Goal: Task Accomplishment & Management: Use online tool/utility

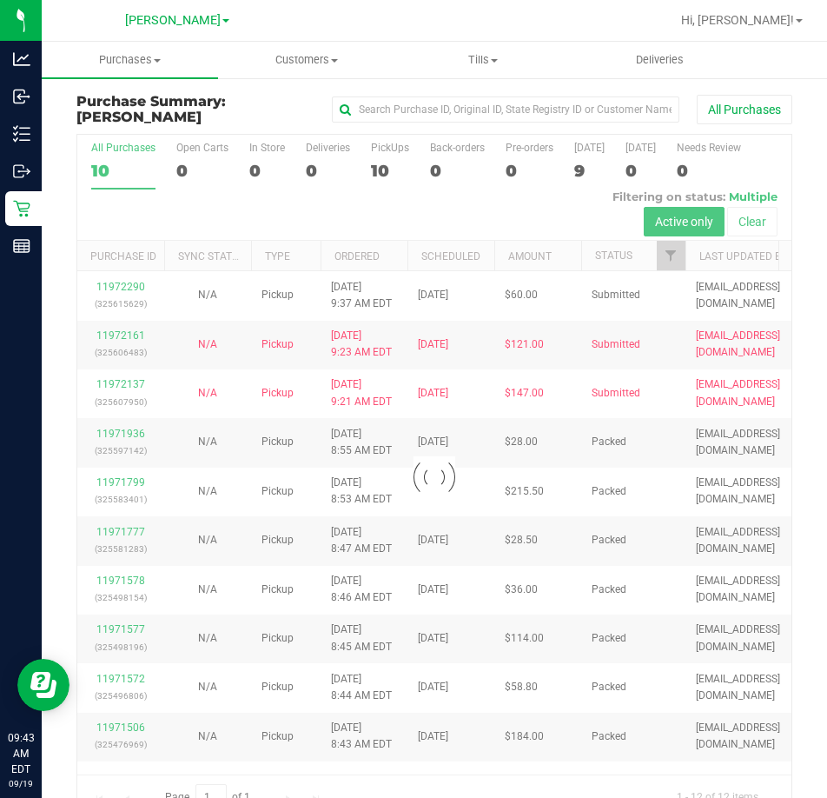
click at [136, 283] on div at bounding box center [434, 477] width 714 height 684
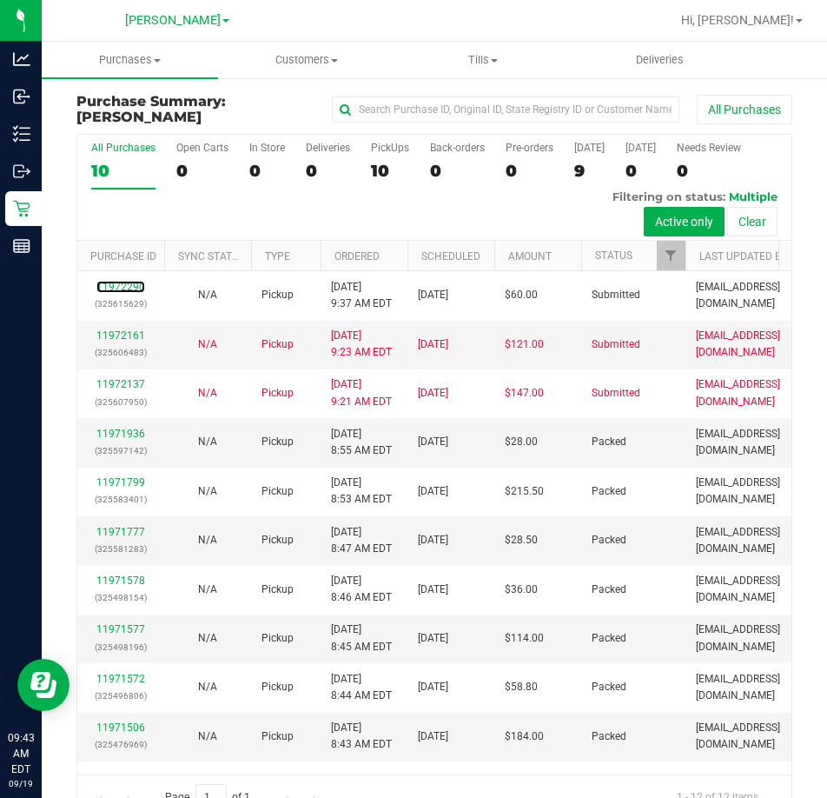
click at [136, 283] on link "11972290" at bounding box center [120, 287] width 49 height 12
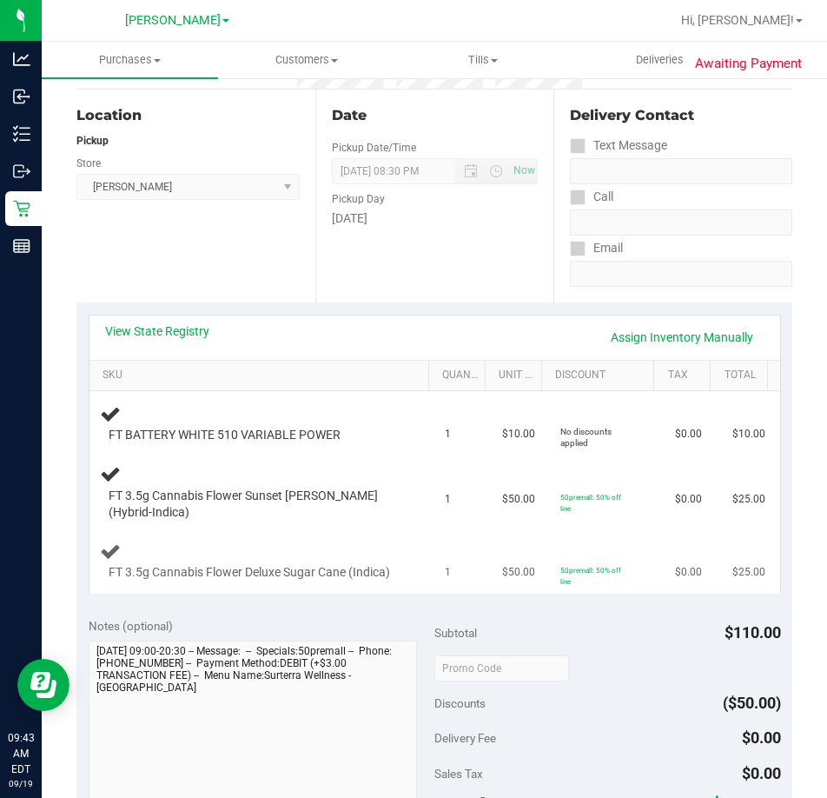
scroll to position [174, 0]
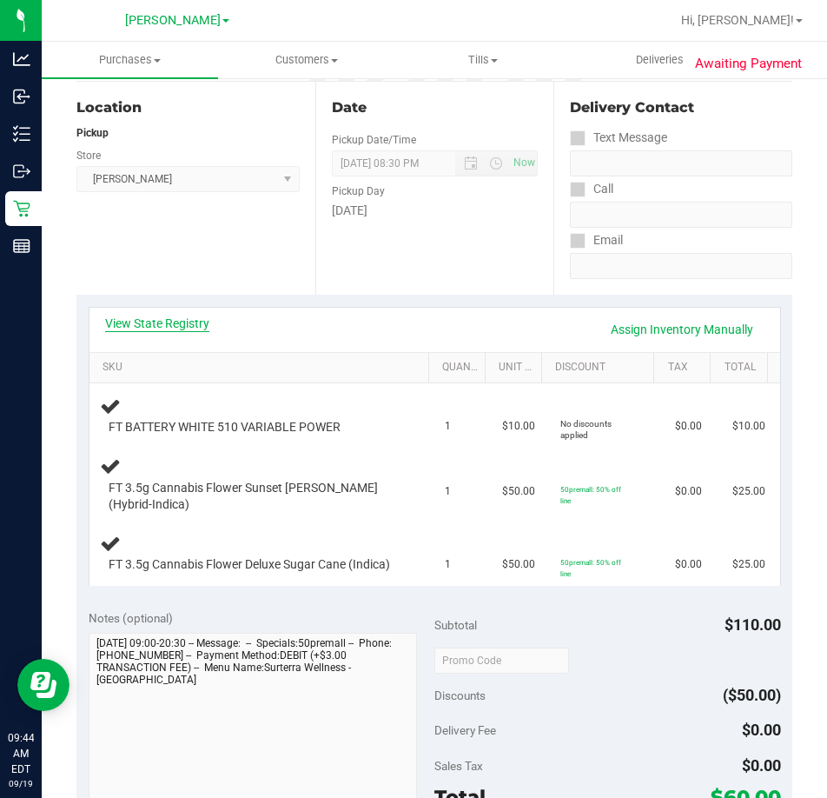
click at [159, 324] on link "View State Registry" at bounding box center [157, 323] width 104 height 17
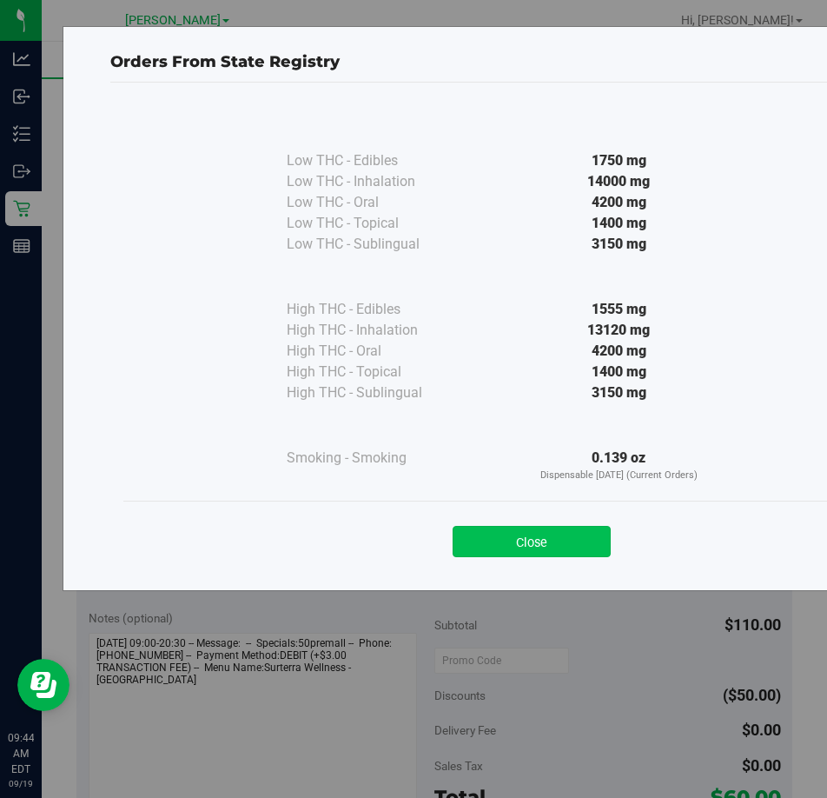
click at [516, 540] on button "Close" at bounding box center [532, 541] width 158 height 31
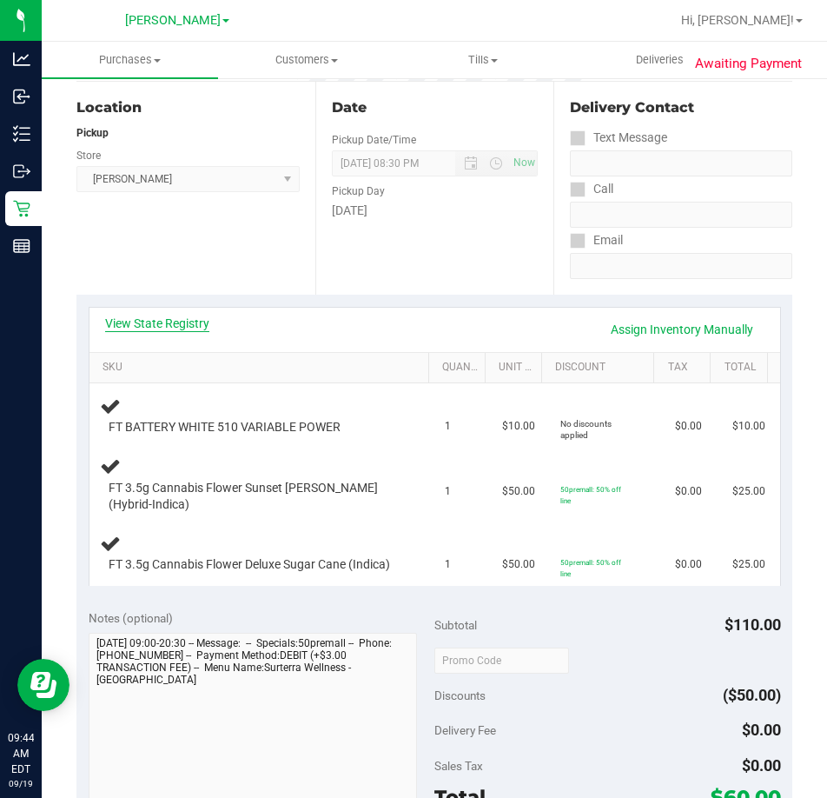
click at [174, 323] on link "View State Registry" at bounding box center [157, 323] width 104 height 17
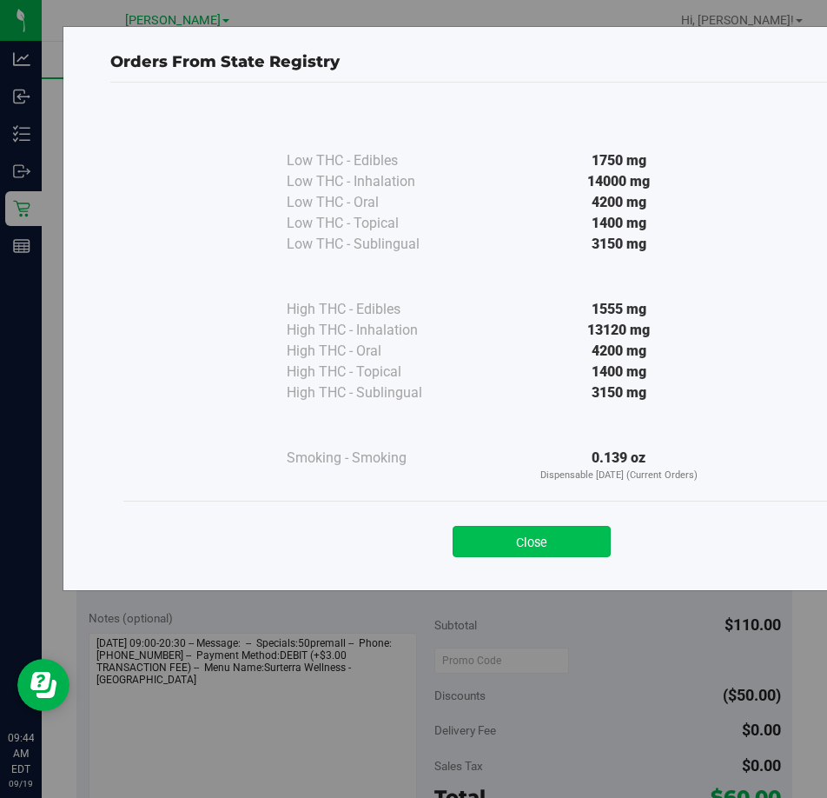
click at [530, 537] on button "Close" at bounding box center [532, 541] width 158 height 31
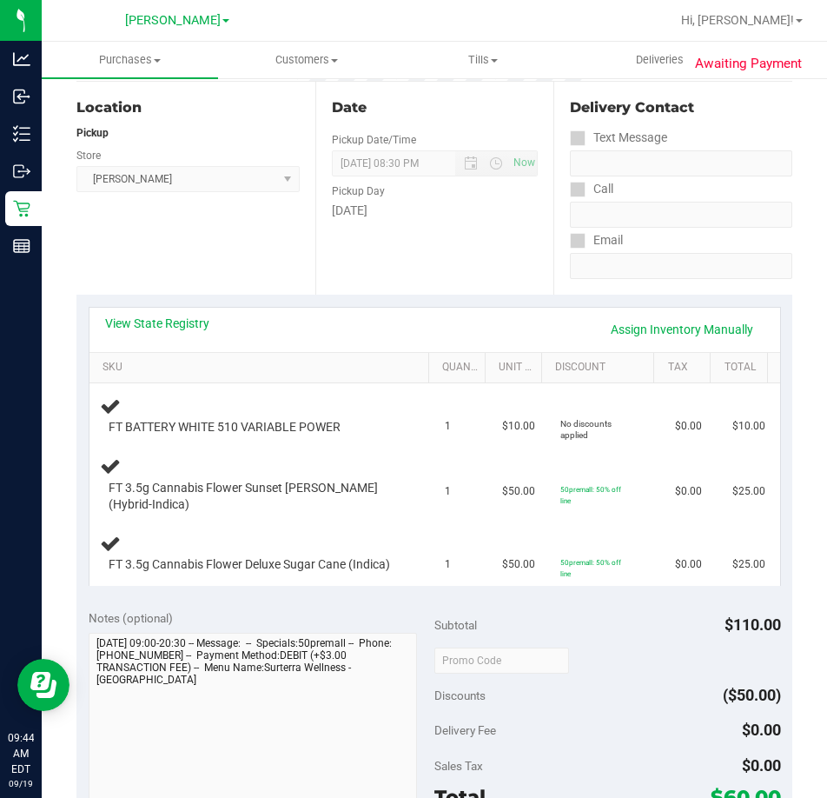
click at [228, 281] on div "Location Pickup Store [PERSON_NAME] Select Store [PERSON_NAME][GEOGRAPHIC_DATA]…" at bounding box center [195, 188] width 239 height 213
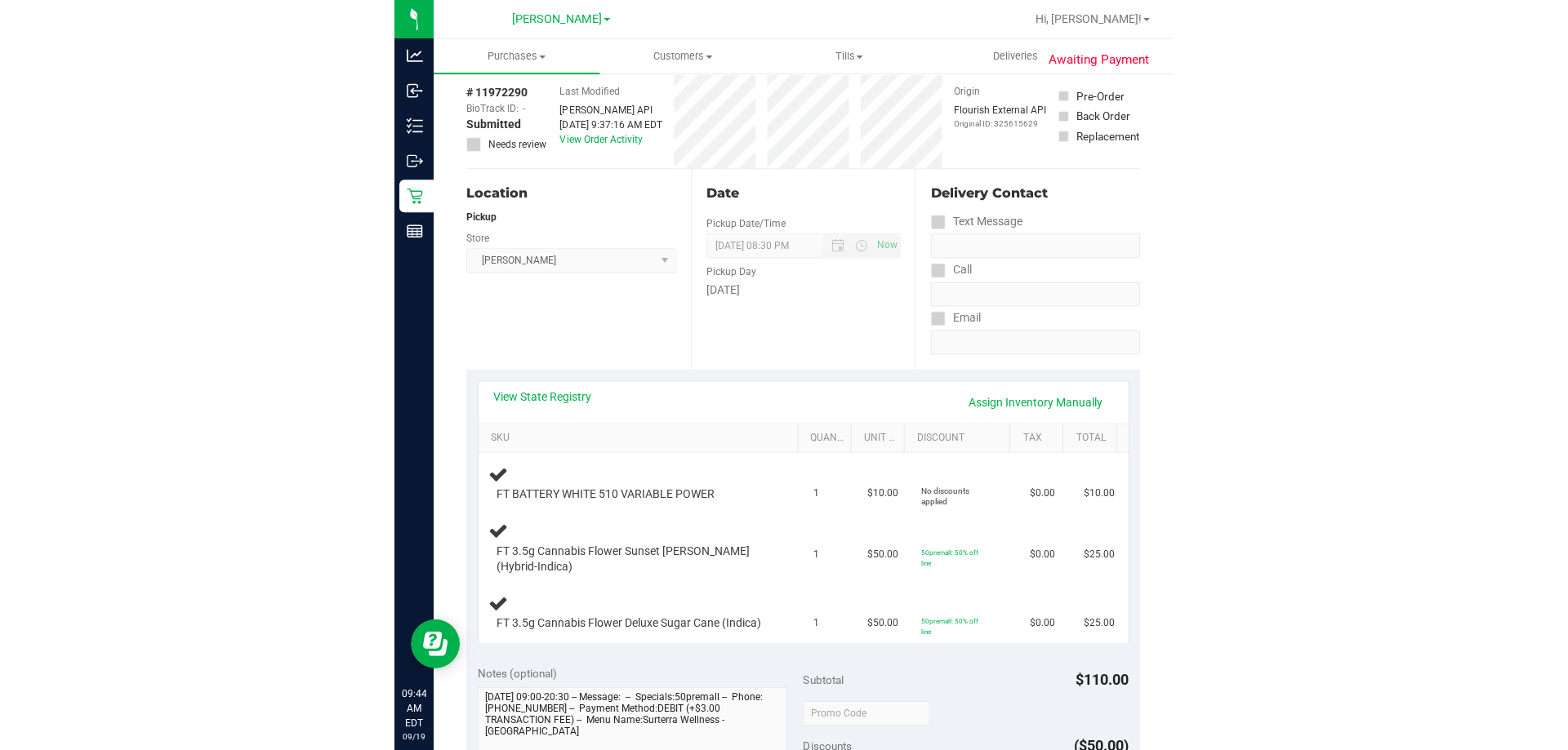
scroll to position [0, 0]
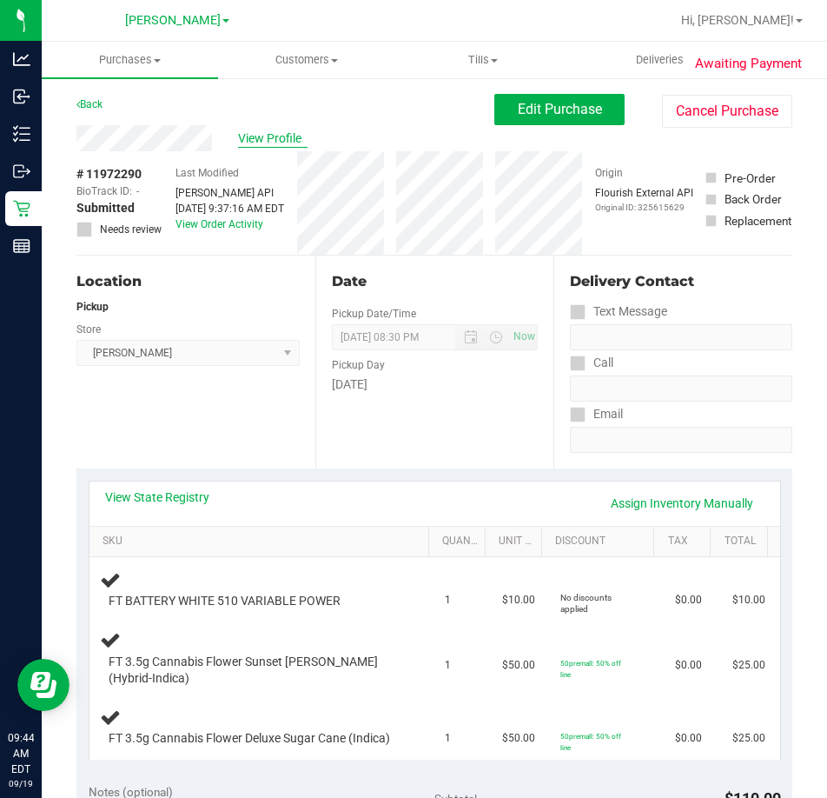
click at [275, 137] on span "View Profile" at bounding box center [273, 138] width 70 height 18
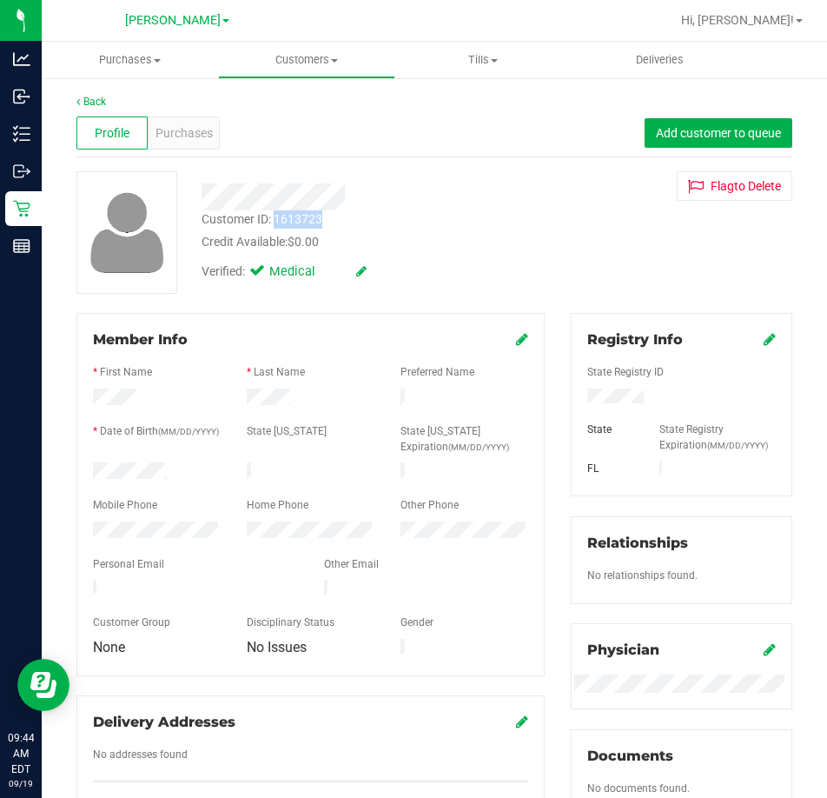
drag, startPoint x: 328, startPoint y: 214, endPoint x: 275, endPoint y: 222, distance: 53.7
click at [275, 222] on div "Customer ID: 1613723 Credit Available: $0.00" at bounding box center [374, 230] width 371 height 41
copy div "1613723"
click at [453, 235] on div "Credit Available: $0.00" at bounding box center [374, 242] width 345 height 18
click at [182, 122] on div "Purchases" at bounding box center [183, 132] width 71 height 33
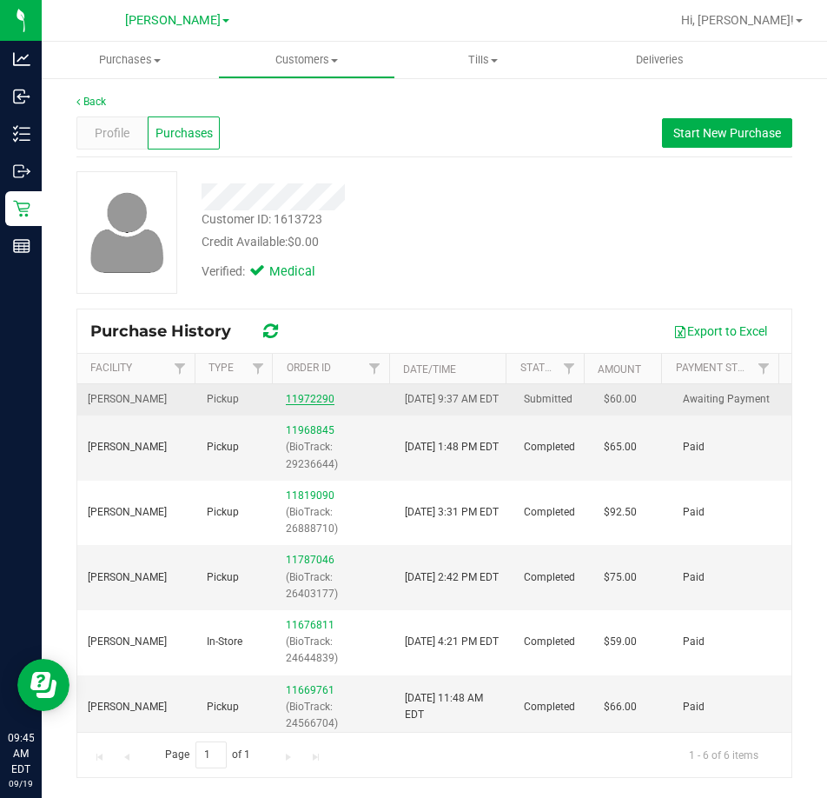
click at [298, 404] on link "11972290" at bounding box center [310, 399] width 49 height 12
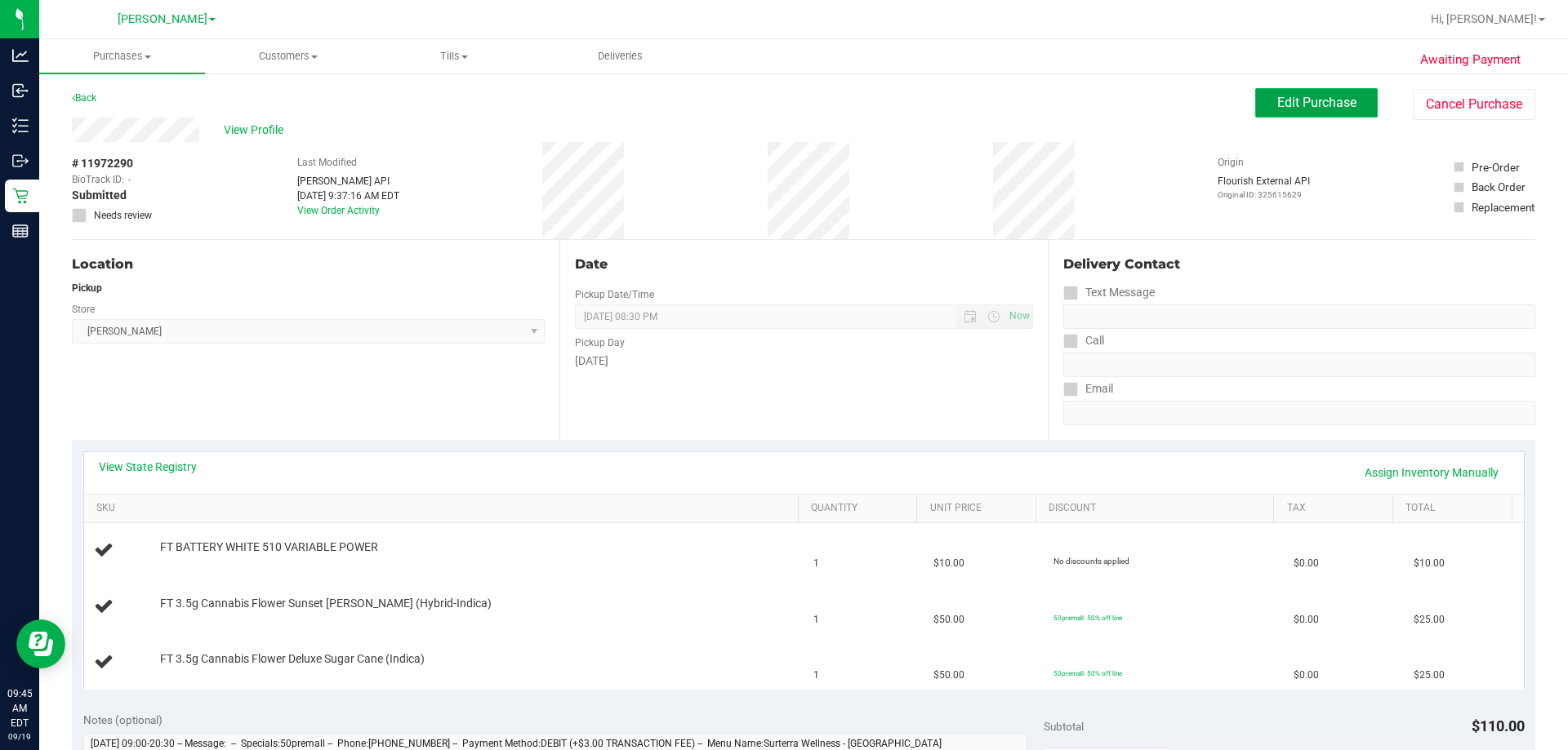
click at [776, 95] on span "Edit Purchase" at bounding box center [1317, 102] width 79 height 16
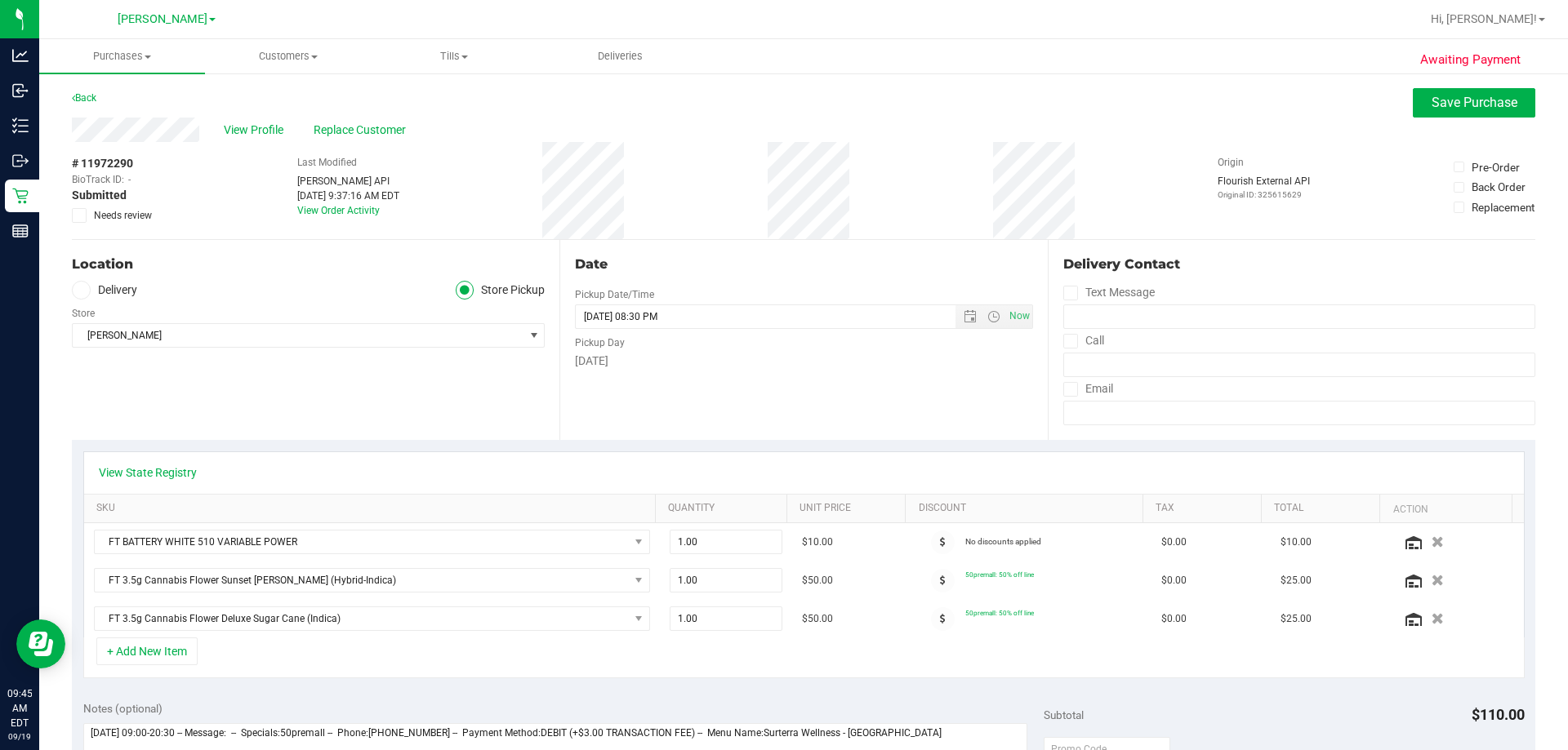
click at [76, 215] on icon at bounding box center [79, 215] width 10 height 0
click at [0, 0] on input "Needs review" at bounding box center [0, 0] width 0 height 0
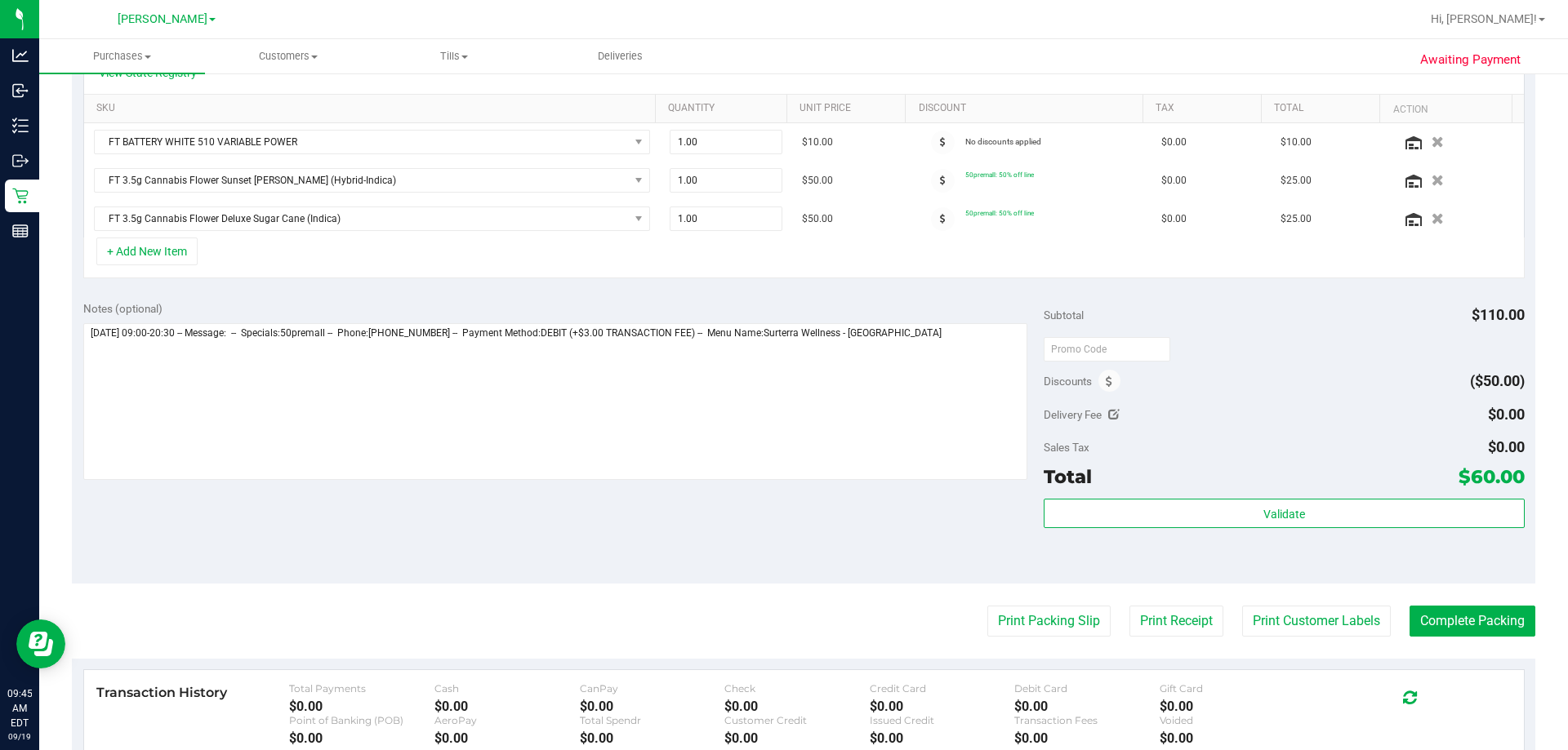
scroll to position [490, 0]
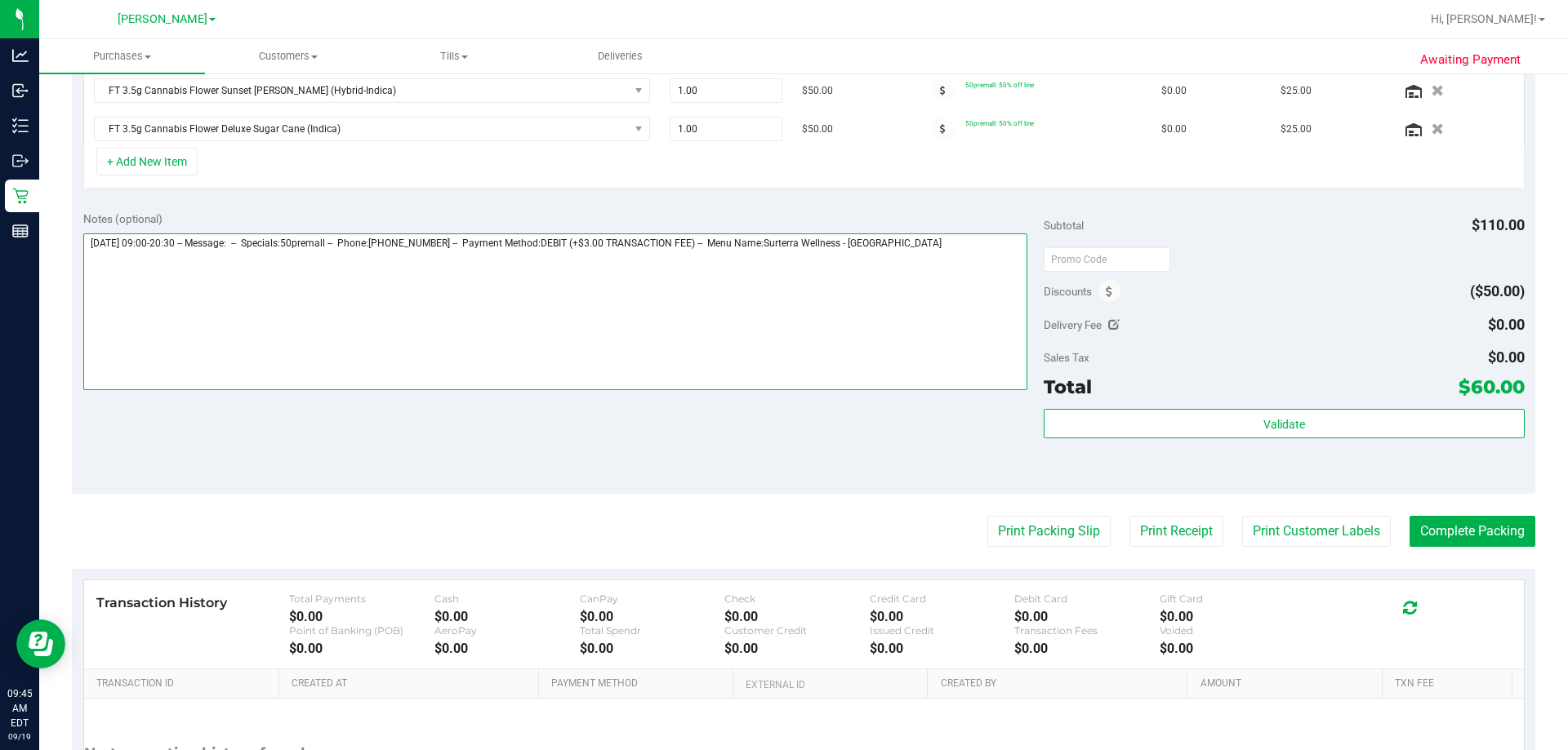
click at [776, 247] on textarea at bounding box center [556, 311] width 945 height 157
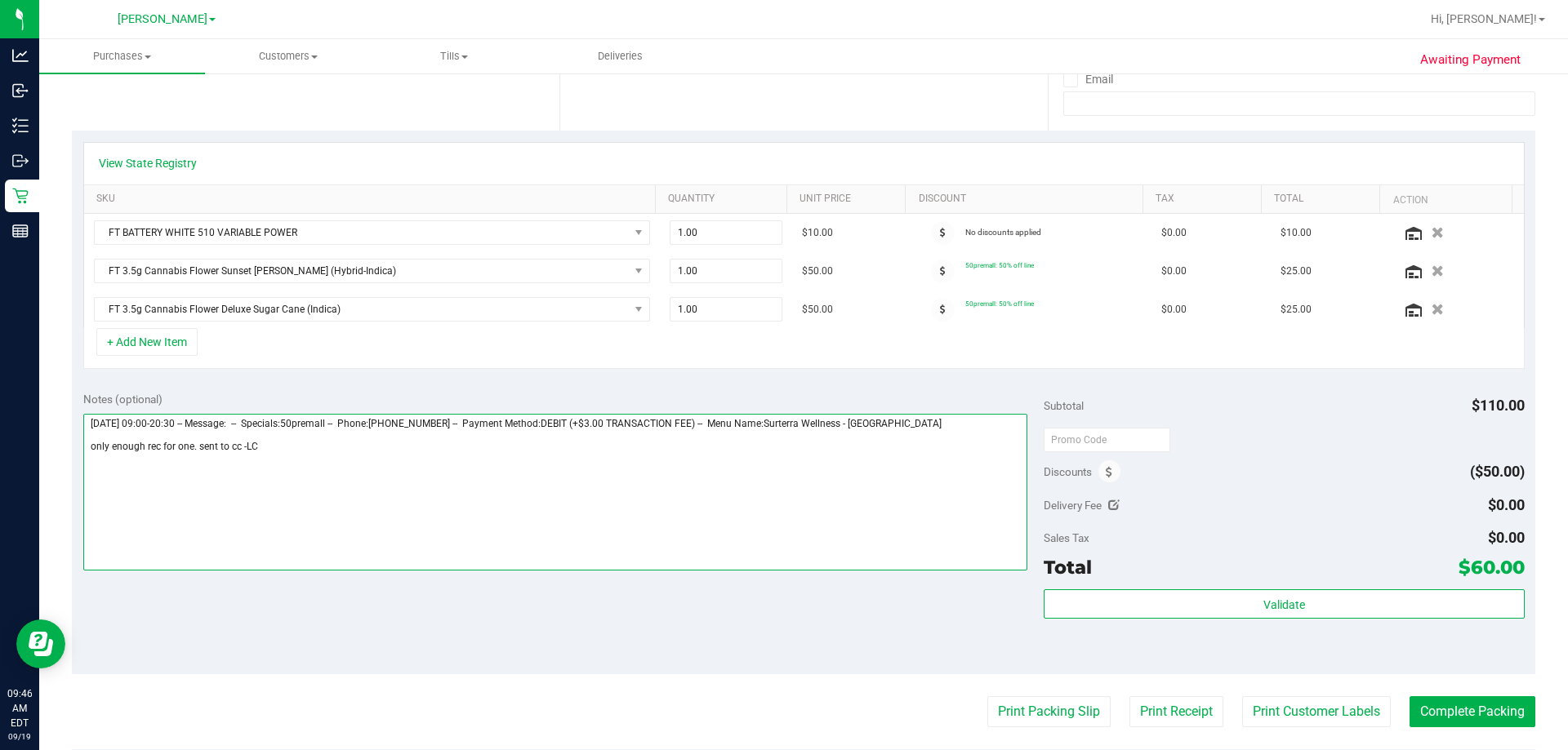
scroll to position [0, 0]
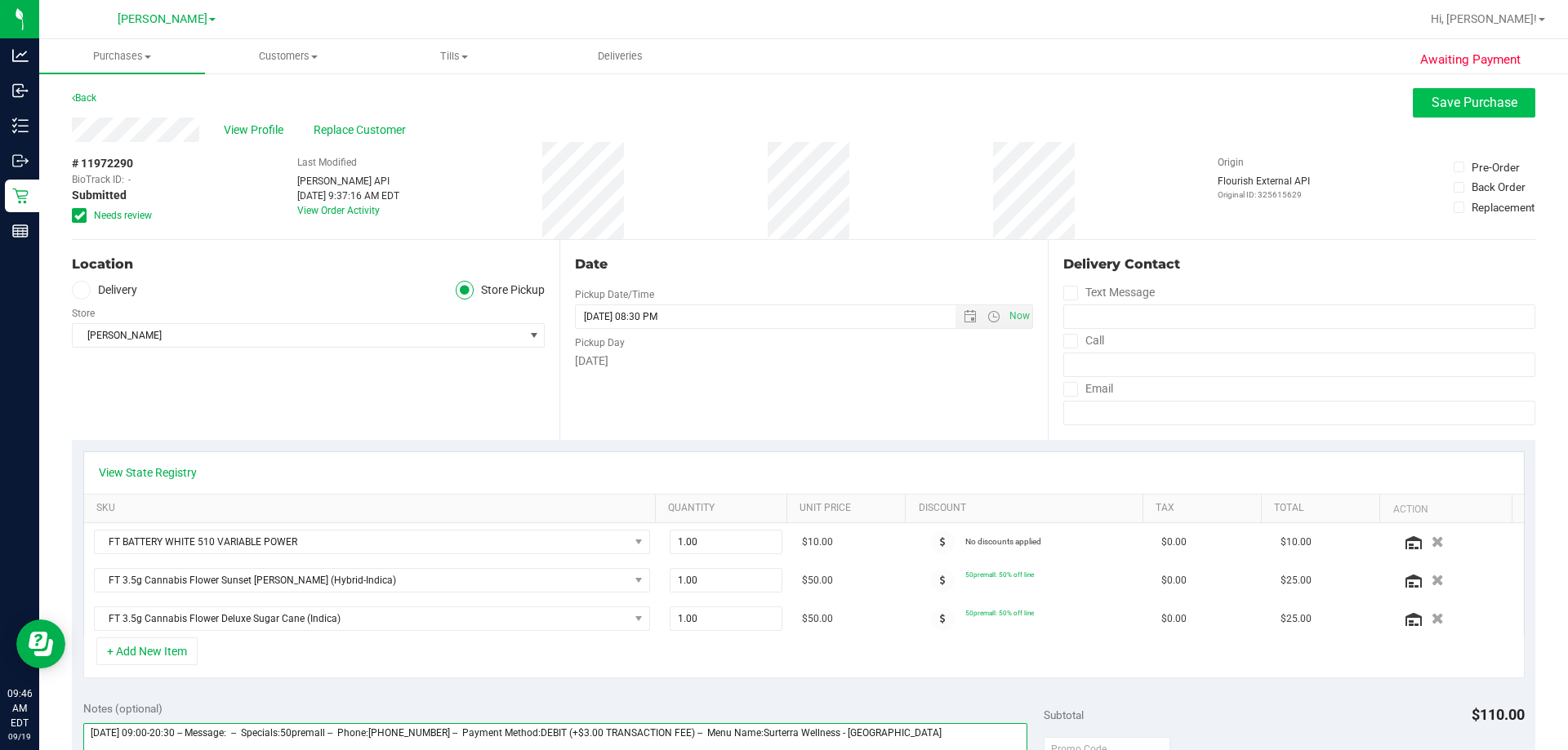
type textarea "[DATE] 09:00-20:30 -- Message: -- Specials:50premall -- Phone:[PHONE_NUMBER] --…"
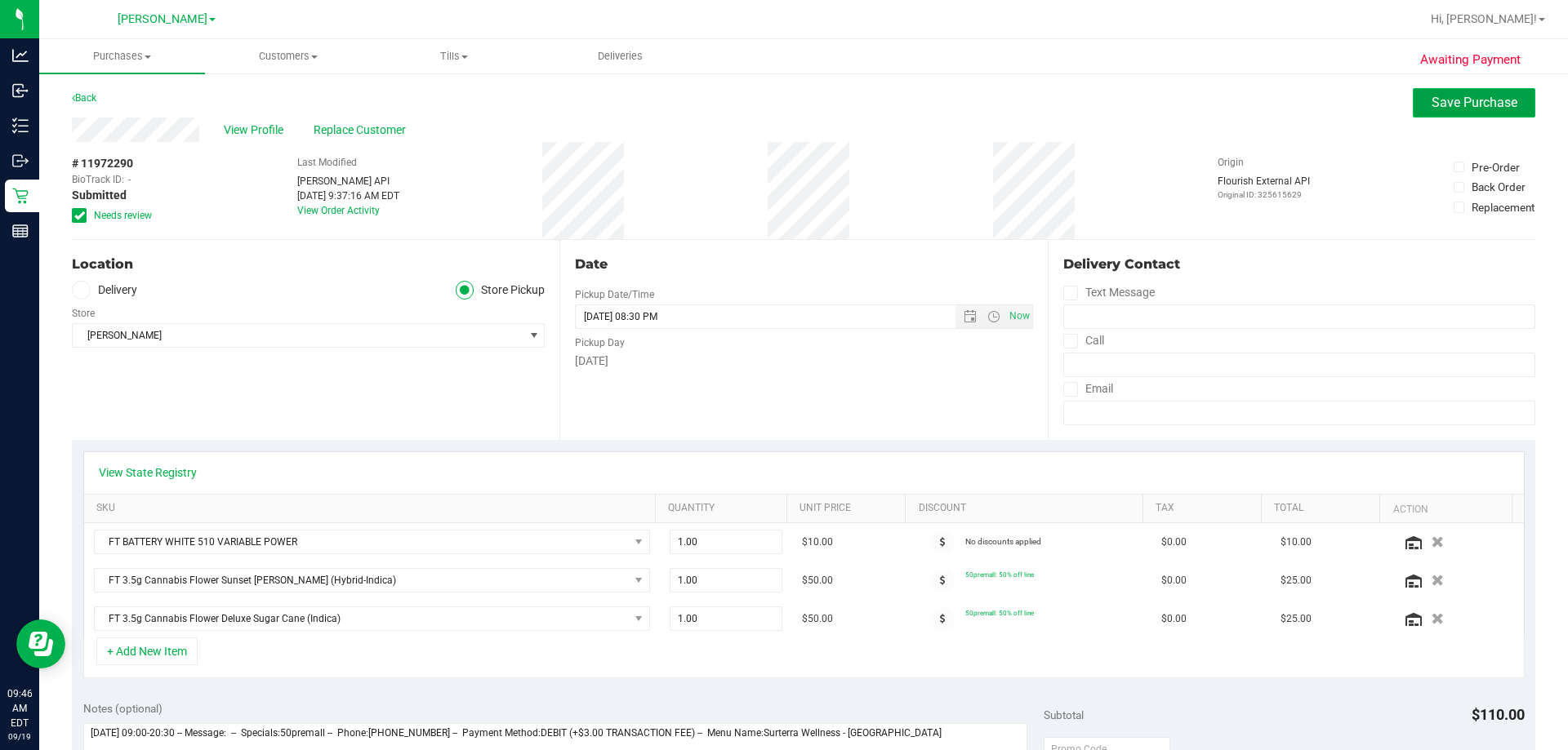
click at [776, 97] on span "Save Purchase" at bounding box center [1474, 102] width 86 height 16
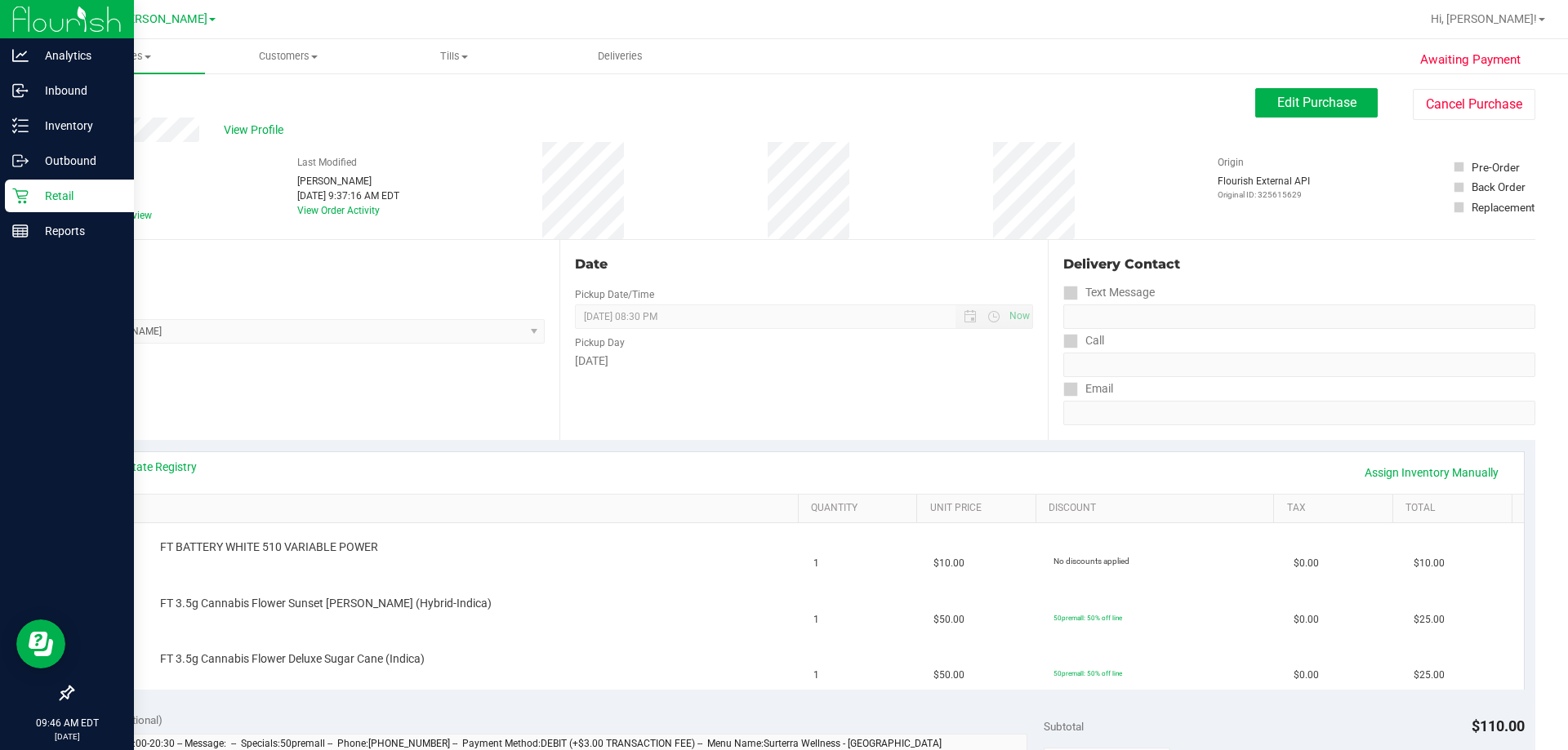
click at [34, 196] on p "Retail" at bounding box center [77, 195] width 98 height 20
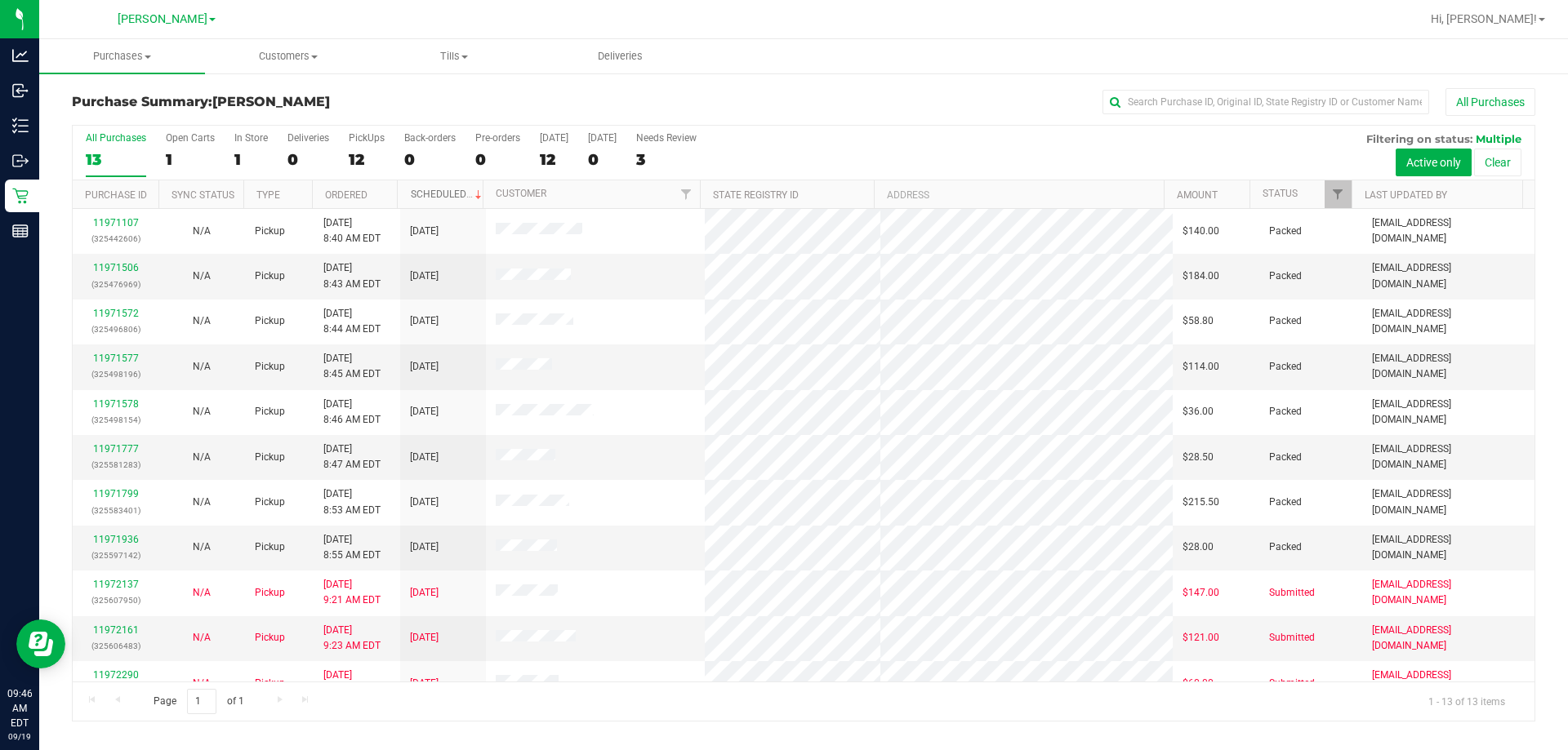
click at [446, 194] on link "Scheduled" at bounding box center [447, 195] width 74 height 11
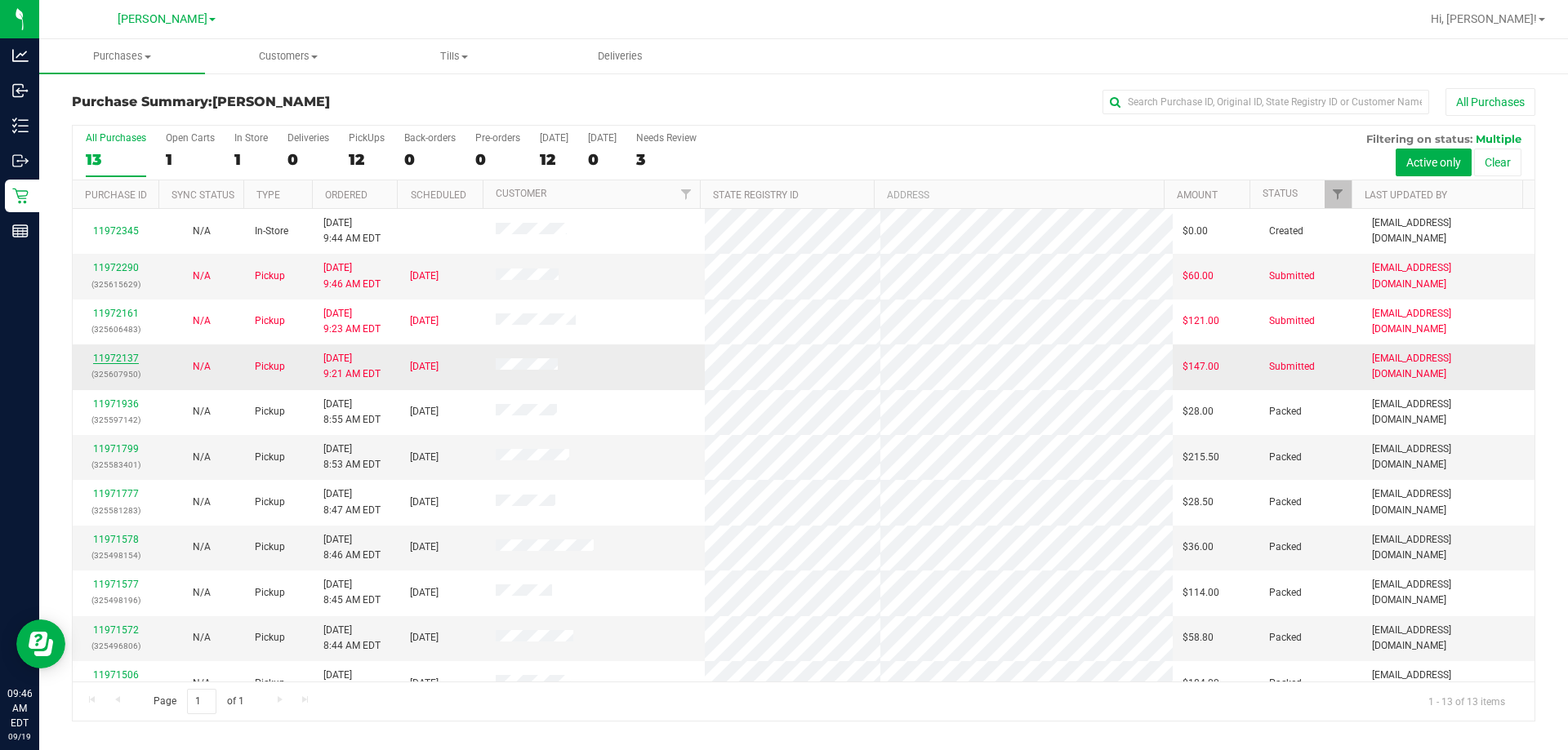
click at [106, 358] on link "11972137" at bounding box center [116, 358] width 46 height 11
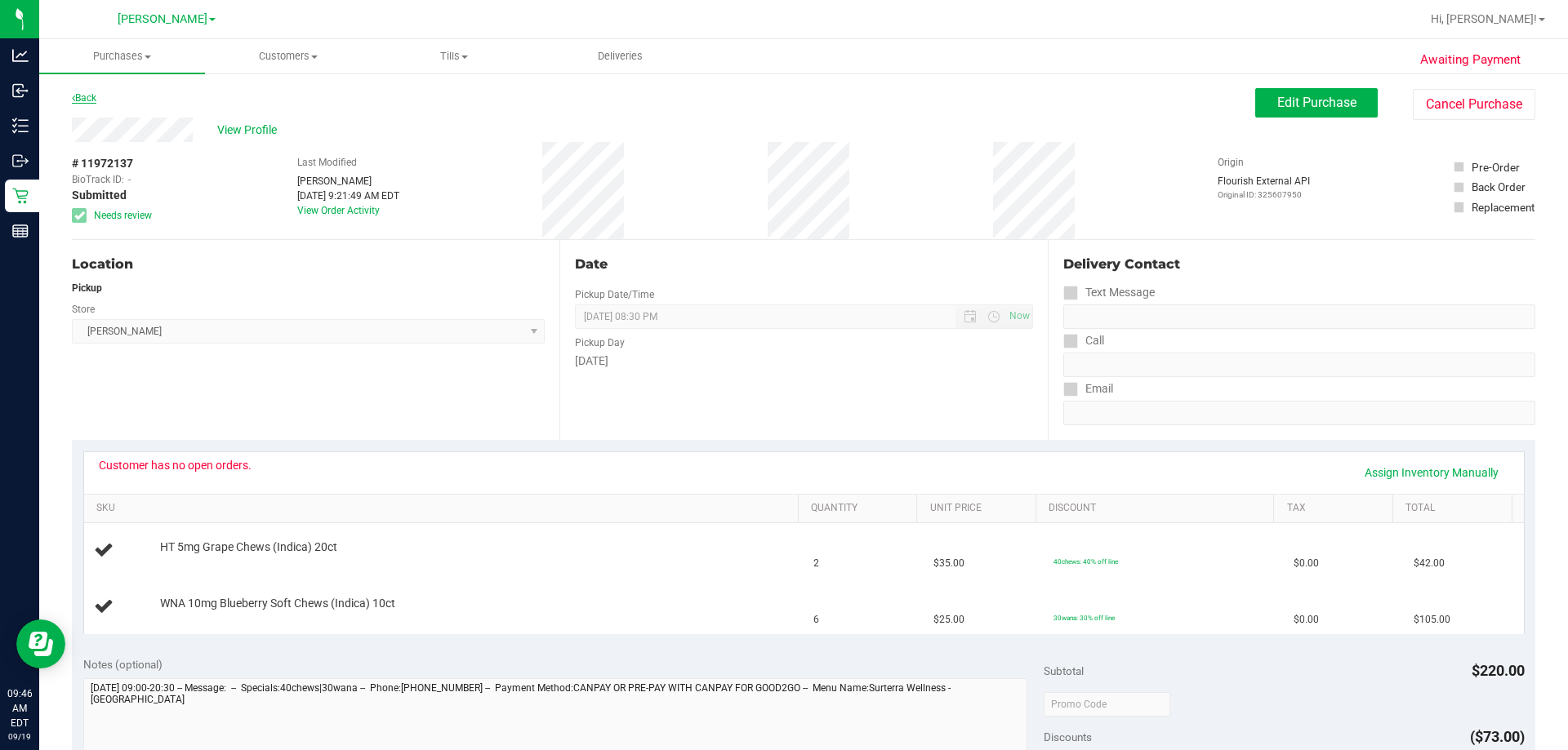
click at [79, 98] on link "Back" at bounding box center [84, 98] width 24 height 11
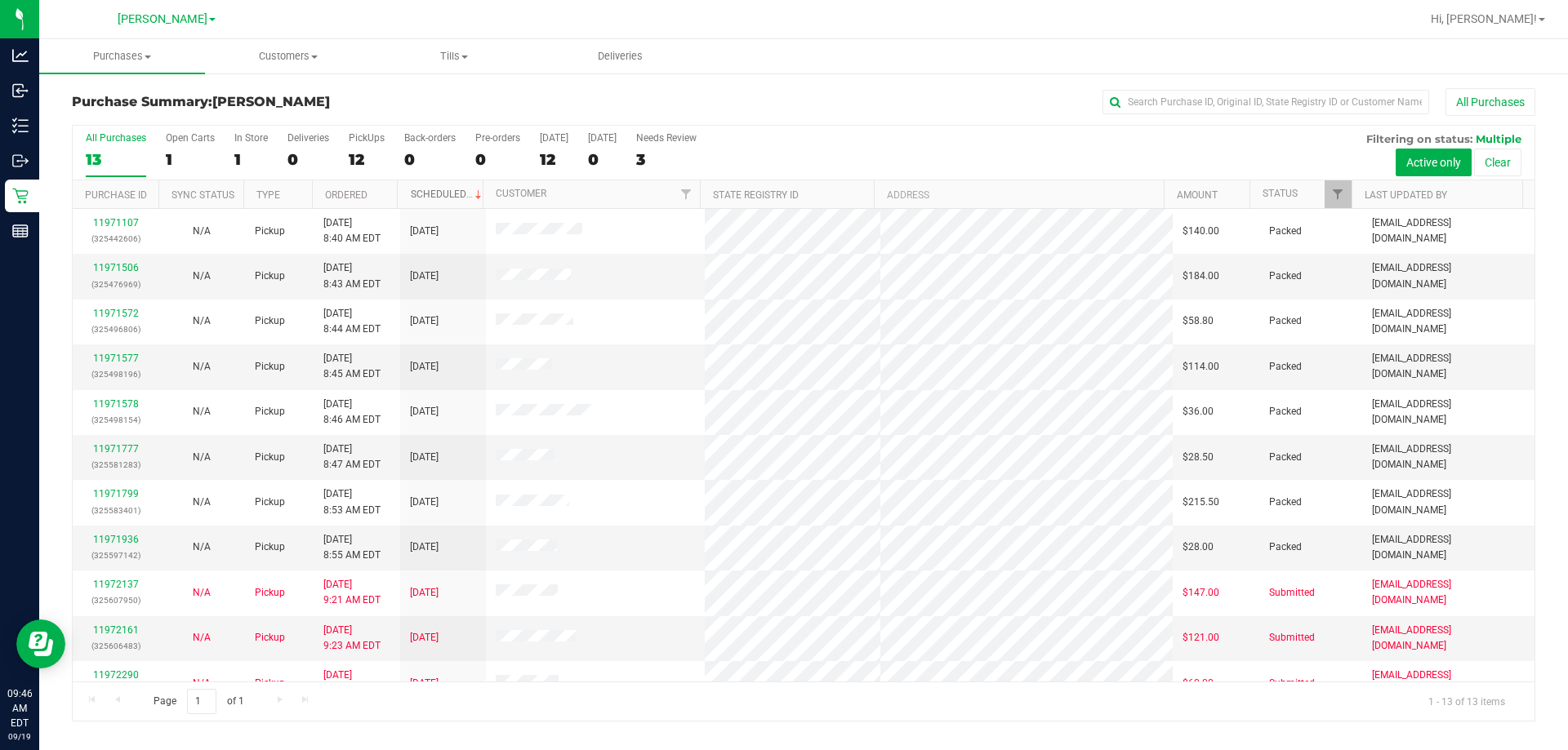
click at [444, 195] on link "Scheduled" at bounding box center [447, 195] width 74 height 11
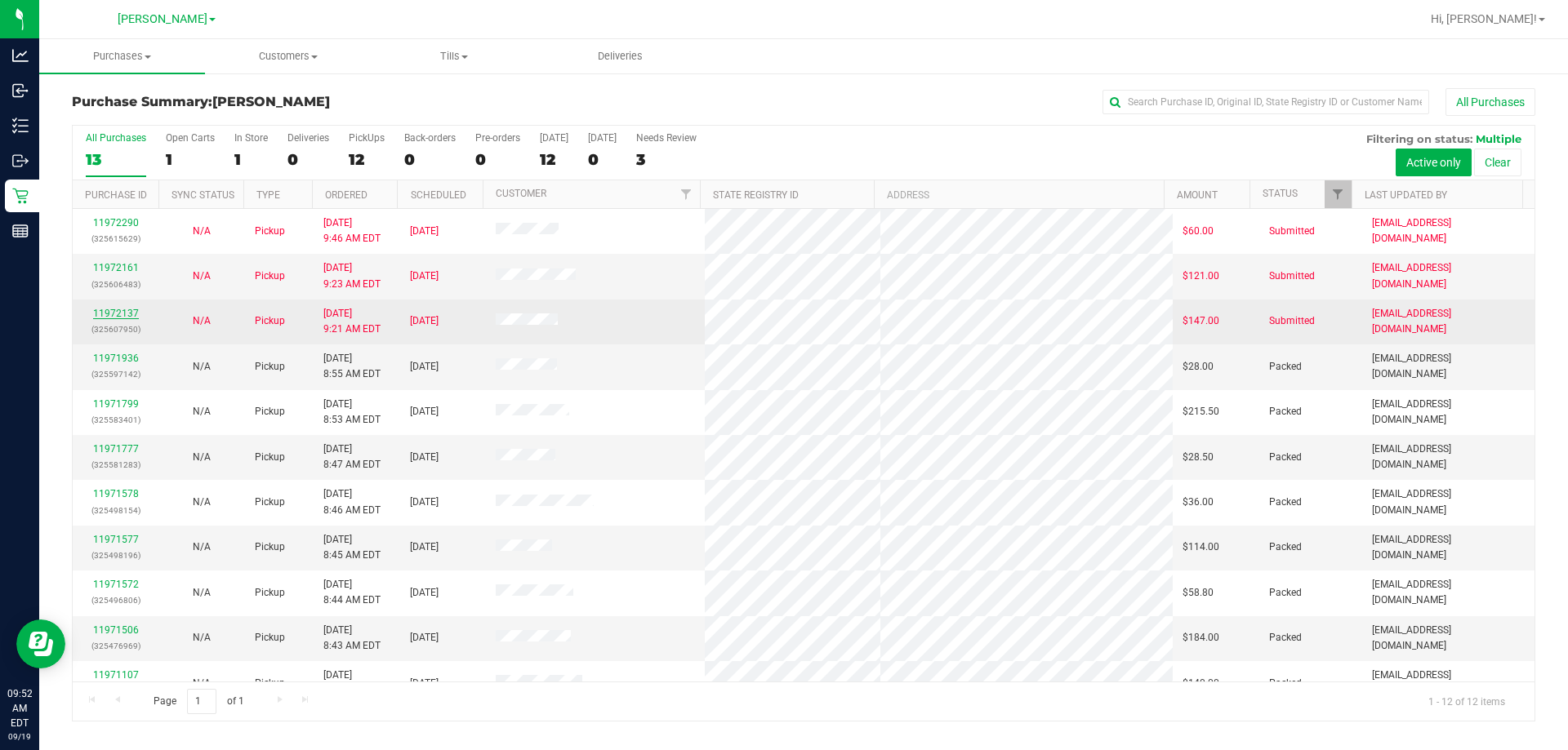
click at [123, 310] on link "11972137" at bounding box center [116, 314] width 46 height 11
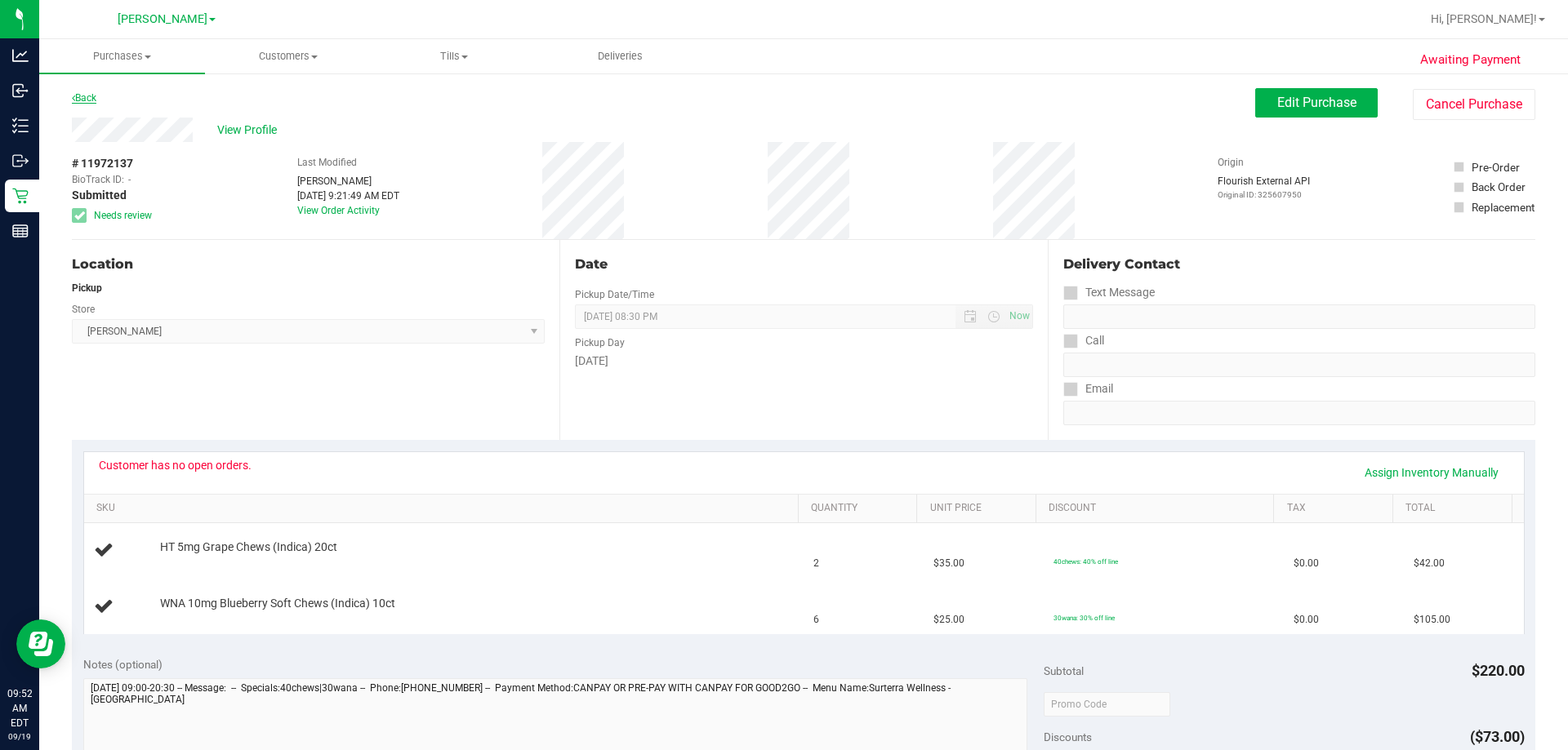
click at [75, 94] on link "Back" at bounding box center [84, 98] width 24 height 11
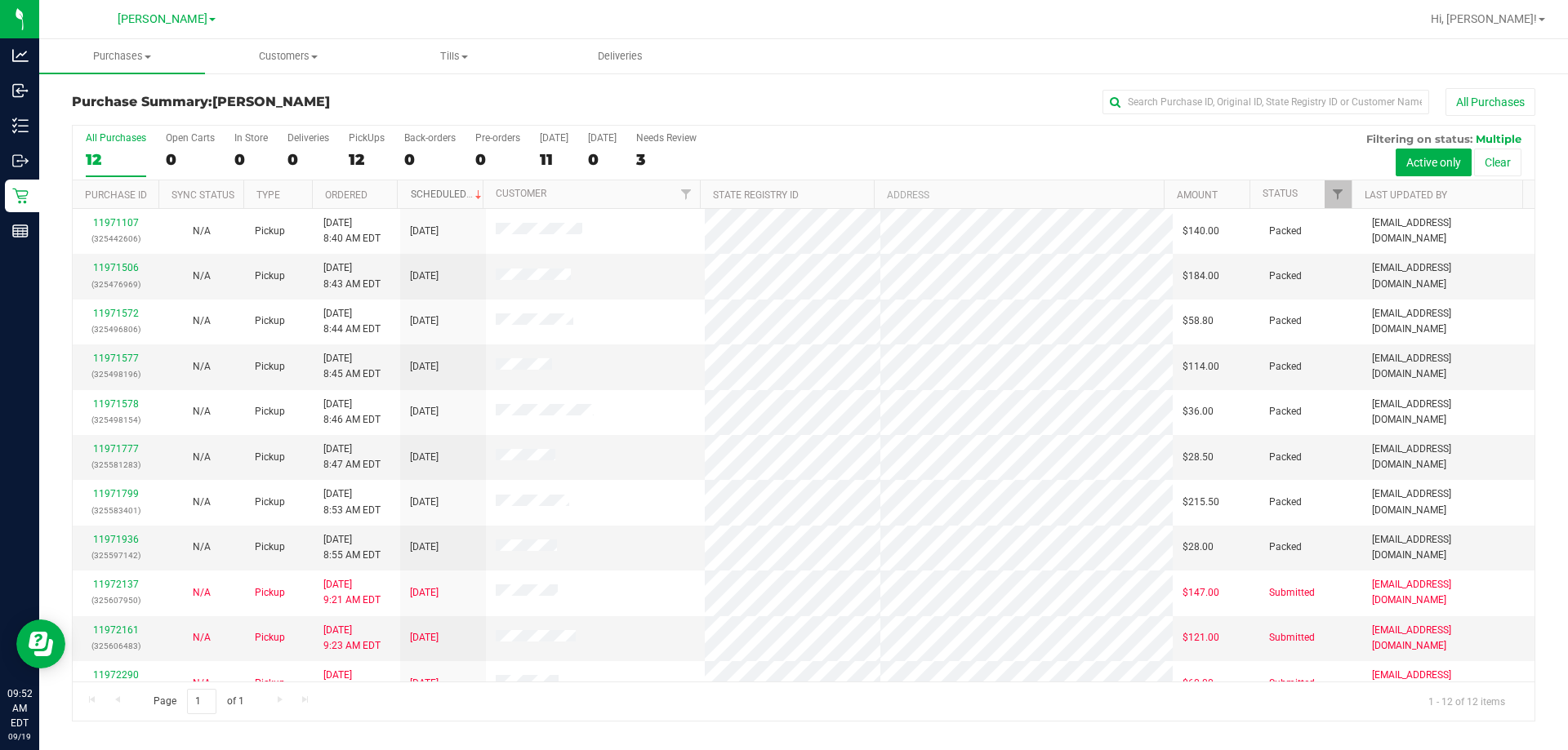
click at [444, 193] on link "Scheduled" at bounding box center [447, 195] width 74 height 11
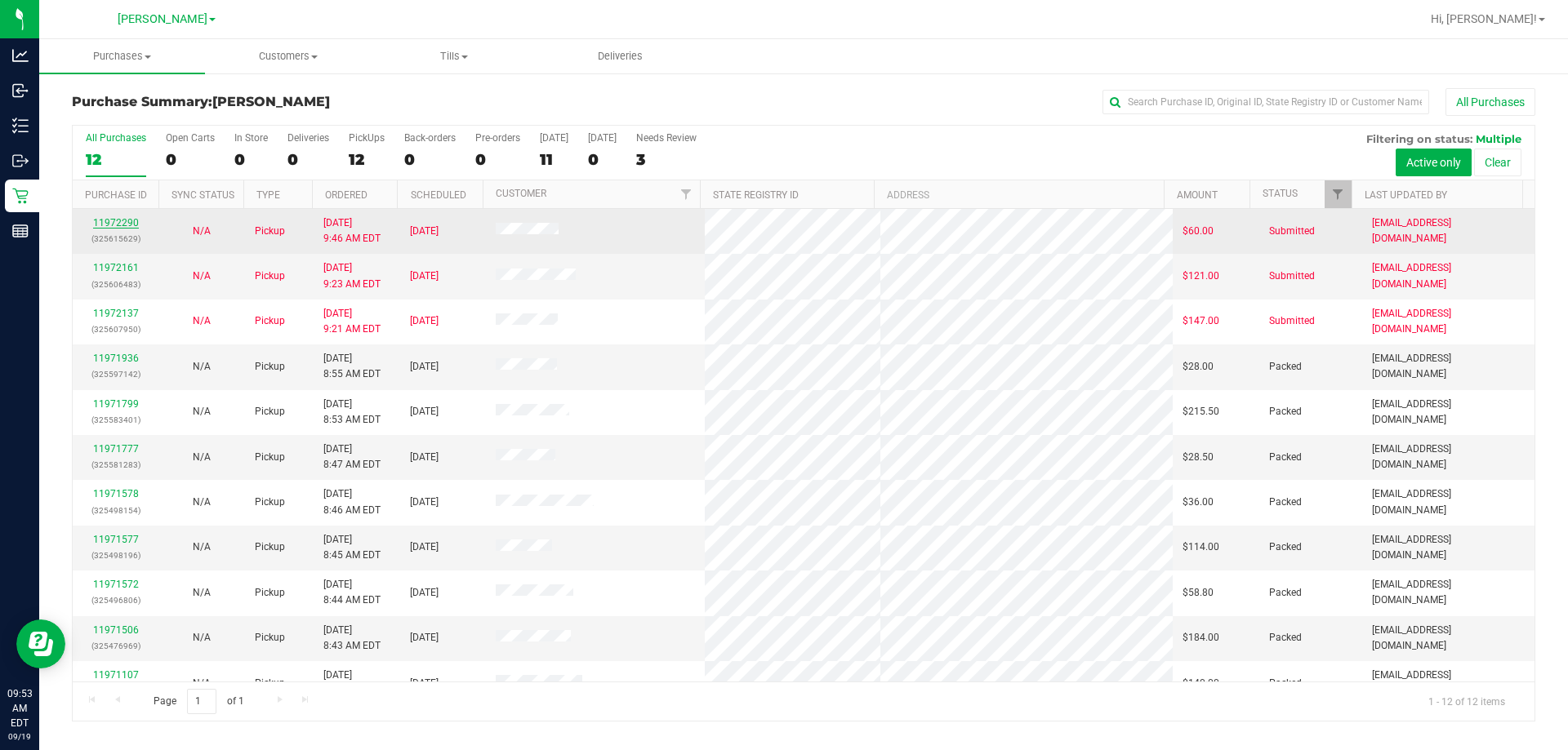
click at [119, 224] on link "11972290" at bounding box center [116, 223] width 46 height 11
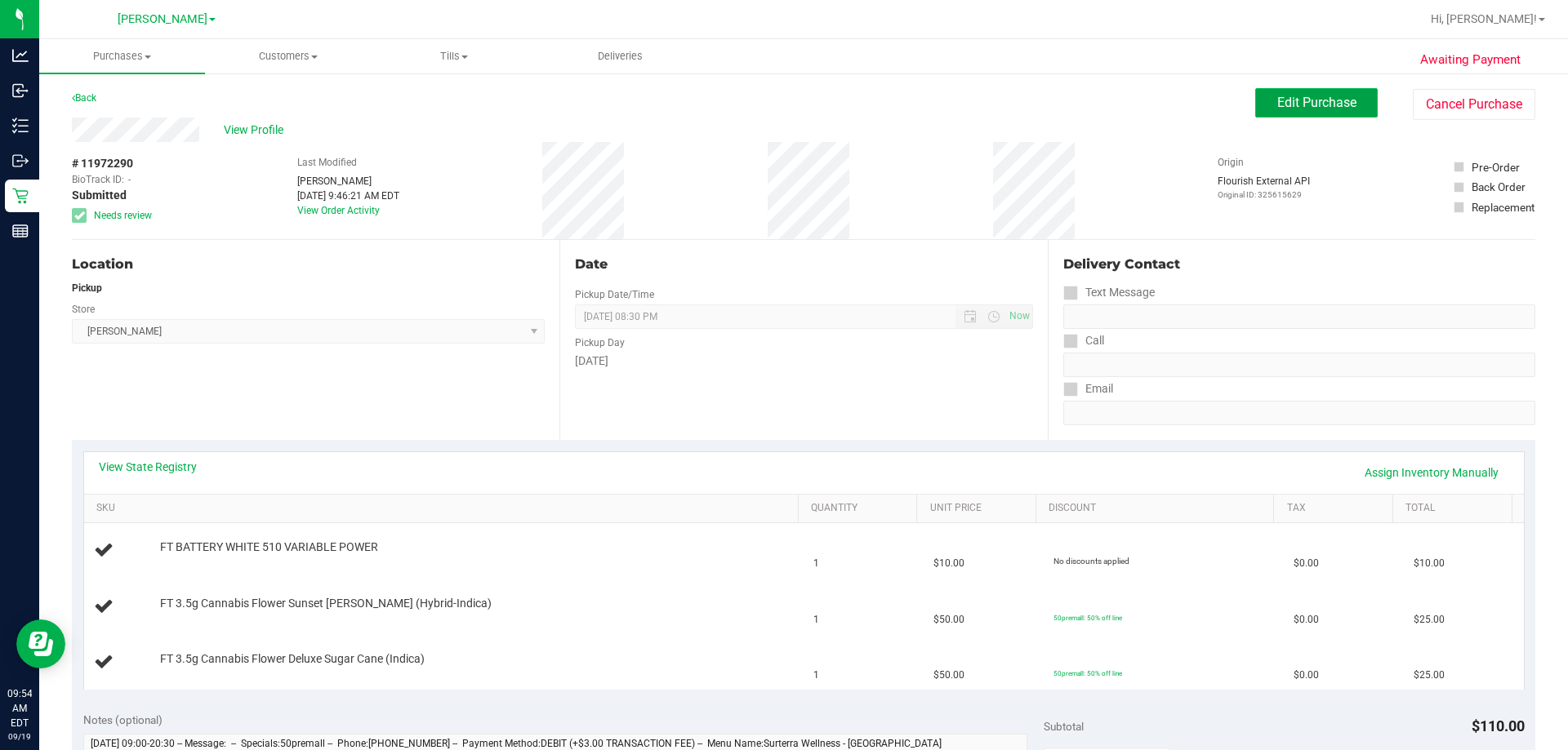
click at [776, 102] on span "Edit Purchase" at bounding box center [1317, 102] width 79 height 16
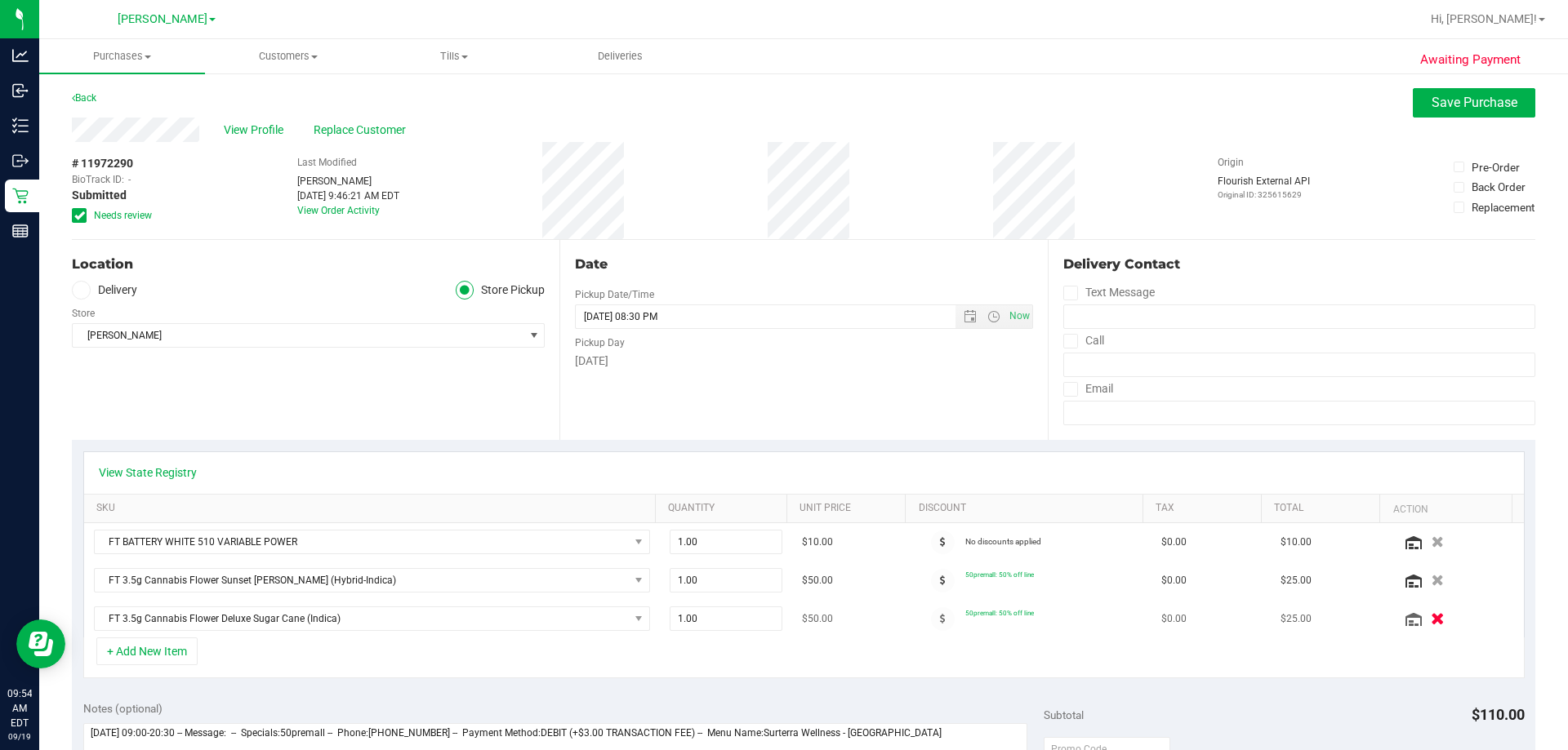
click at [776, 622] on icon "button" at bounding box center [1437, 618] width 14 height 12
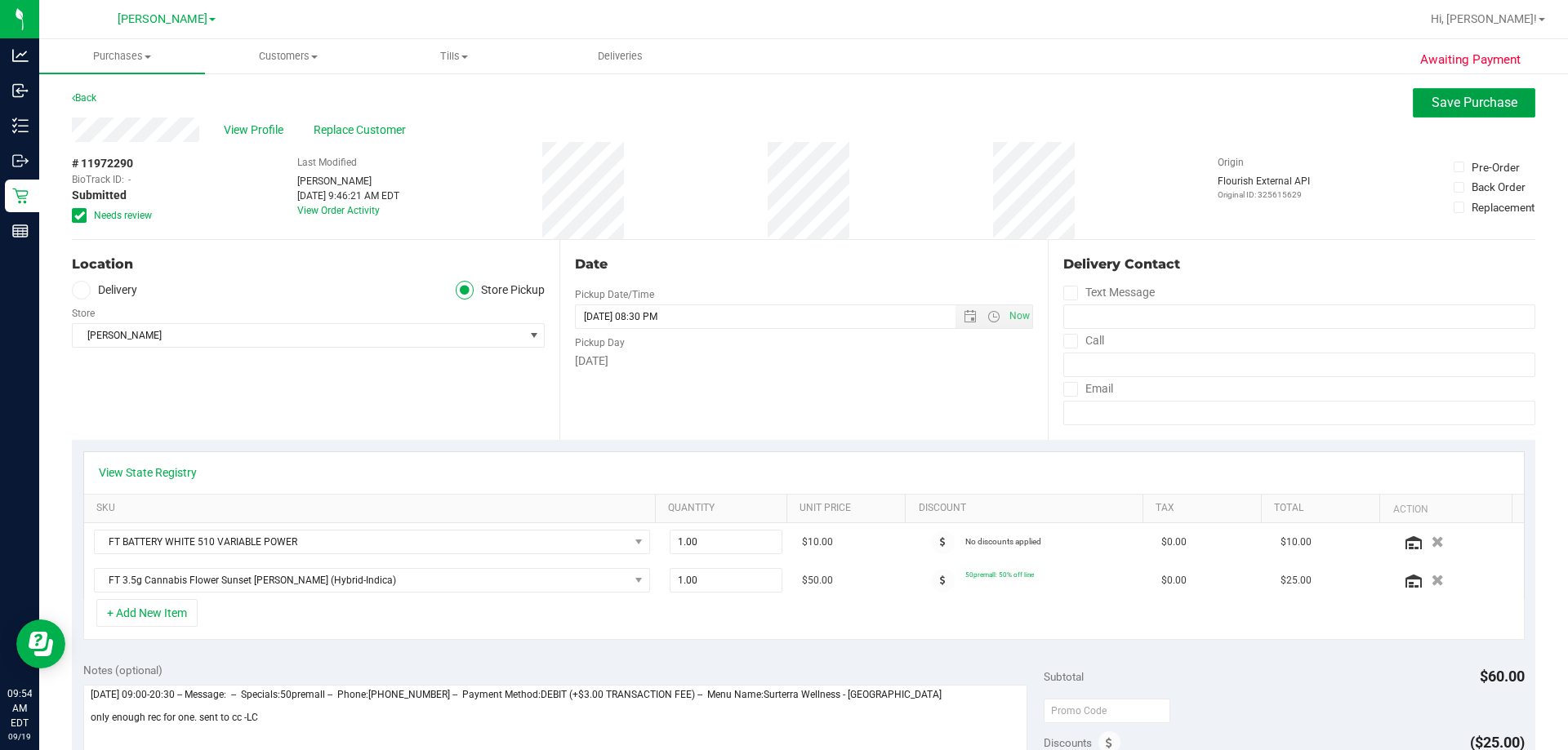
click at [776, 95] on span "Save Purchase" at bounding box center [1474, 102] width 86 height 16
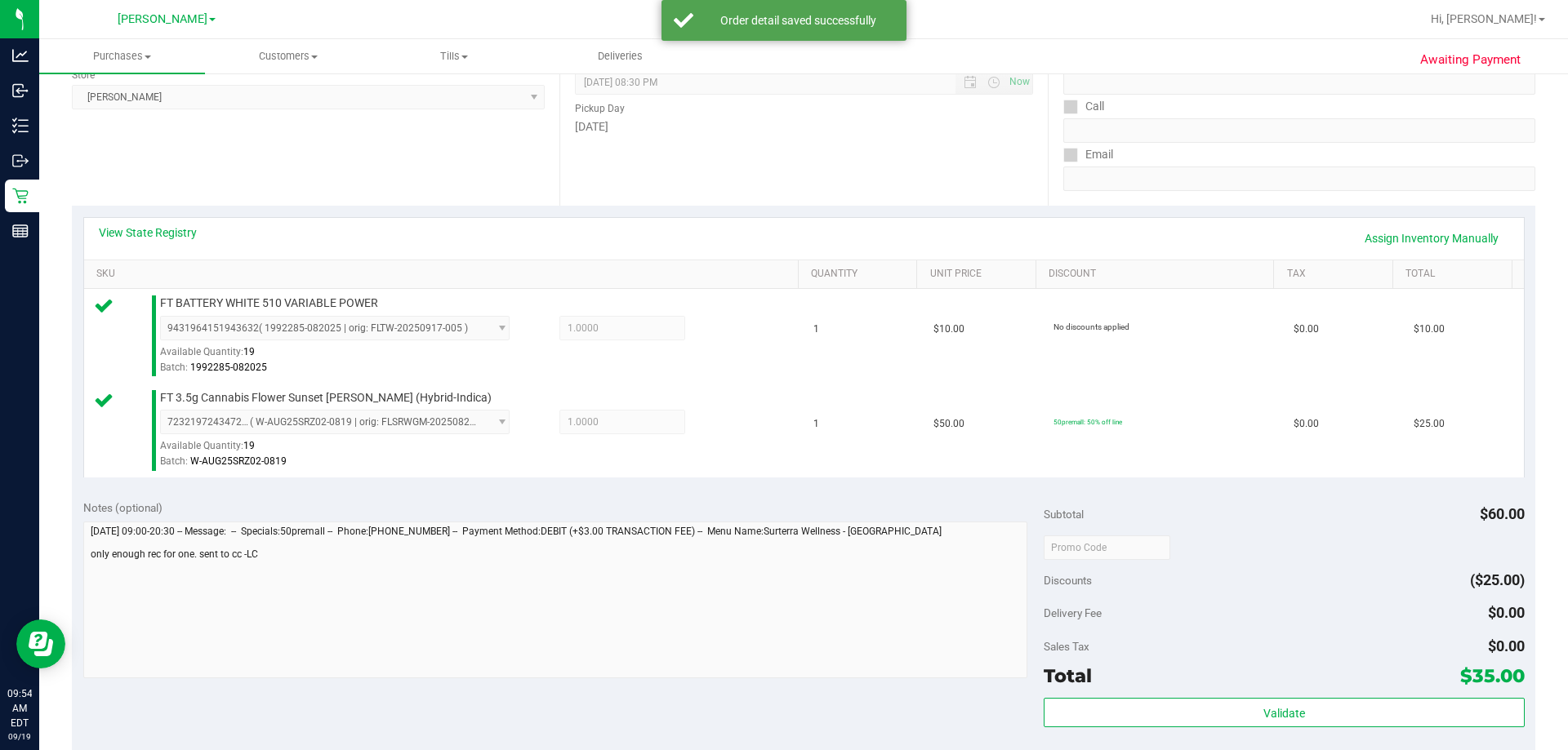
scroll to position [571, 0]
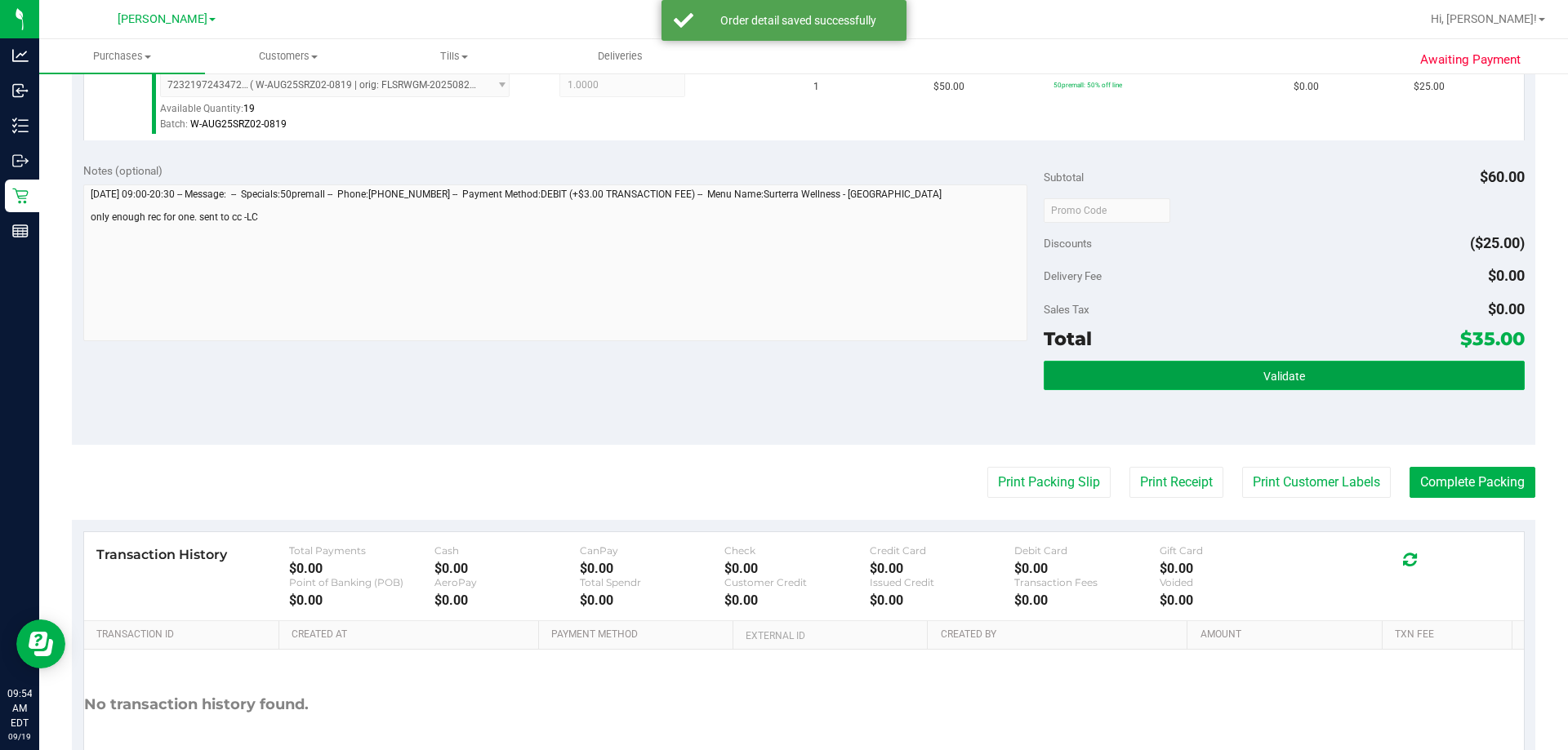
click at [776, 376] on span "Validate" at bounding box center [1284, 377] width 41 height 13
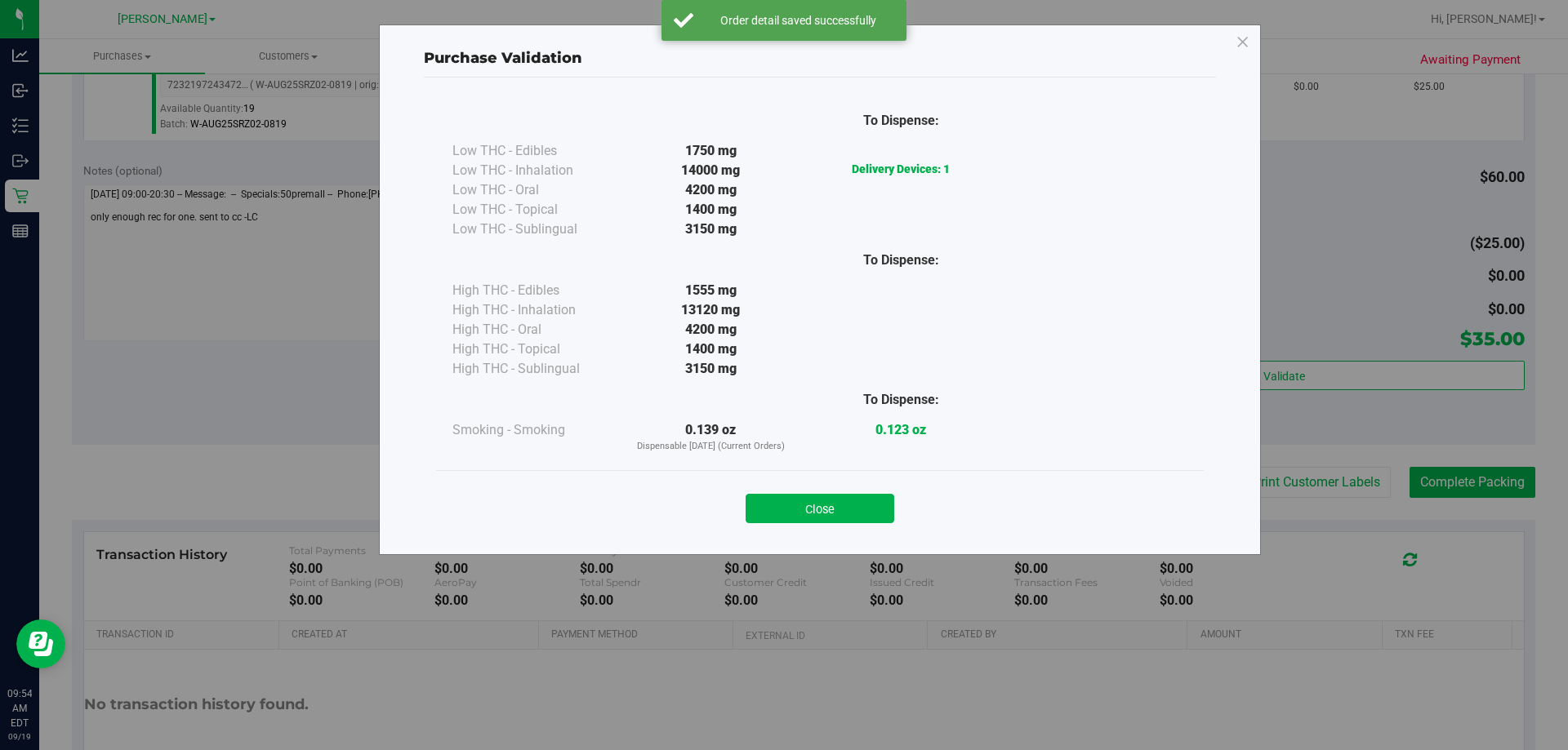
click at [776, 526] on div "Close" at bounding box center [820, 503] width 768 height 66
click at [776, 503] on button "Close" at bounding box center [820, 508] width 149 height 29
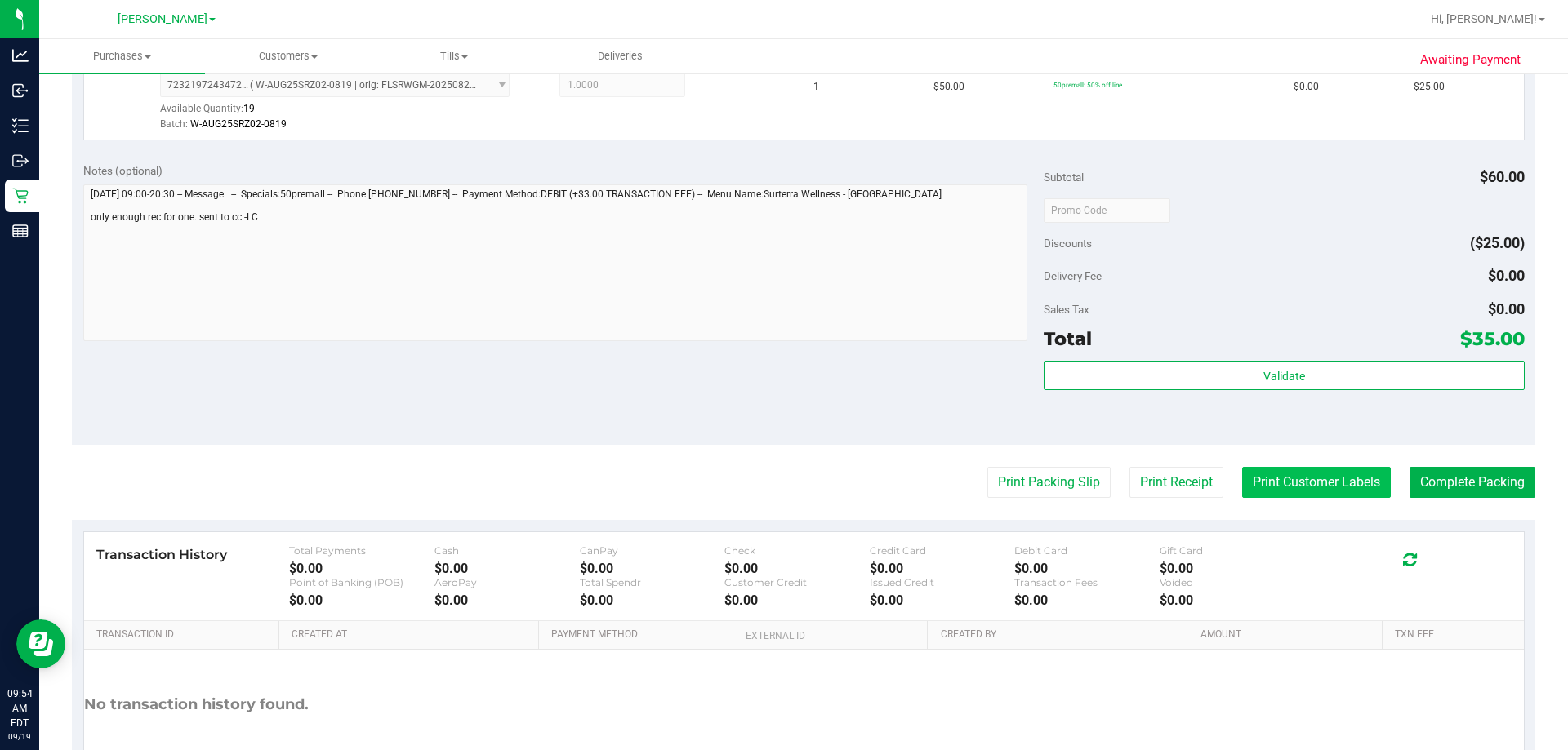
click at [776, 481] on button "Print Customer Labels" at bounding box center [1316, 482] width 149 height 31
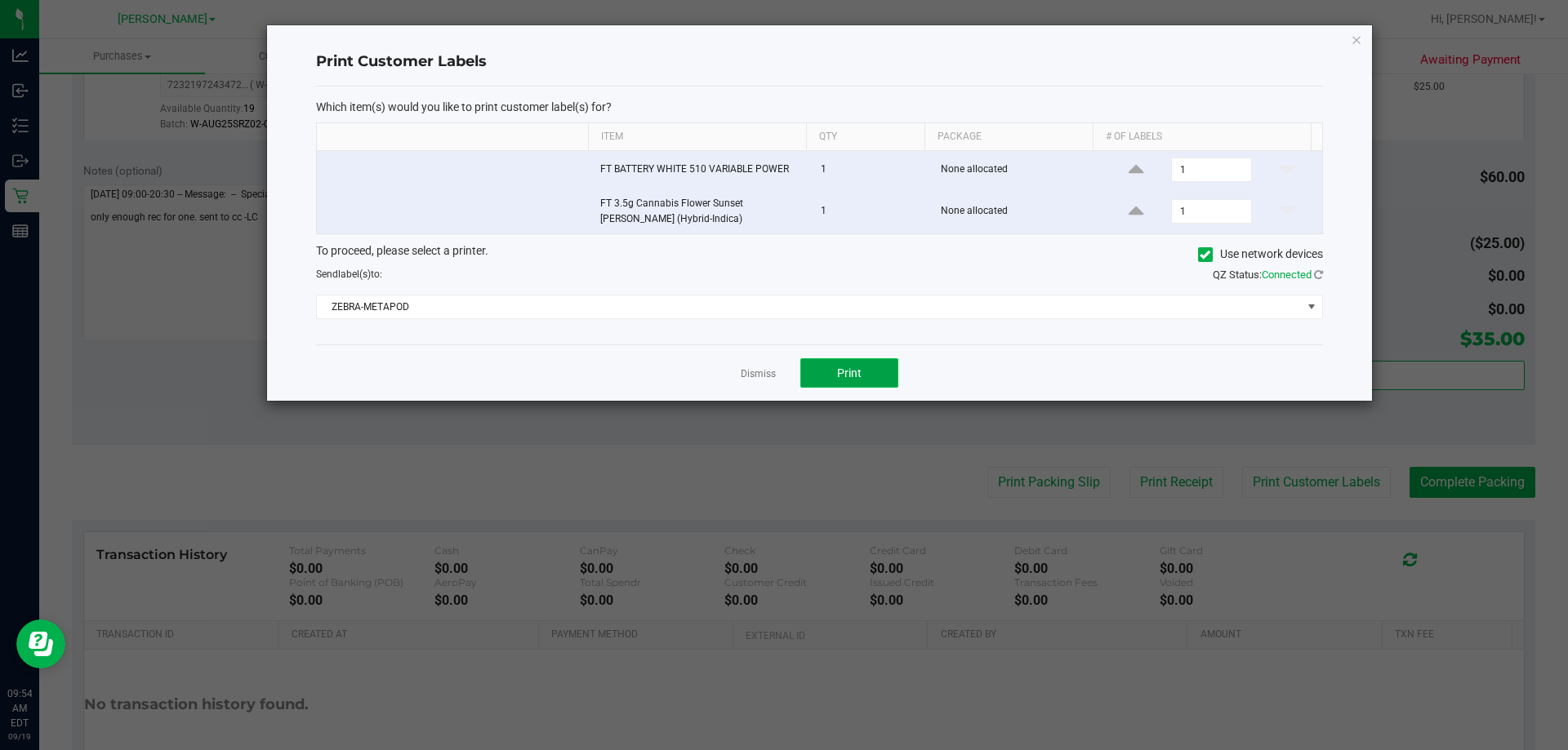
click at [776, 372] on button "Print" at bounding box center [849, 372] width 98 height 29
click at [761, 369] on link "Dismiss" at bounding box center [758, 374] width 35 height 14
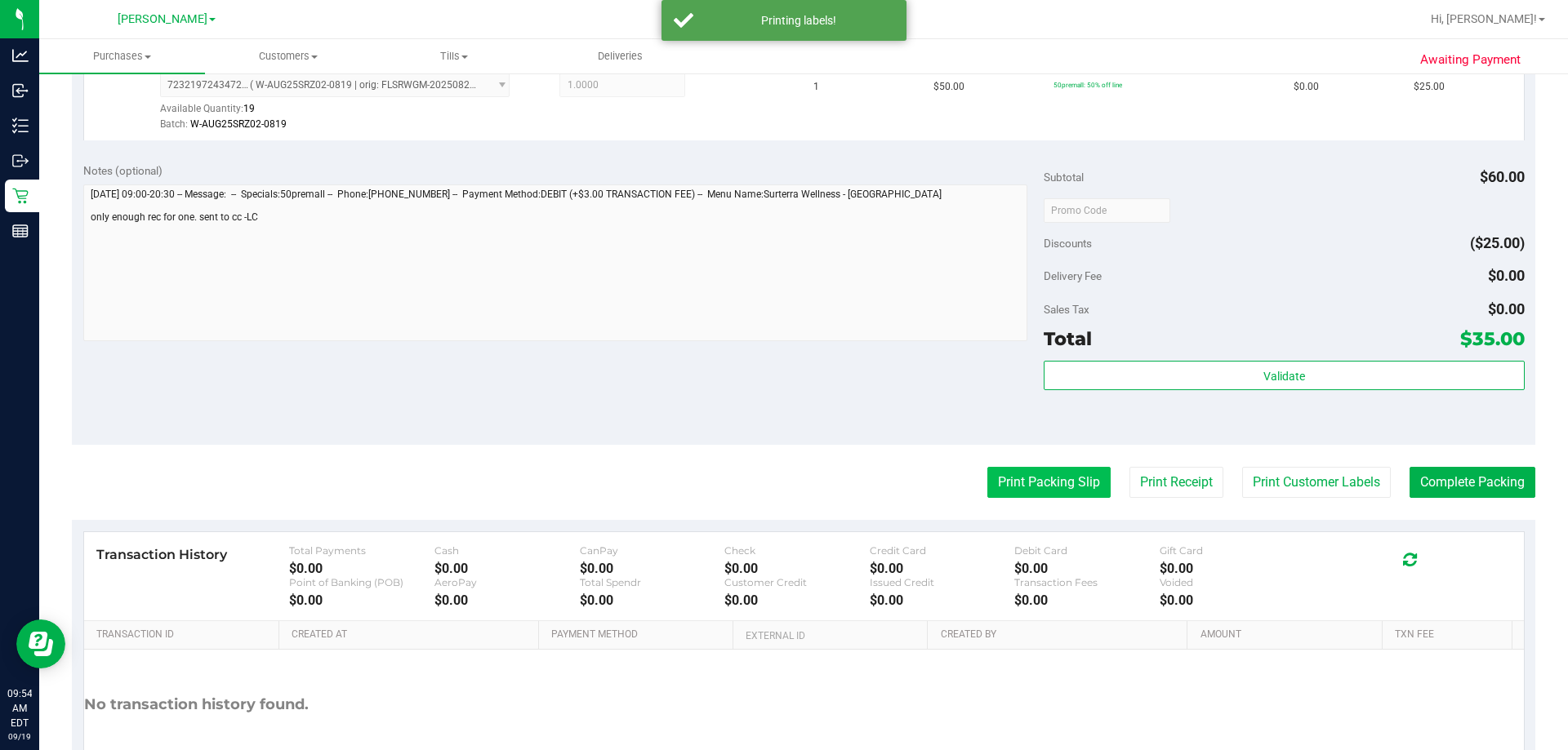
click at [776, 488] on button "Print Packing Slip" at bounding box center [1048, 482] width 123 height 31
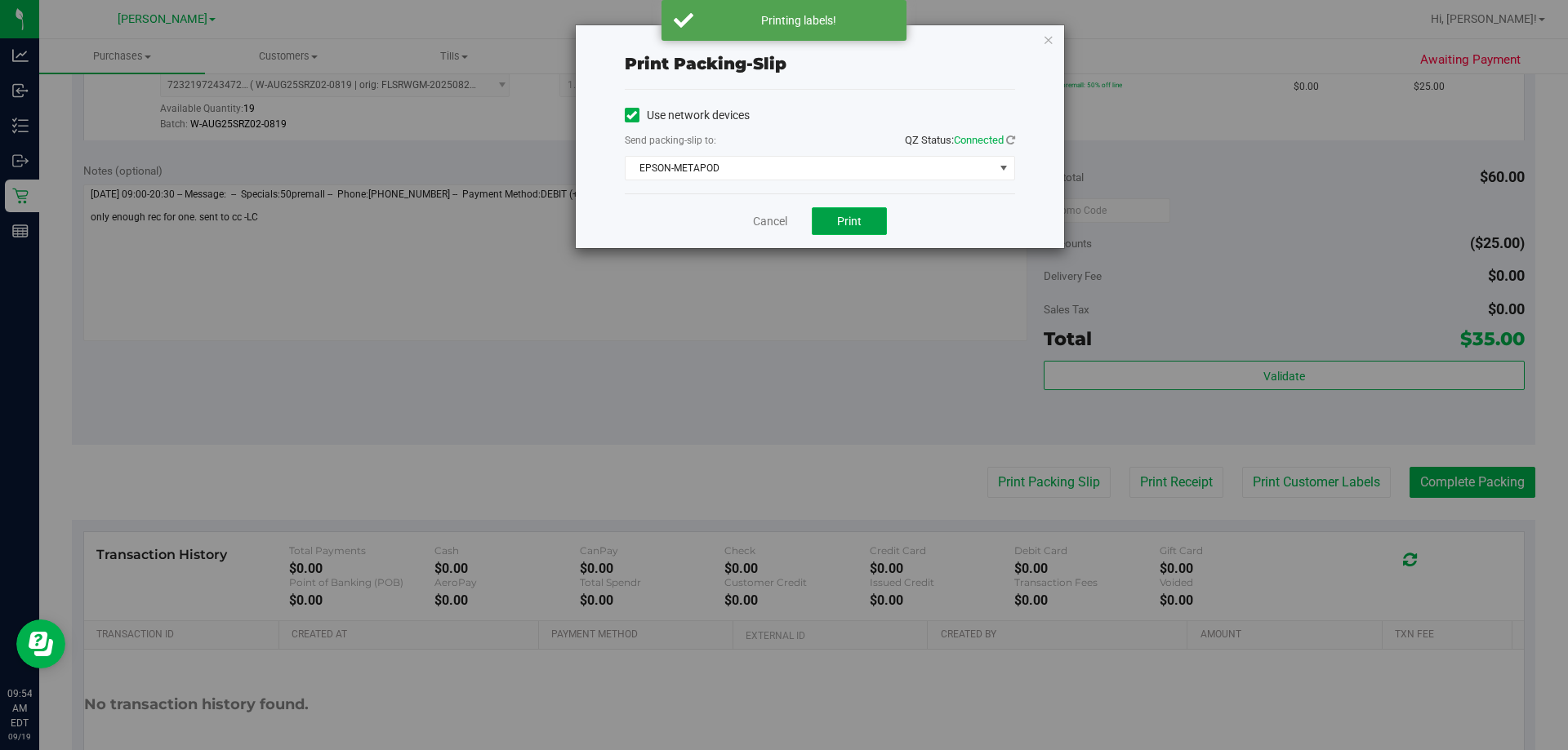
click at [776, 230] on button "Print" at bounding box center [850, 222] width 75 height 28
click at [769, 222] on link "Cancel" at bounding box center [770, 222] width 34 height 17
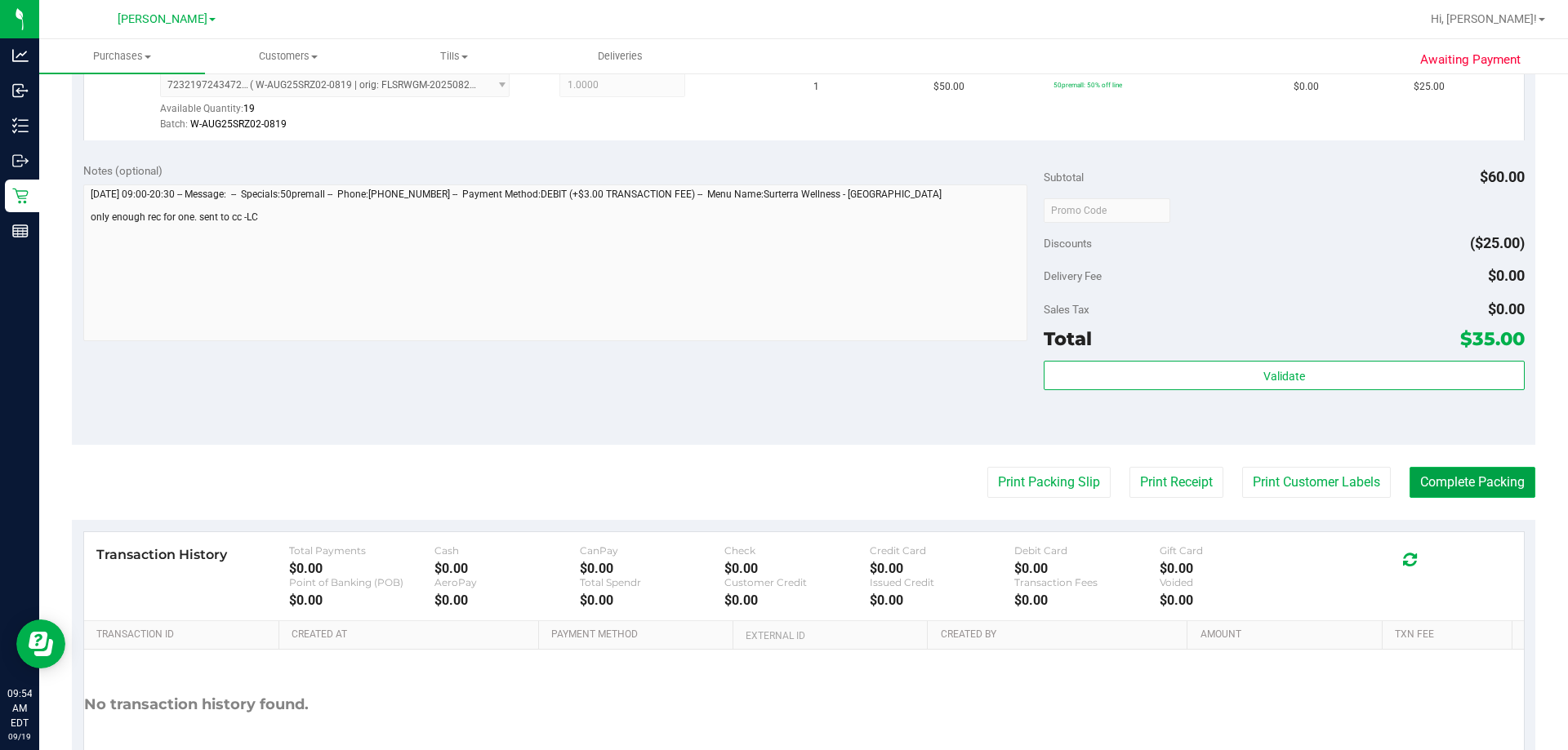
click at [776, 490] on button "Complete Packing" at bounding box center [1473, 482] width 126 height 31
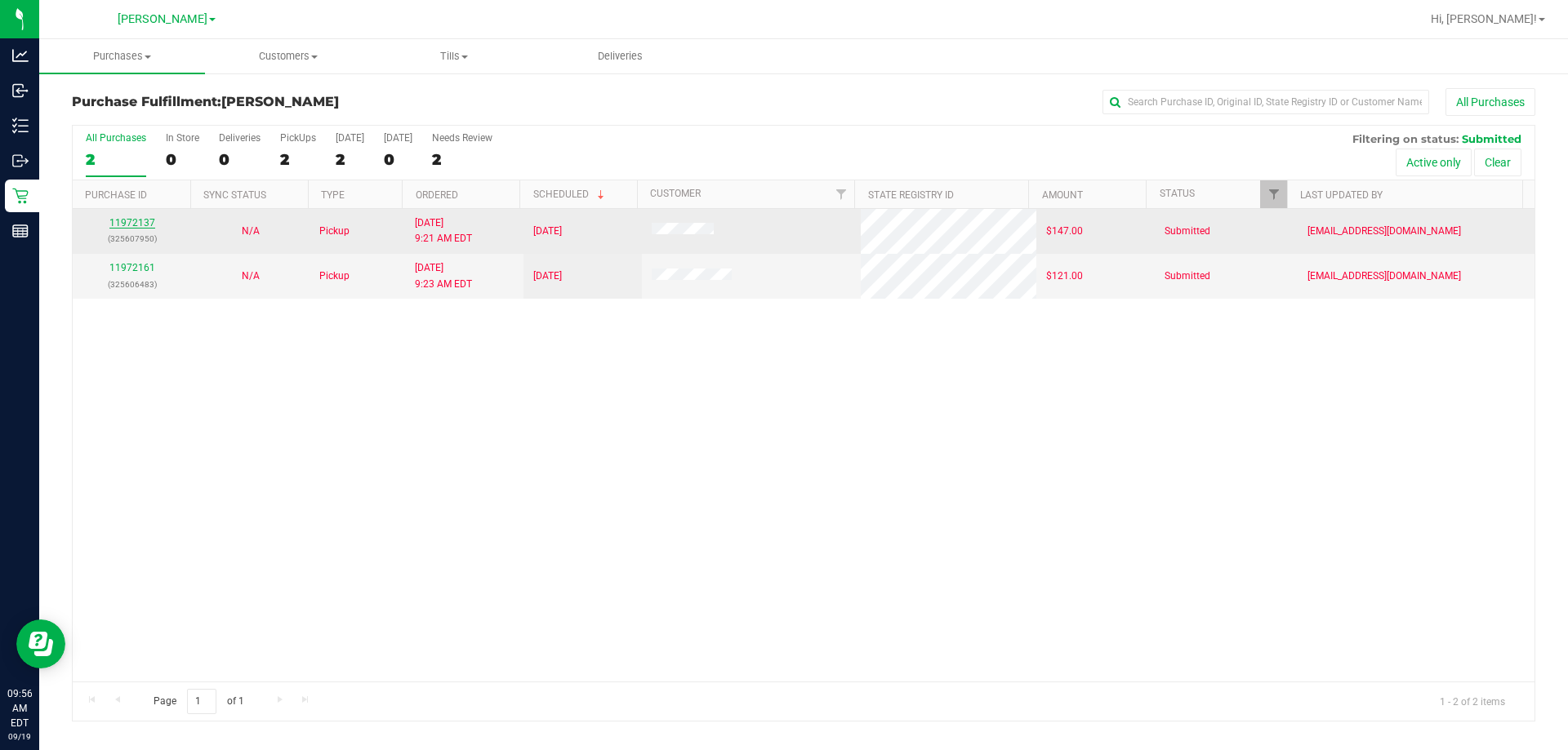
click at [140, 221] on link "11972137" at bounding box center [132, 223] width 46 height 11
click at [144, 220] on link "11972137" at bounding box center [132, 223] width 46 height 11
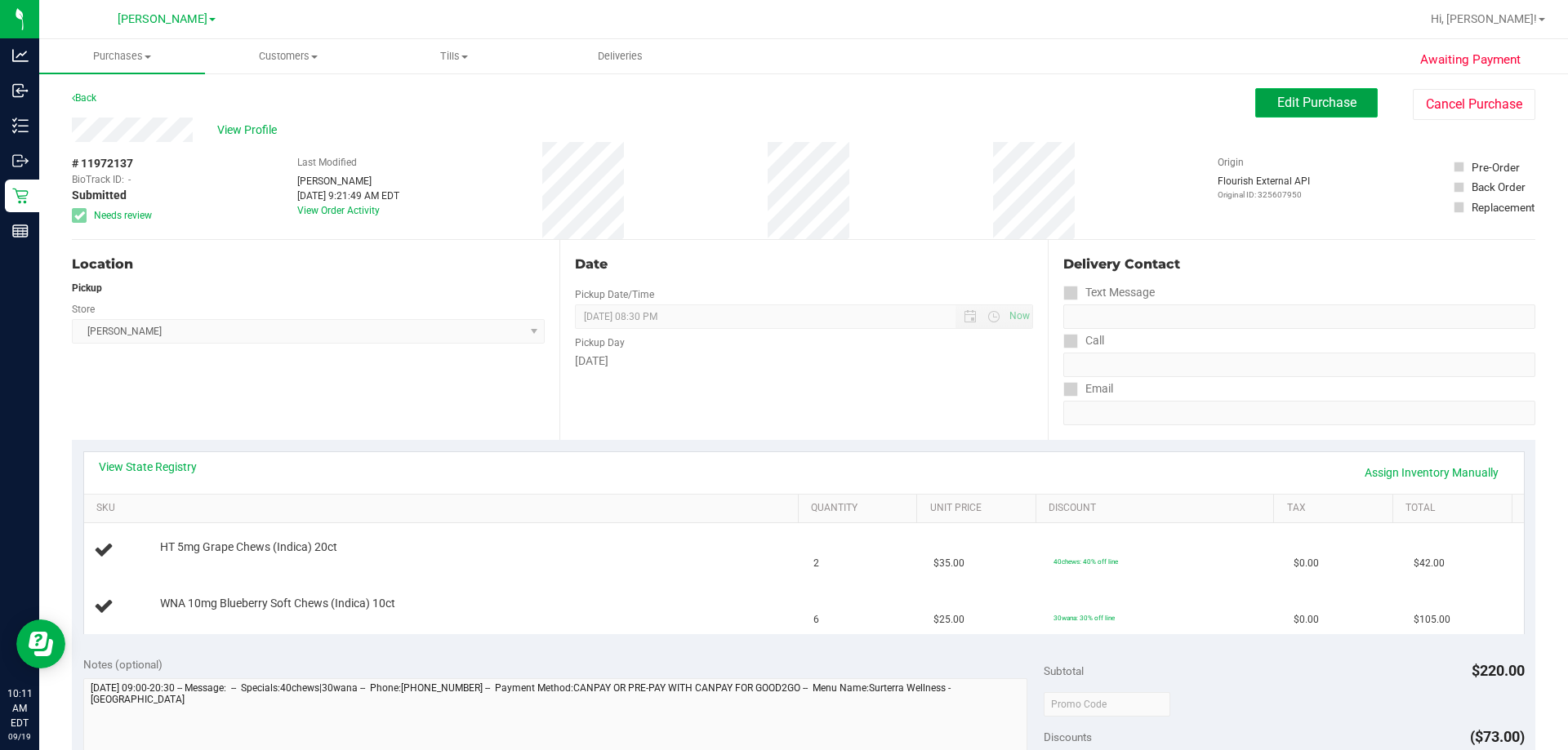
click at [776, 107] on span "Edit Purchase" at bounding box center [1317, 102] width 79 height 16
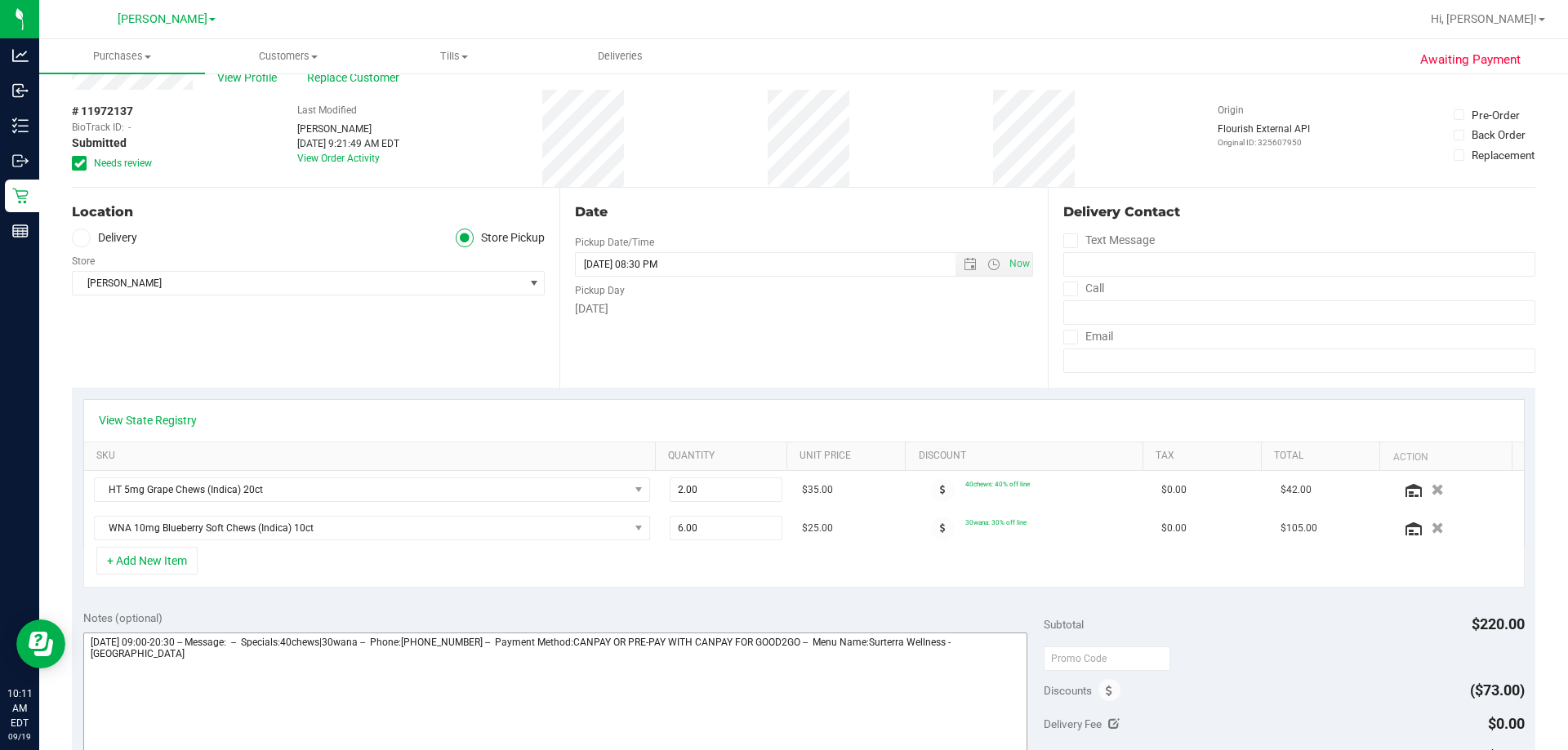
scroll to position [82, 0]
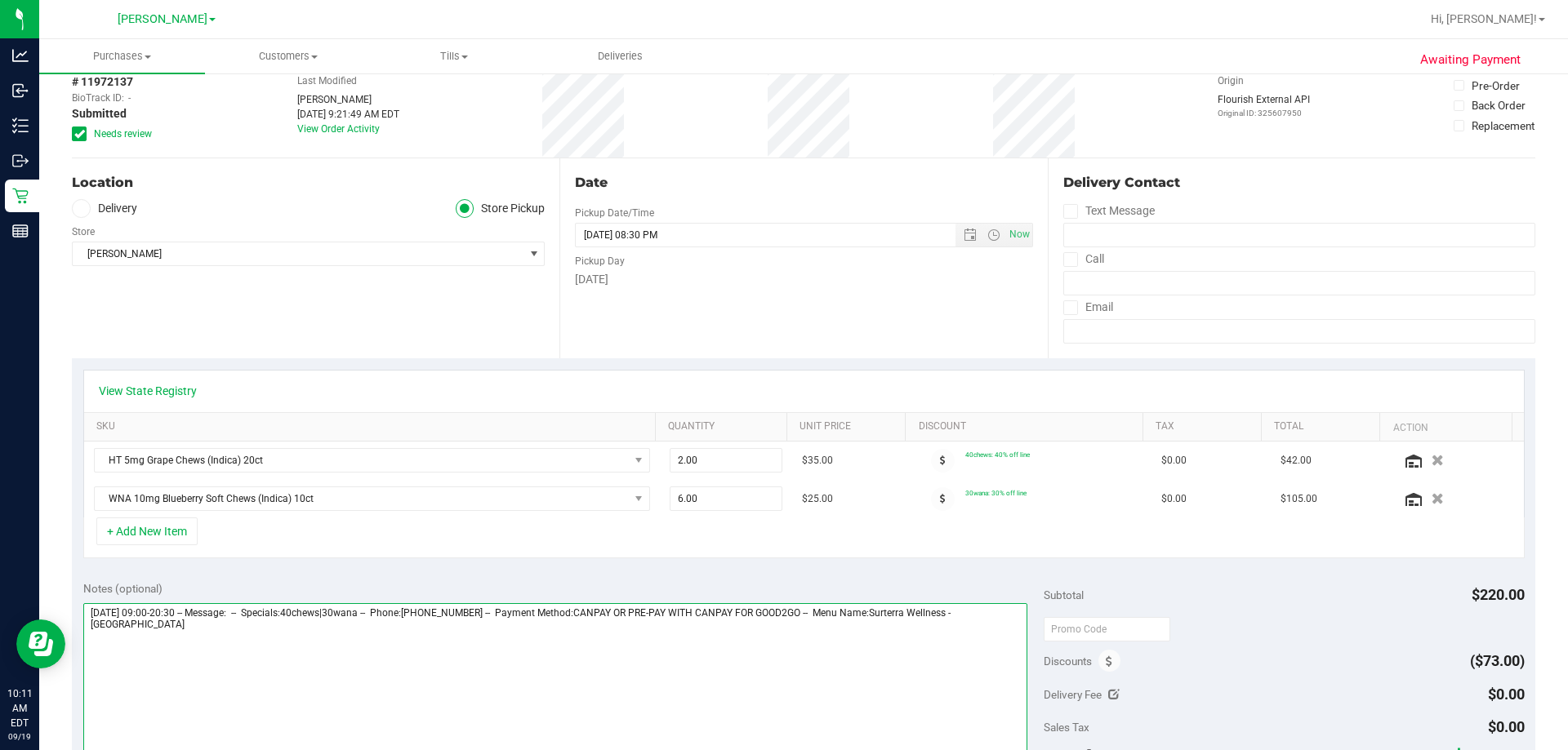
click at [177, 636] on textarea at bounding box center [556, 681] width 945 height 157
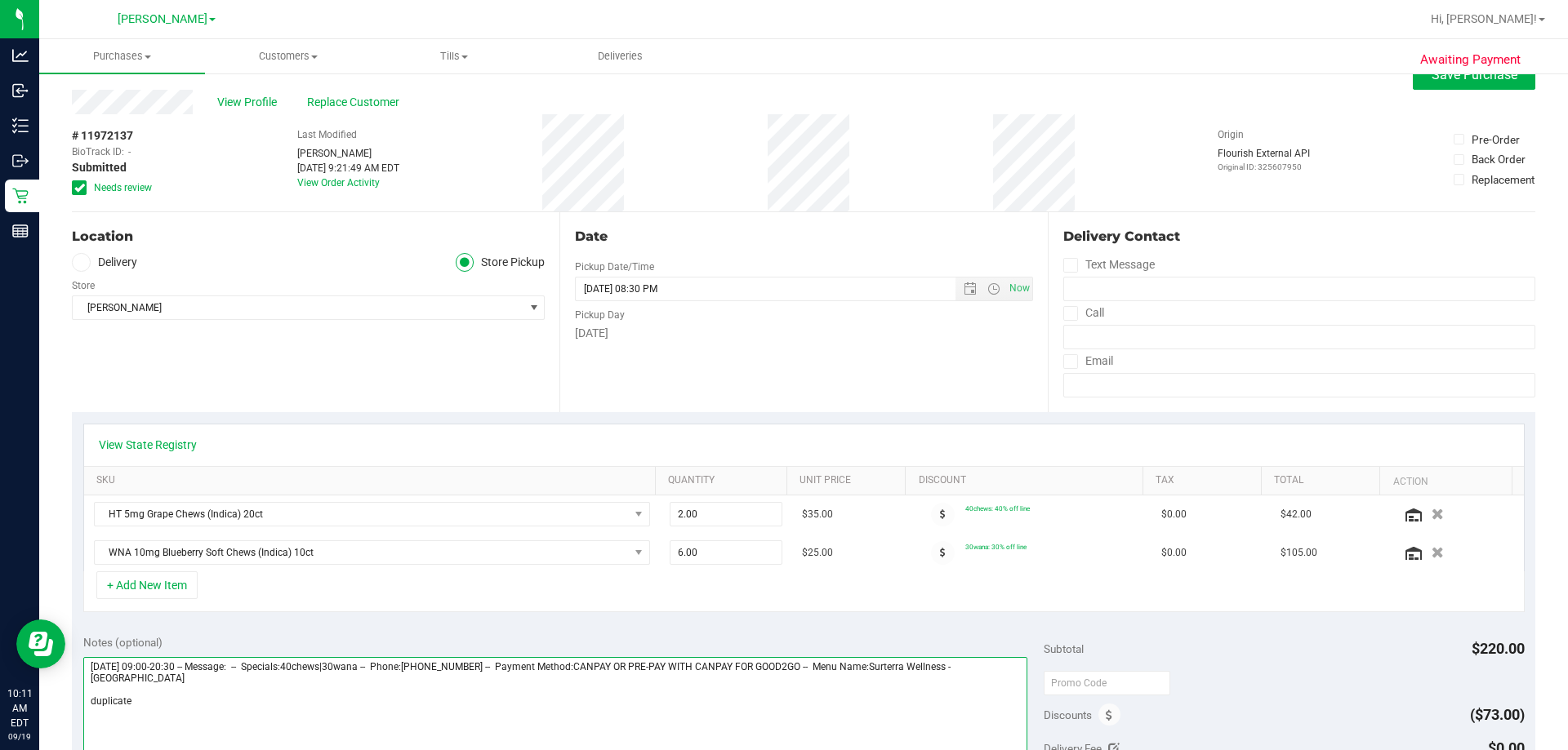
scroll to position [0, 0]
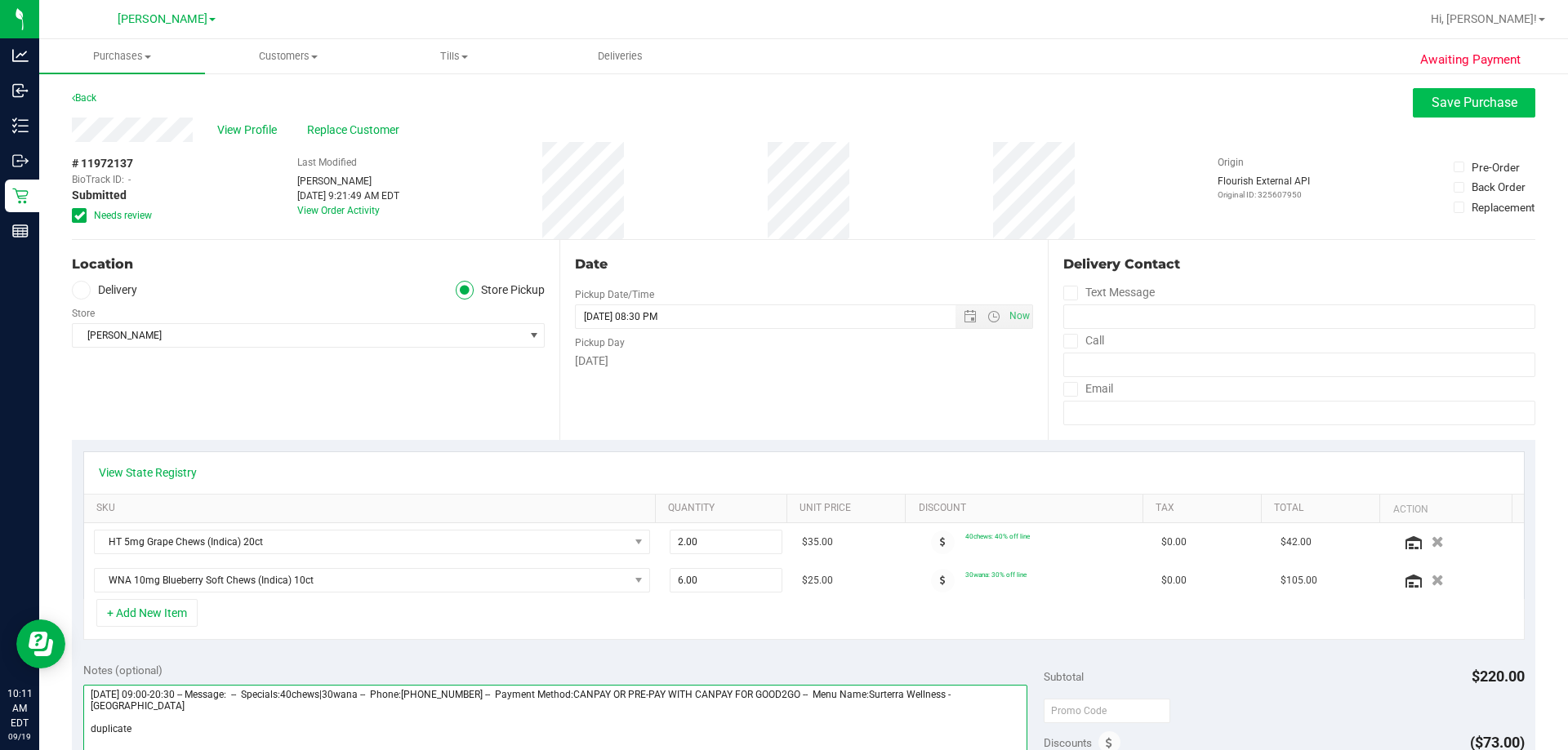
type textarea "[DATE] 09:00-20:30 -- Message: -- Specials:40chews|30wana -- Phone:[PHONE_NUMBE…"
click at [776, 98] on span "Save Purchase" at bounding box center [1474, 102] width 86 height 16
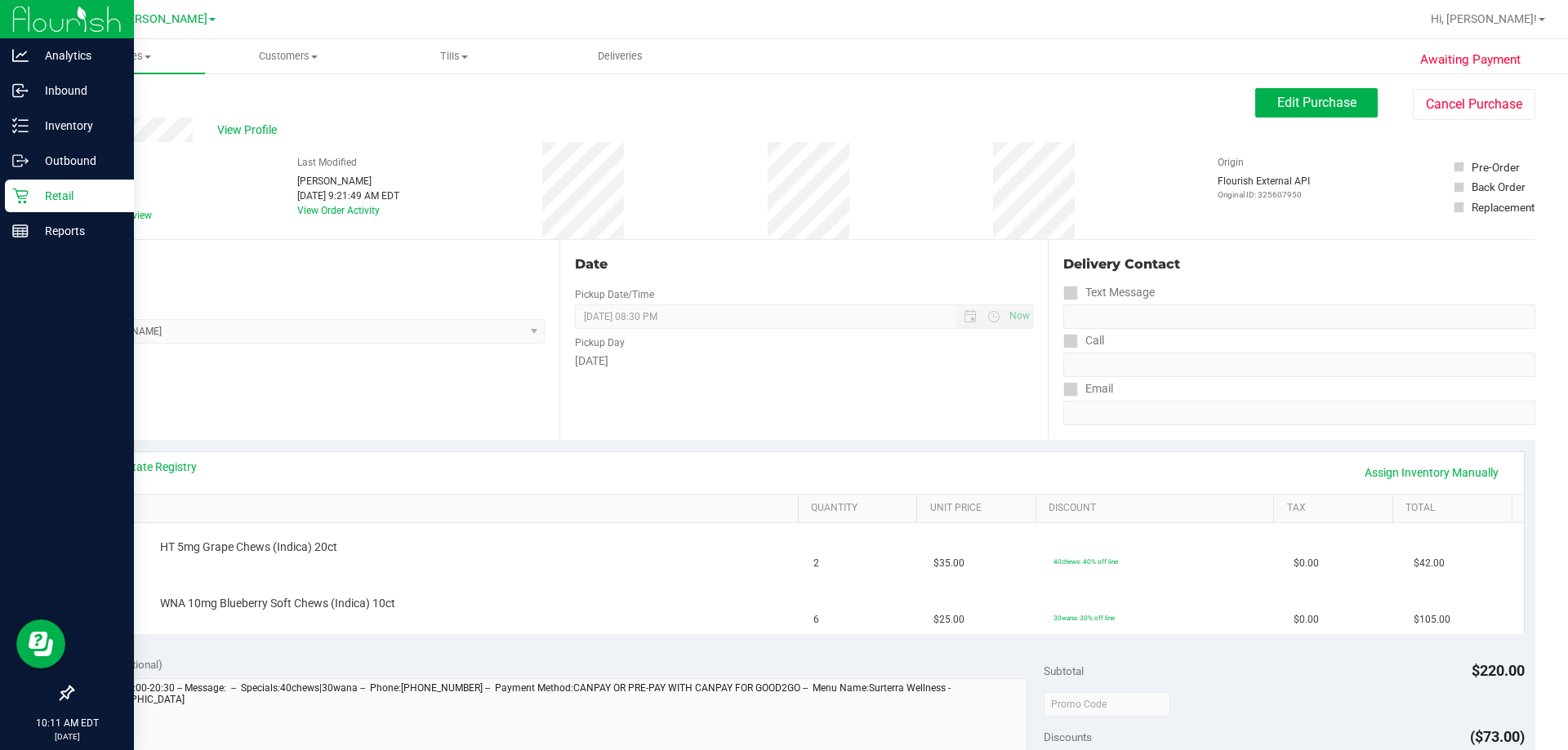
click at [83, 202] on p "Retail" at bounding box center [77, 195] width 98 height 20
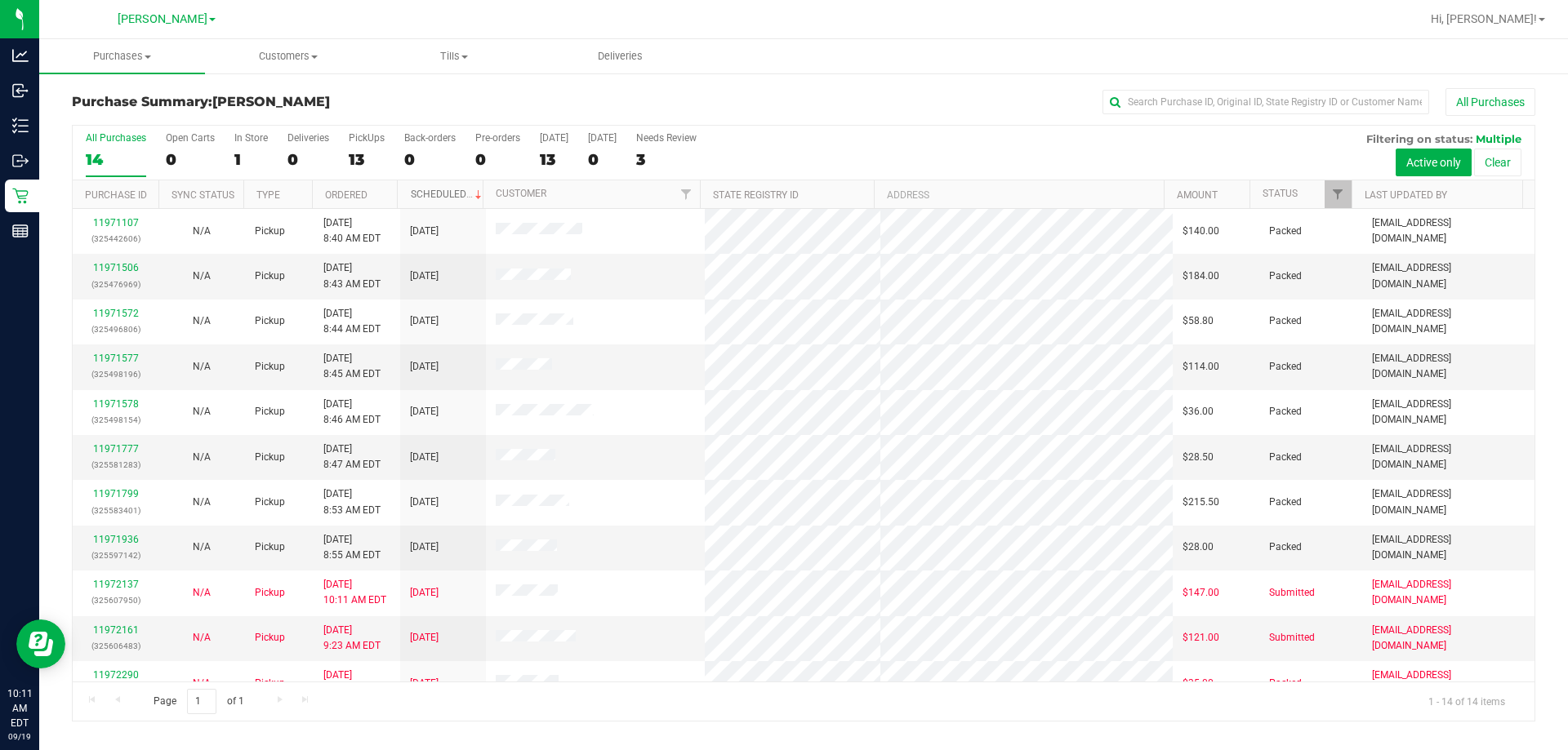
click at [445, 190] on link "Scheduled" at bounding box center [447, 195] width 74 height 11
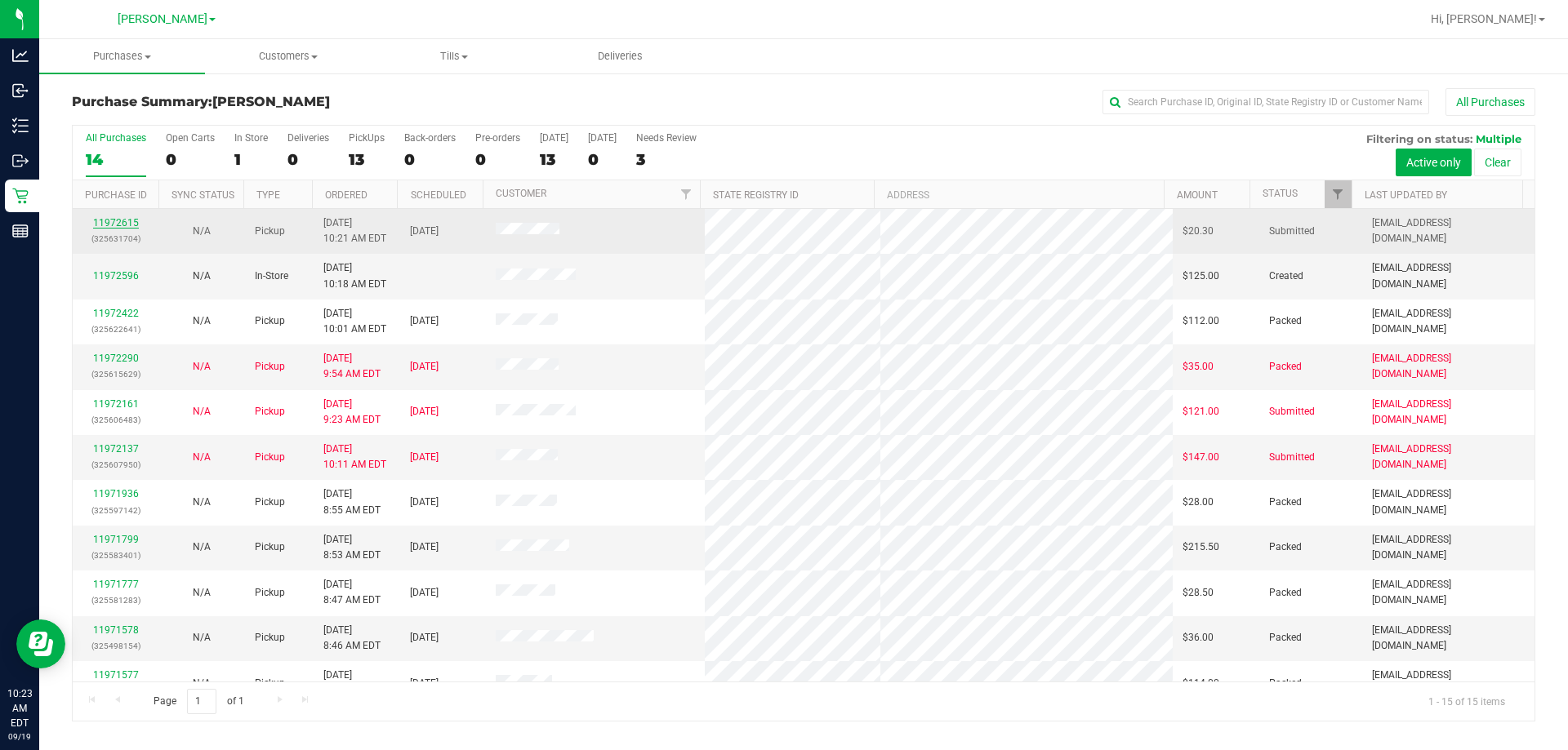
click at [116, 224] on link "11972615" at bounding box center [116, 223] width 46 height 11
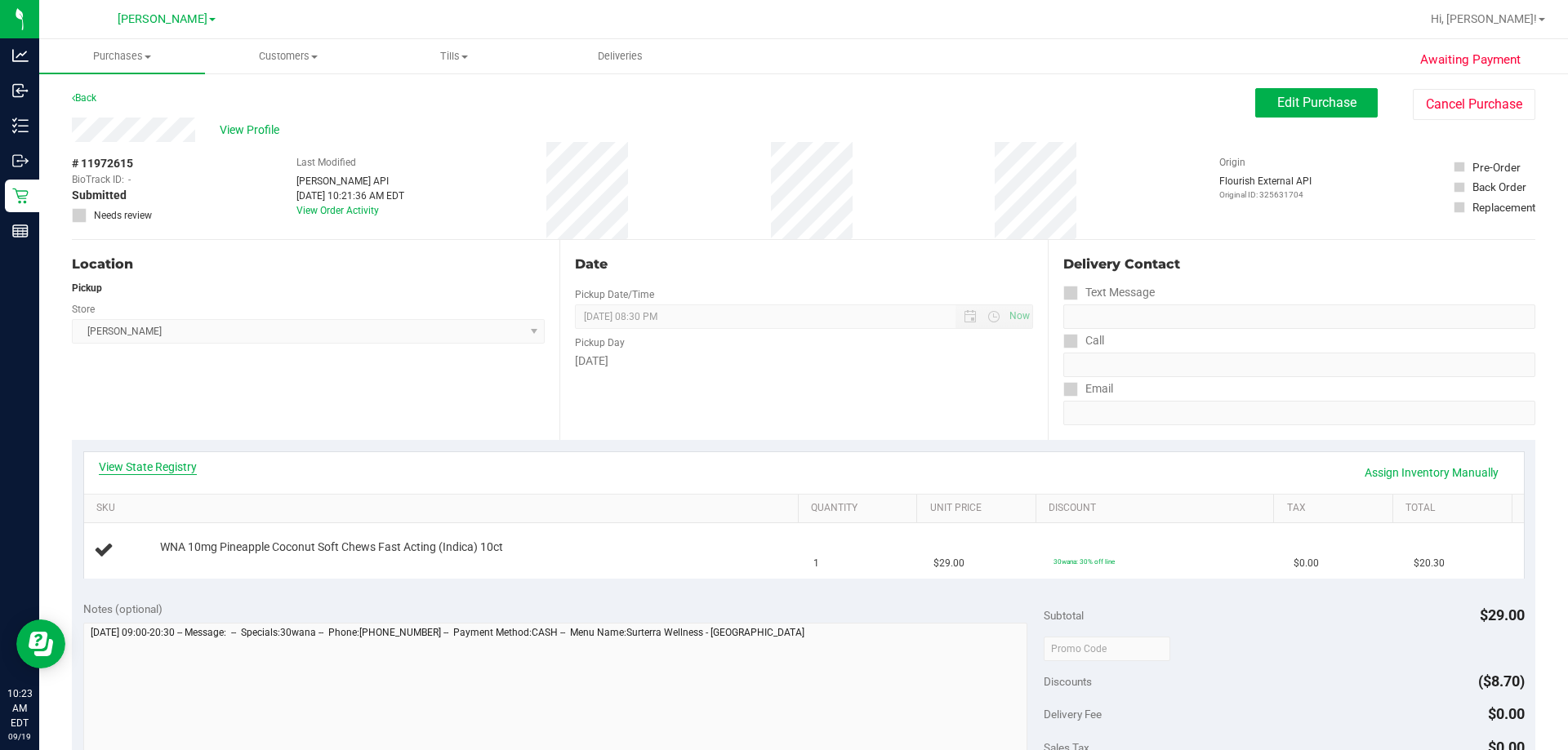
click at [152, 462] on link "View State Registry" at bounding box center [148, 466] width 98 height 16
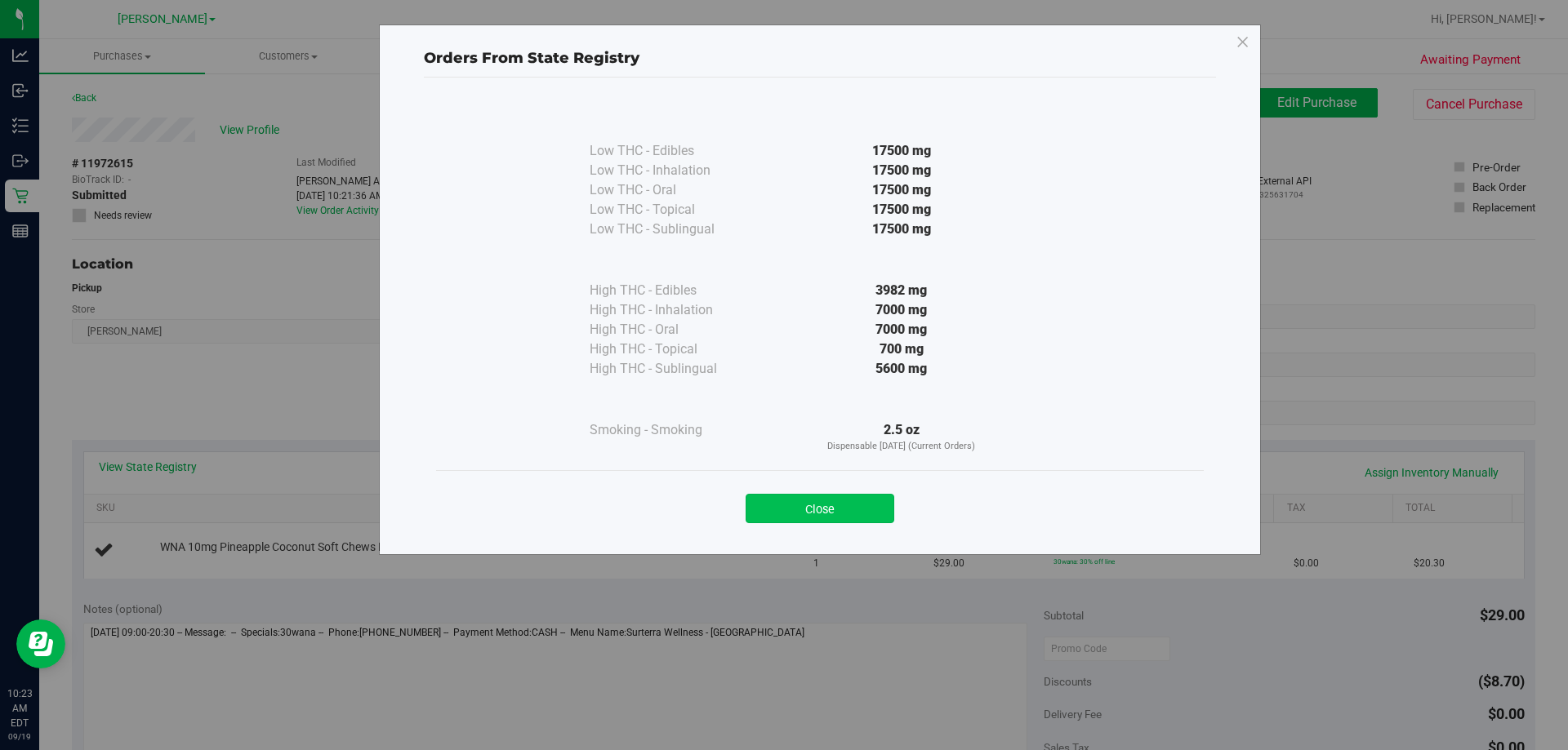
click at [776, 514] on button "Close" at bounding box center [820, 508] width 149 height 29
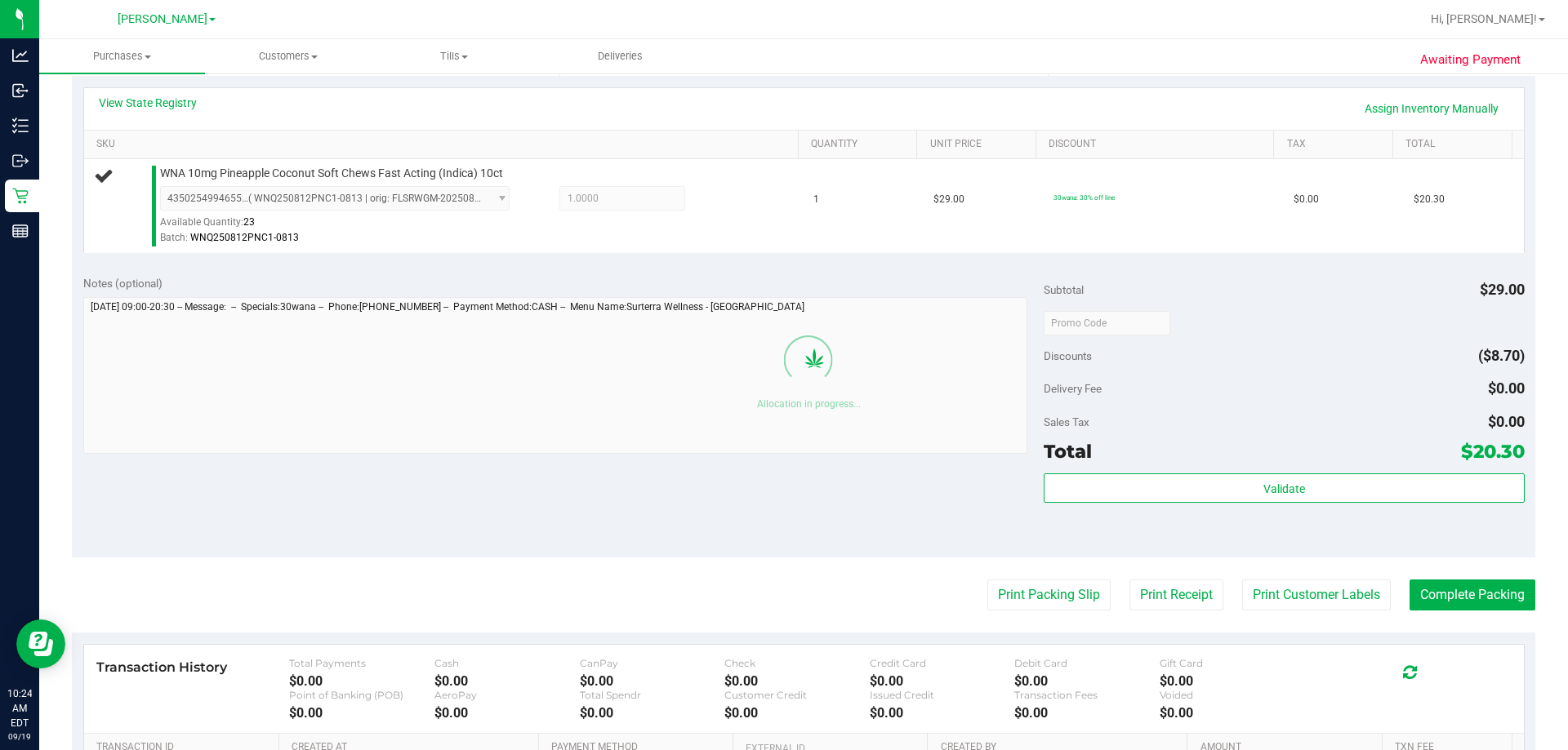
scroll to position [571, 0]
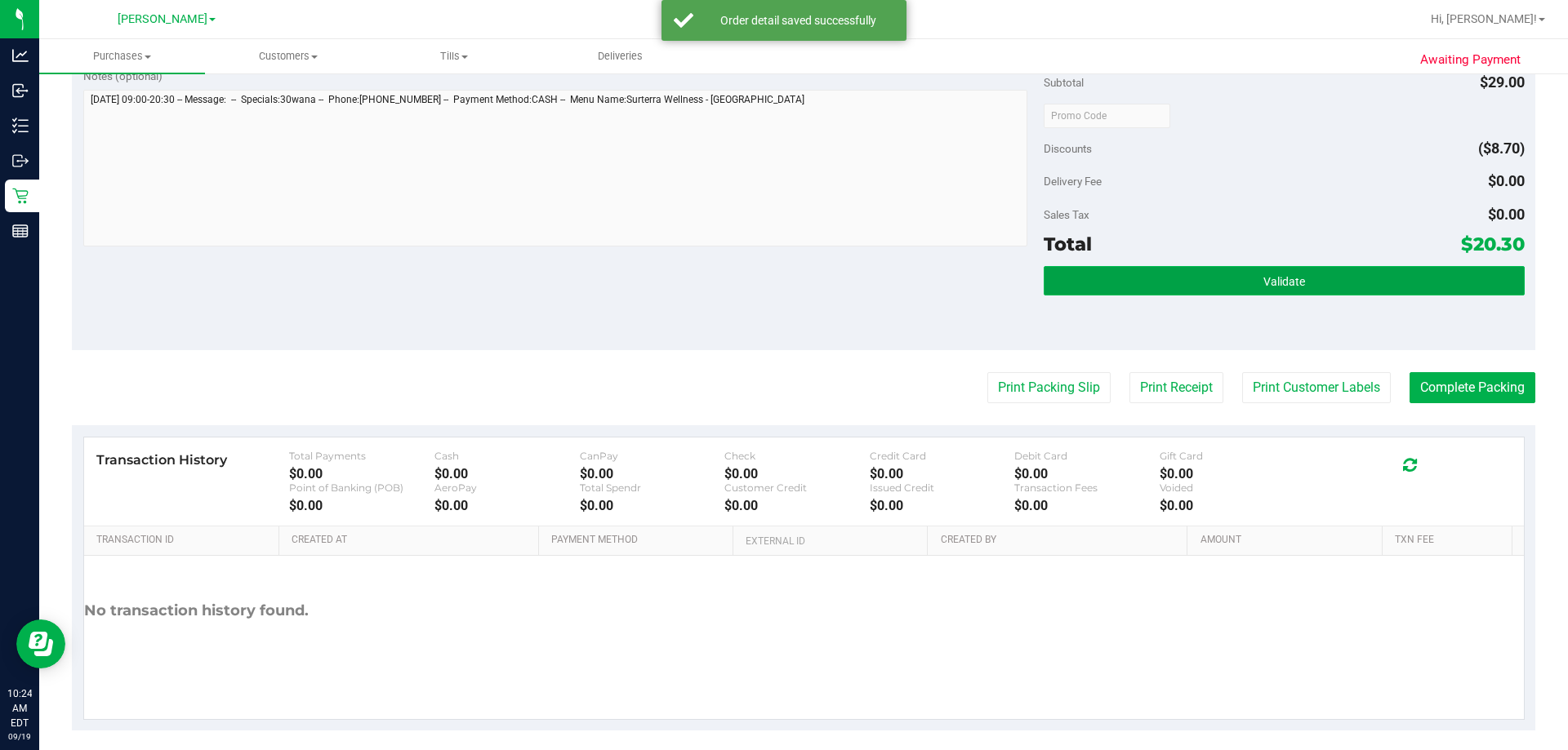
click at [776, 289] on button "Validate" at bounding box center [1283, 280] width 480 height 29
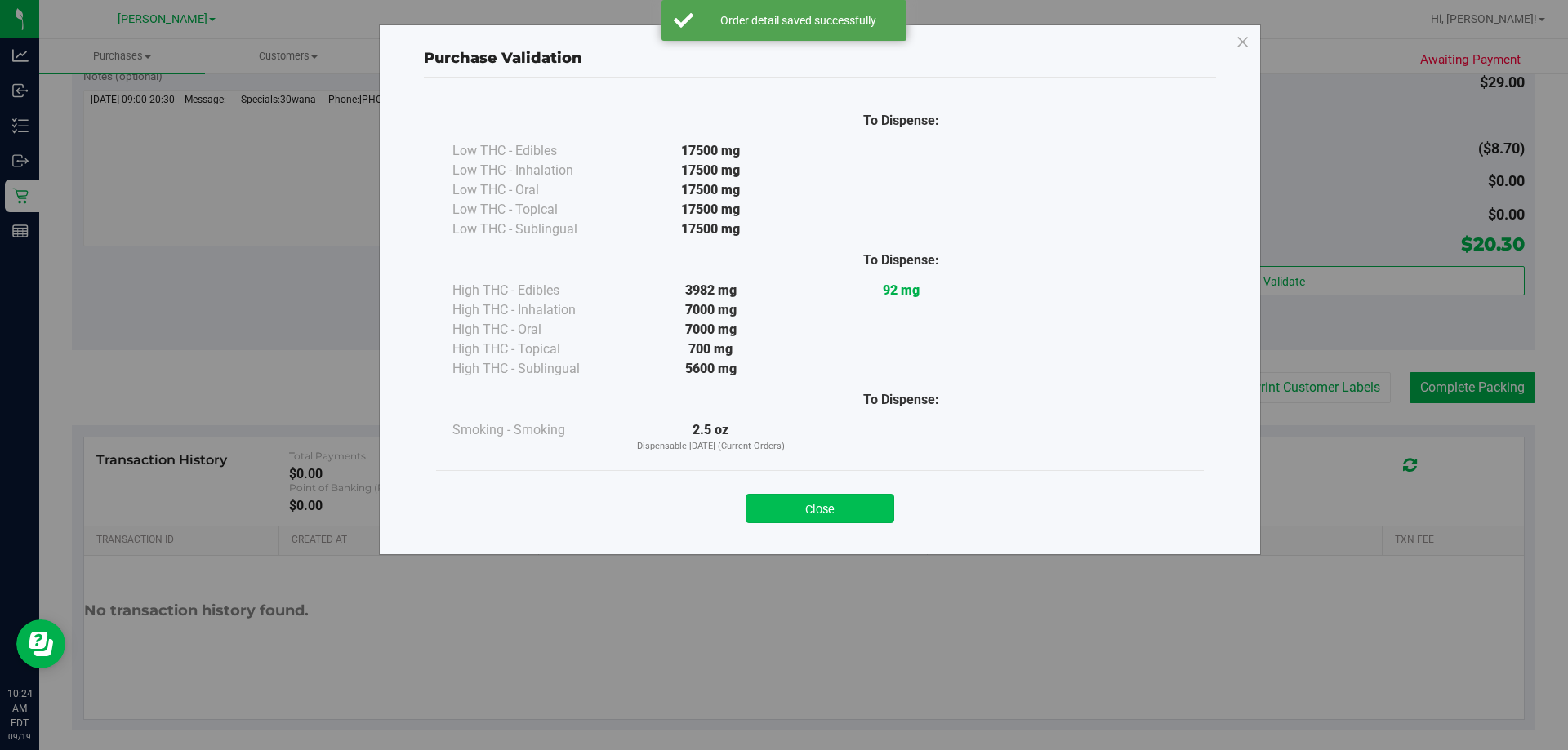
click at [776, 506] on button "Close" at bounding box center [820, 508] width 149 height 29
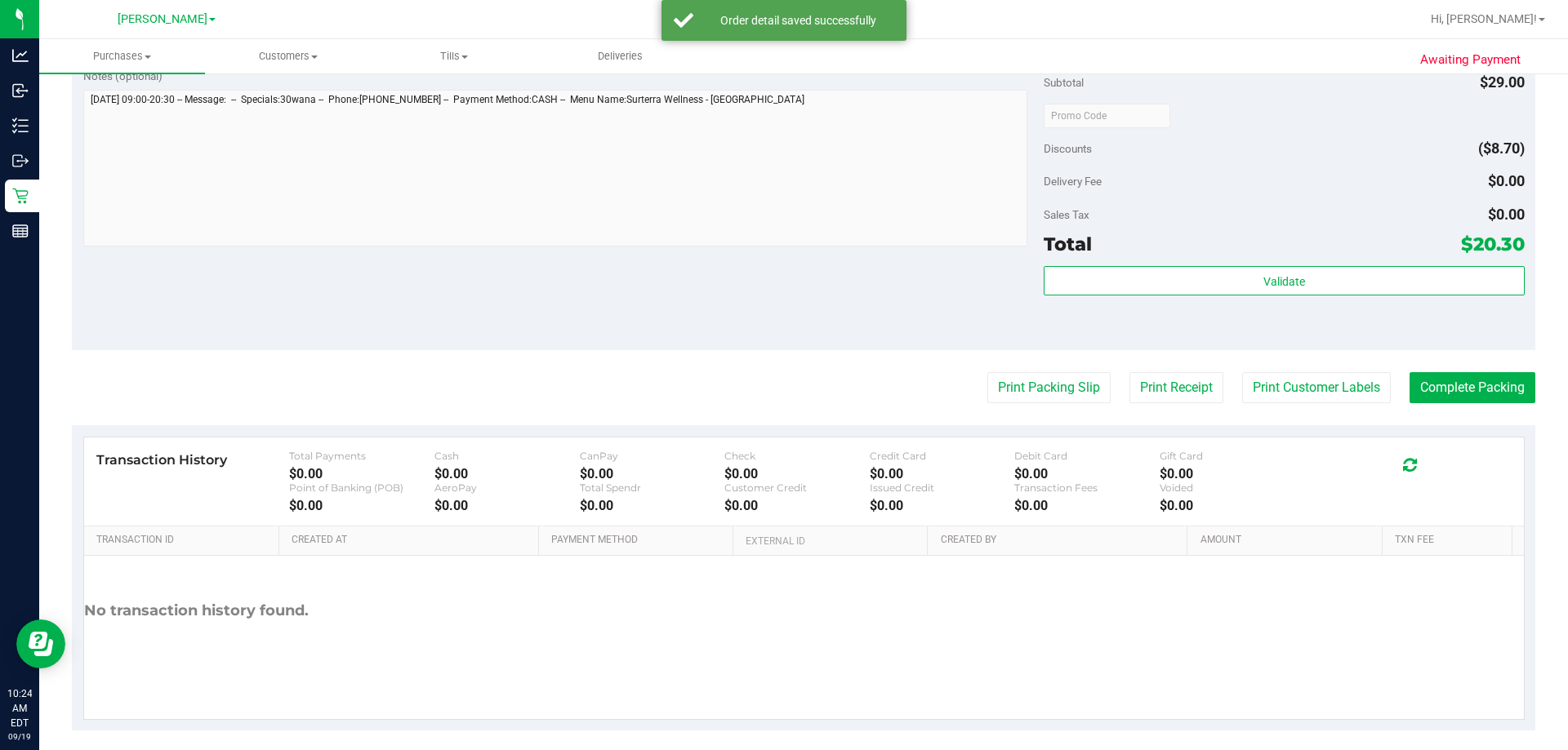
click at [776, 371] on purchase-details "Back Edit Purchase Cancel Purchase View Profile # 11972615 BioTrack ID: - Submi…" at bounding box center [803, 124] width 1464 height 1214
click at [776, 376] on button "Print Customer Labels" at bounding box center [1316, 387] width 149 height 31
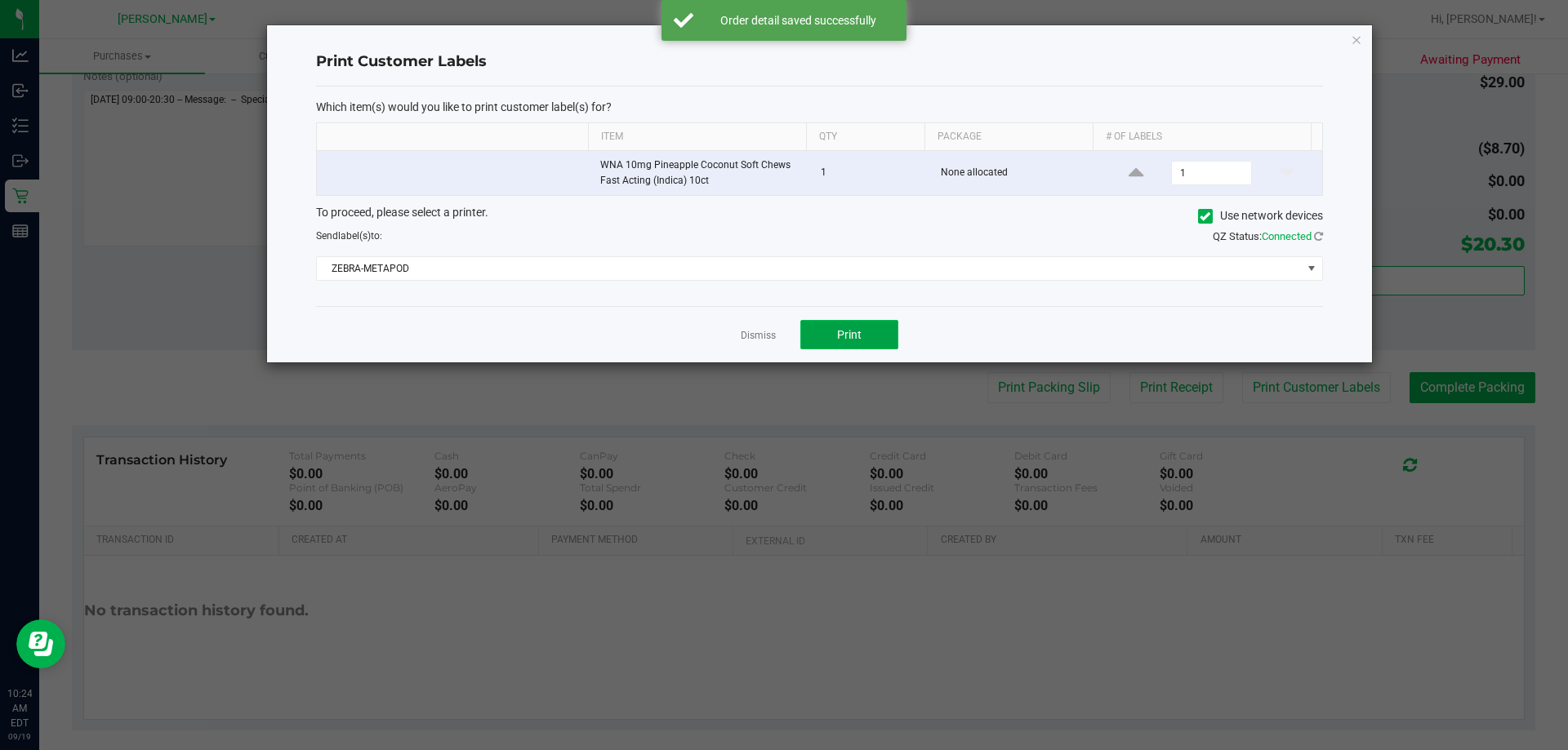
click at [776, 333] on button "Print" at bounding box center [849, 335] width 98 height 29
click at [757, 340] on link "Dismiss" at bounding box center [758, 336] width 35 height 14
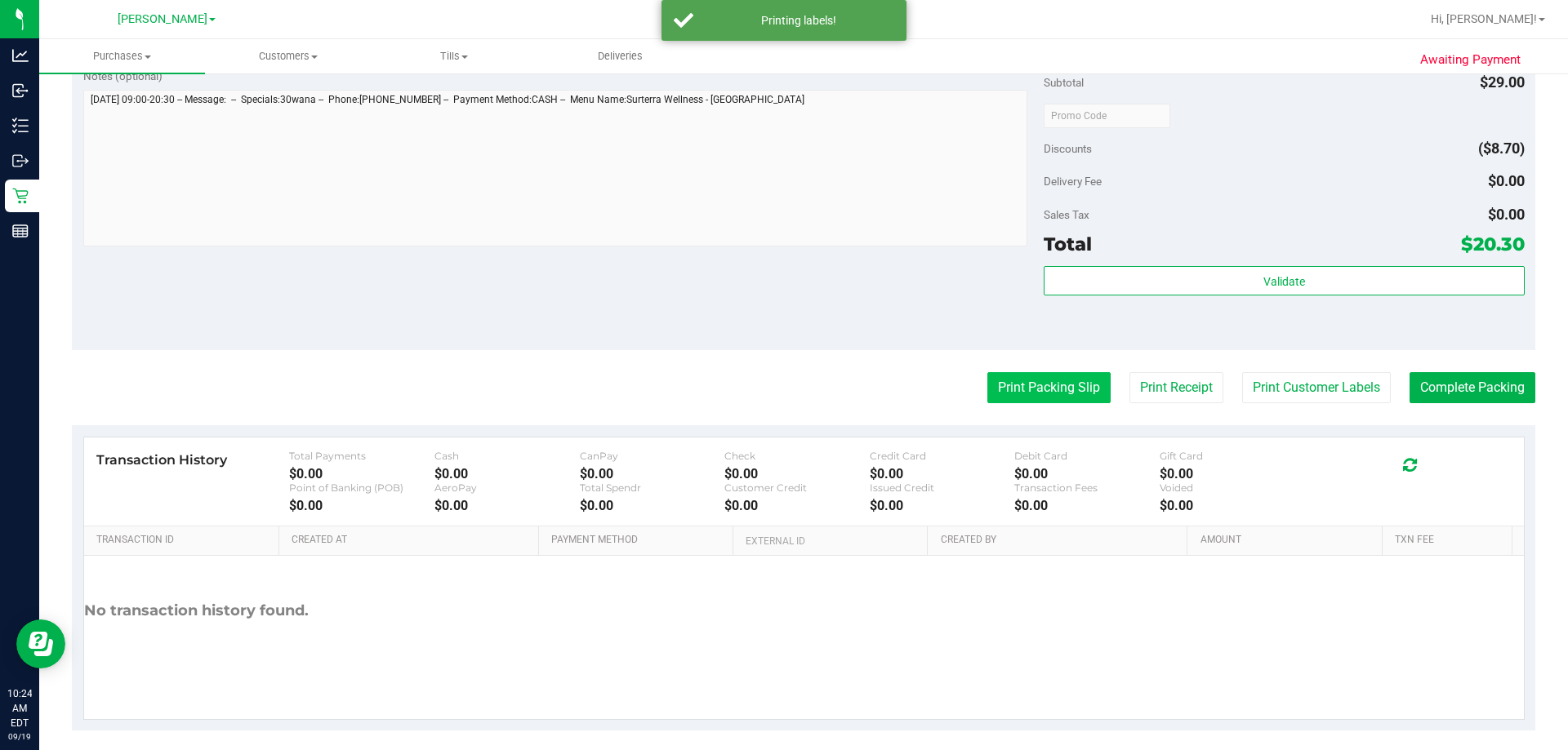
click at [776, 399] on button "Print Packing Slip" at bounding box center [1048, 387] width 123 height 31
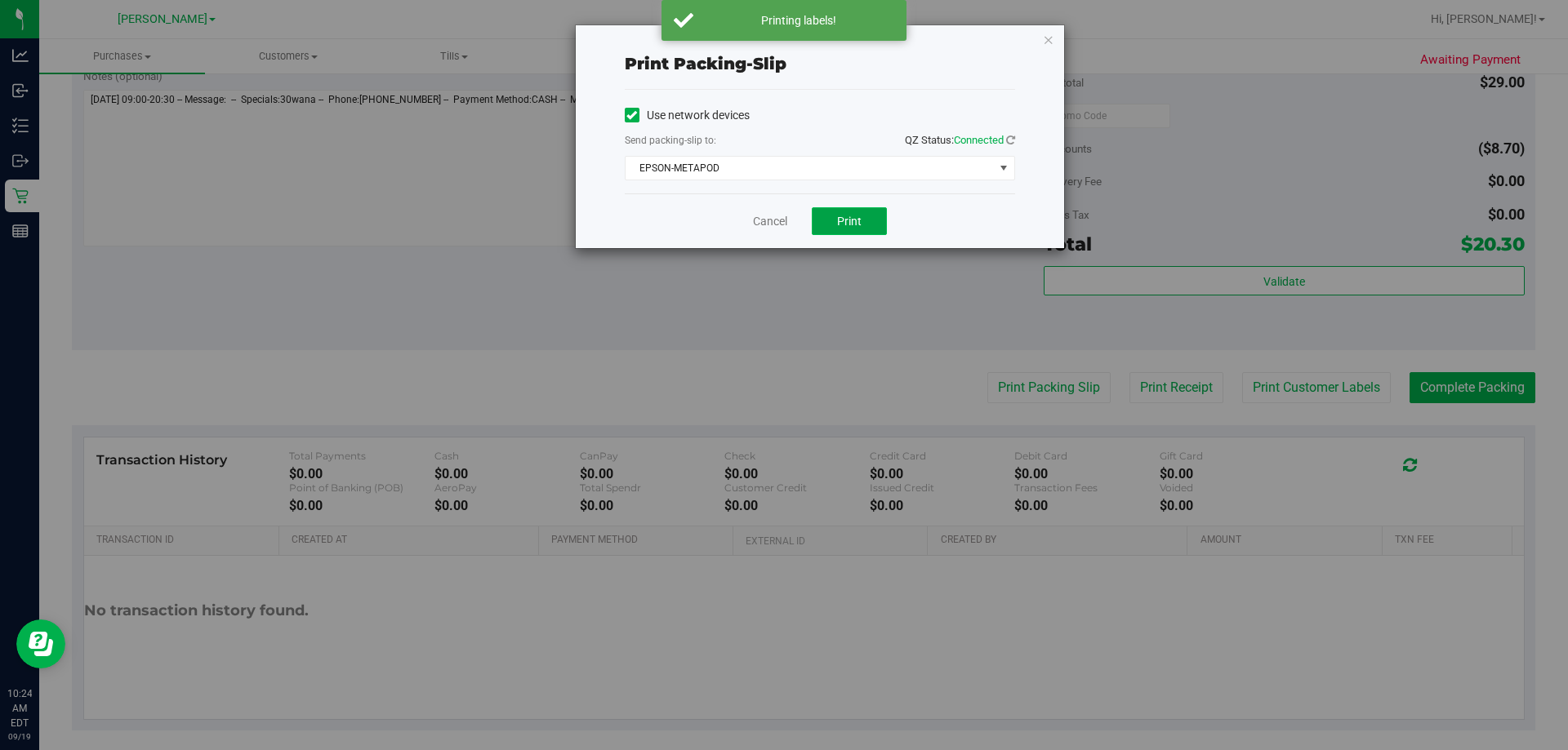
click at [776, 218] on span "Print" at bounding box center [850, 221] width 24 height 13
click at [773, 223] on link "Cancel" at bounding box center [770, 222] width 34 height 17
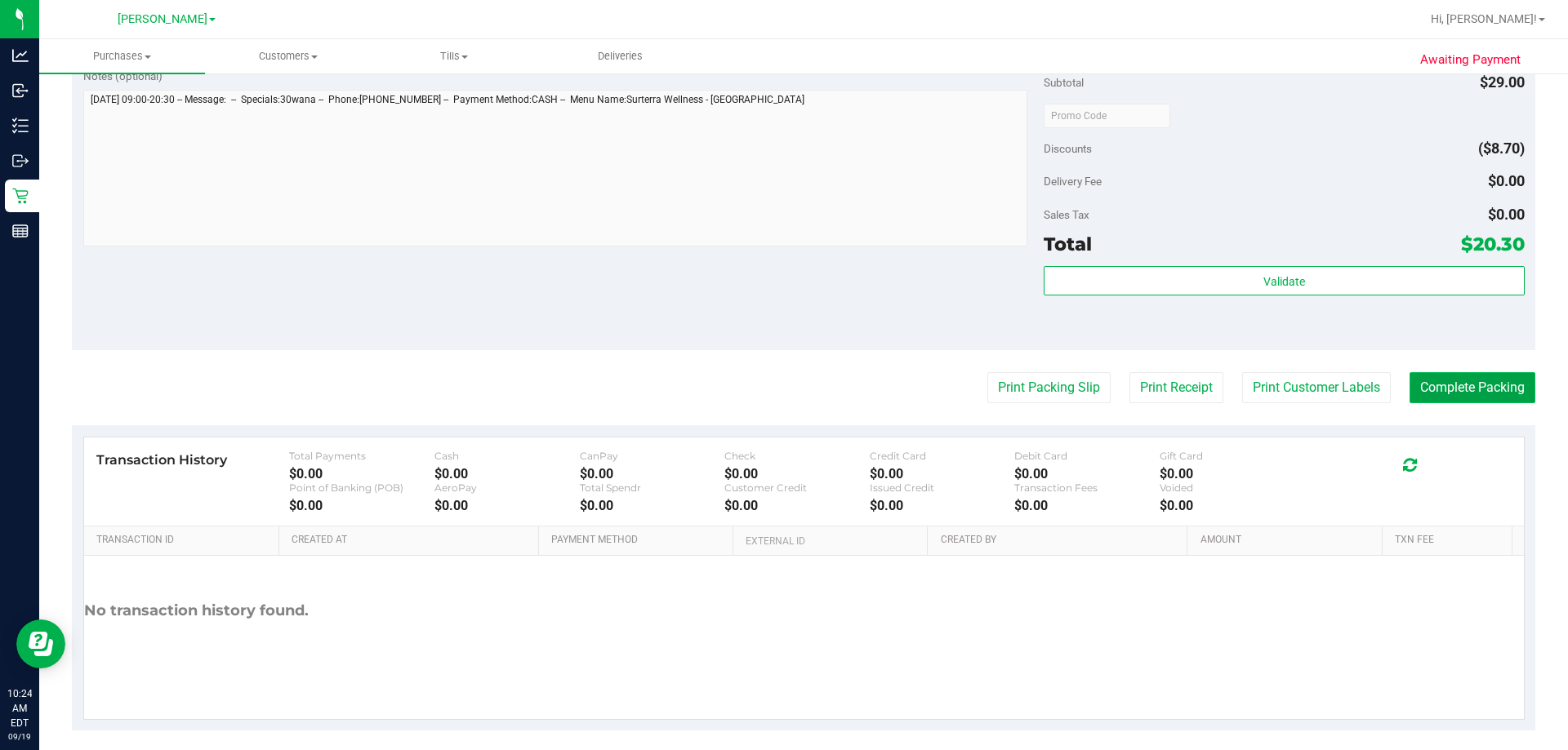
click at [776, 389] on button "Complete Packing" at bounding box center [1473, 387] width 126 height 31
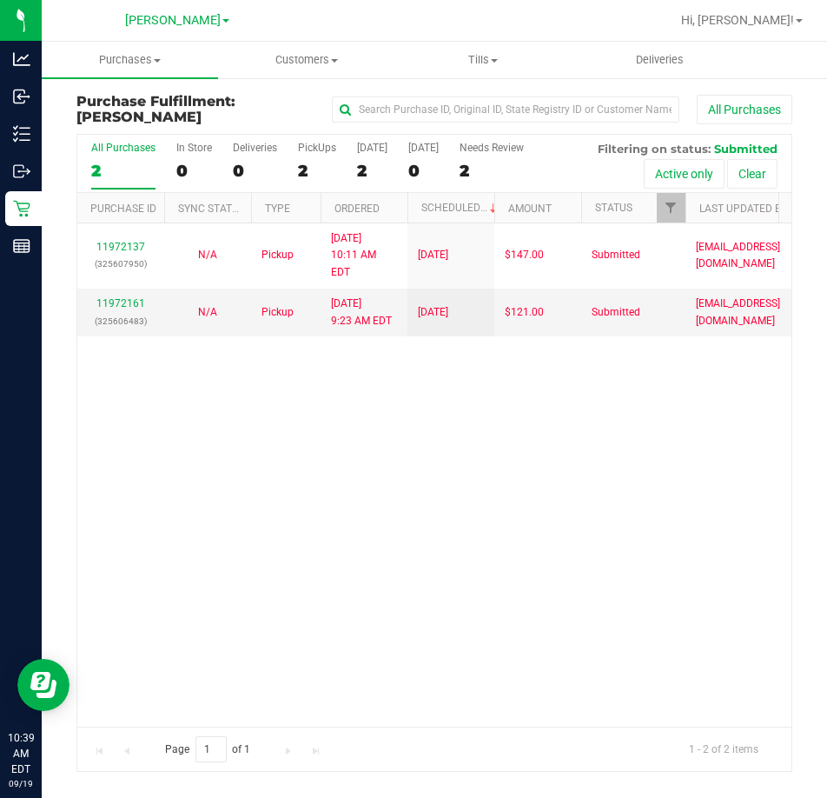
click at [544, 473] on div "11972137 (325607950) N/A Pickup [DATE] 10:11 AM EDT 9/19/2025 $147.00 Submitted…" at bounding box center [434, 474] width 714 height 502
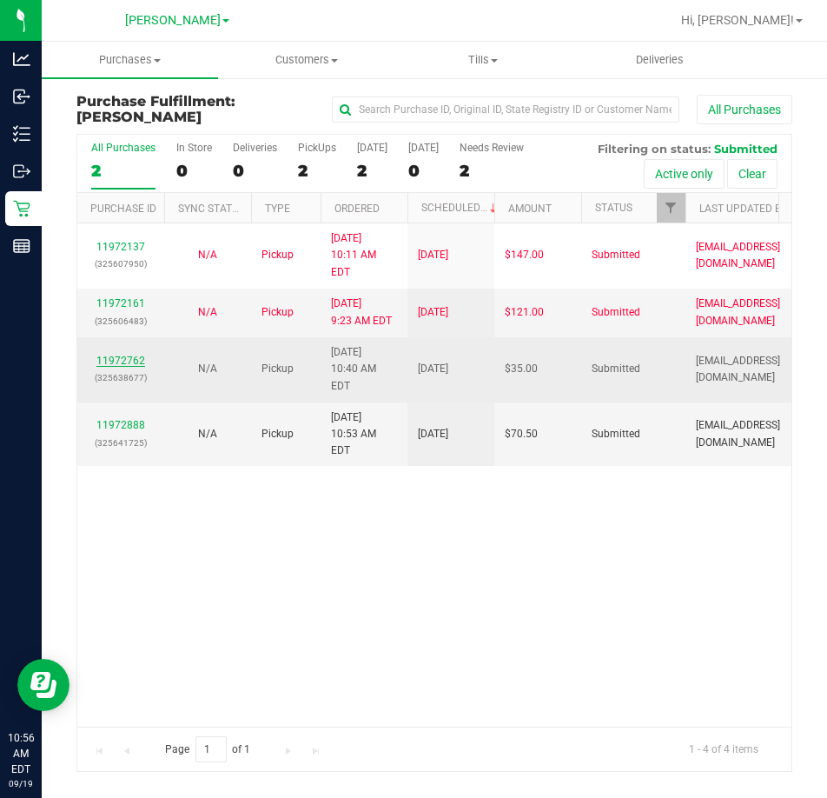
click at [117, 354] on link "11972762" at bounding box center [120, 360] width 49 height 12
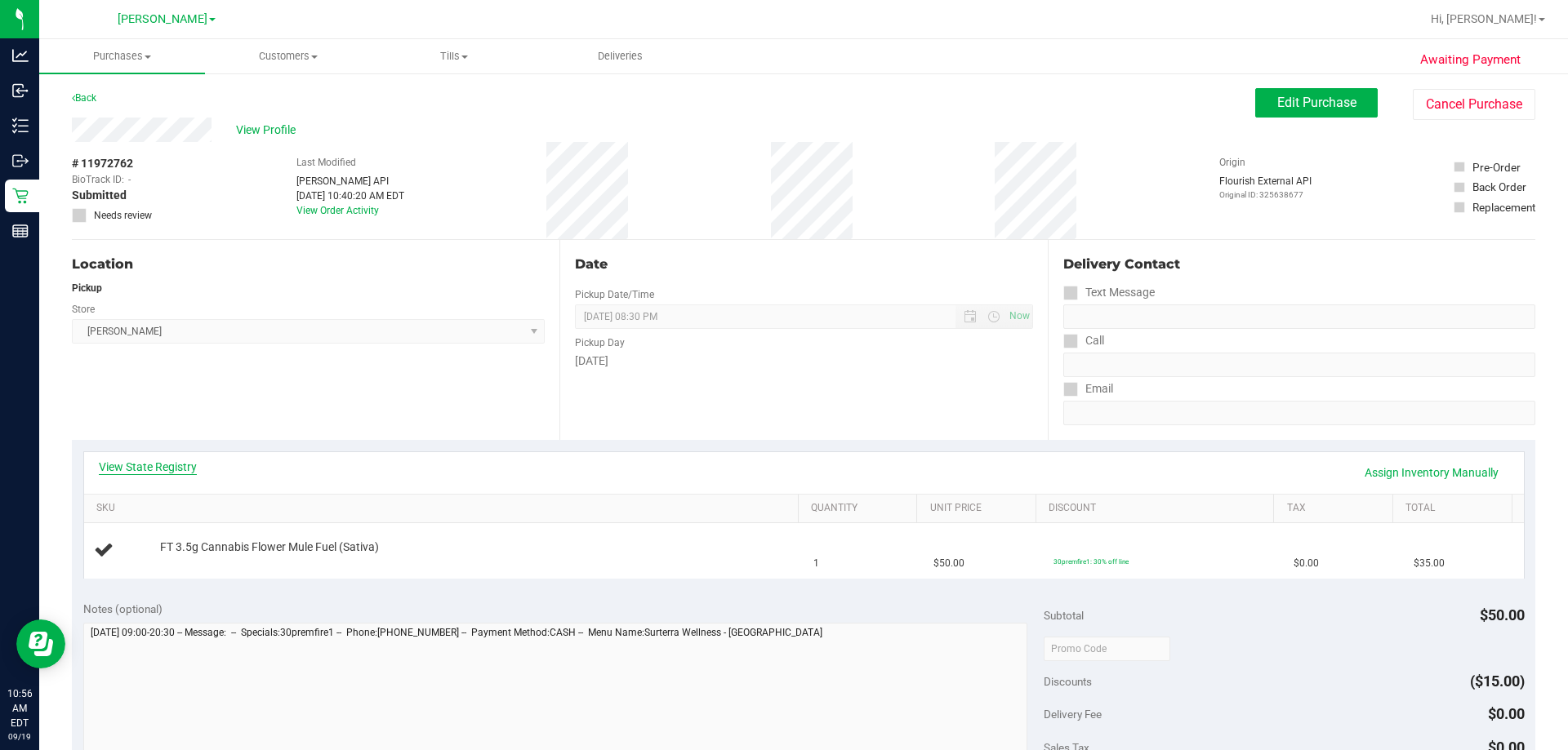
click at [158, 470] on link "View State Registry" at bounding box center [148, 466] width 98 height 16
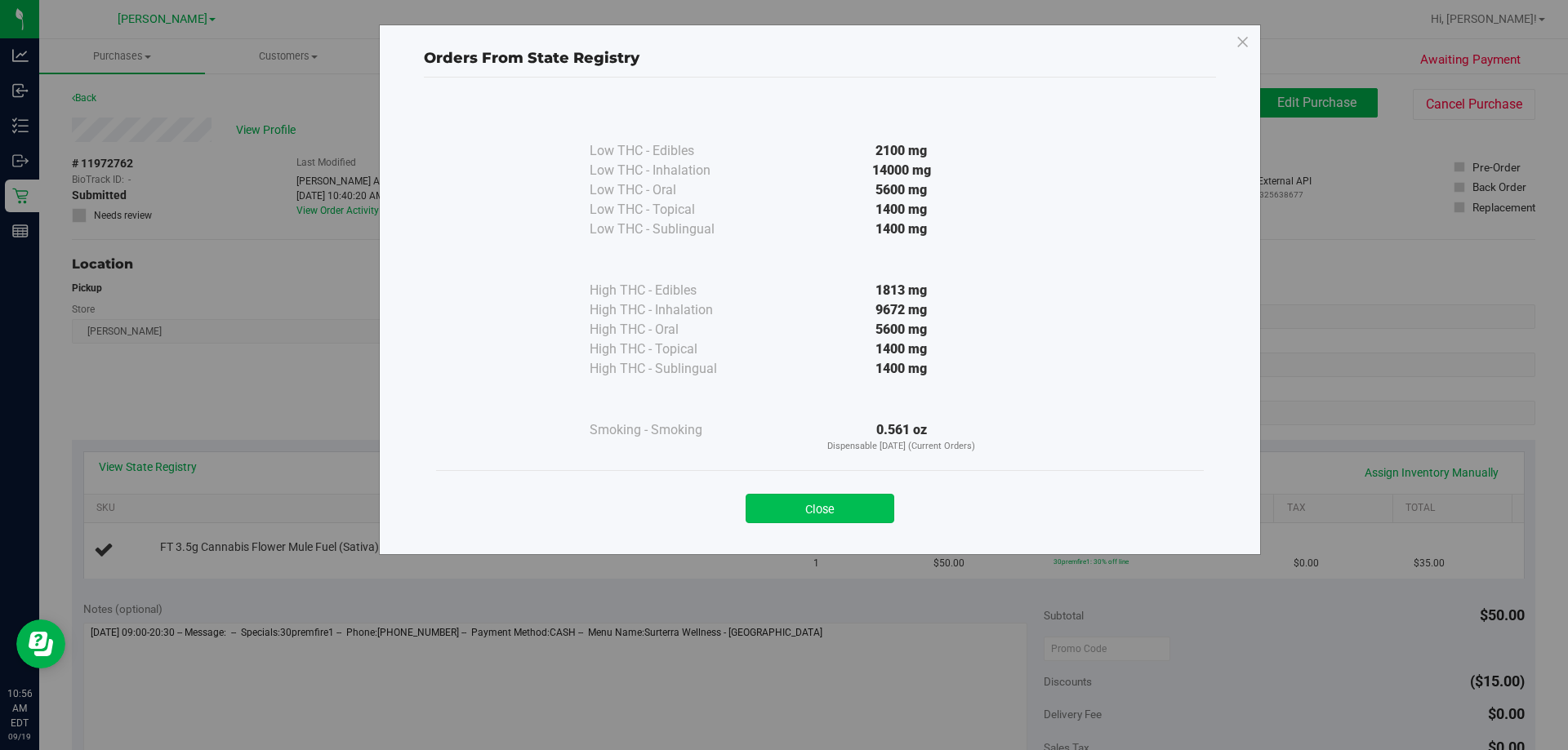
click at [776, 508] on button "Close" at bounding box center [820, 508] width 149 height 29
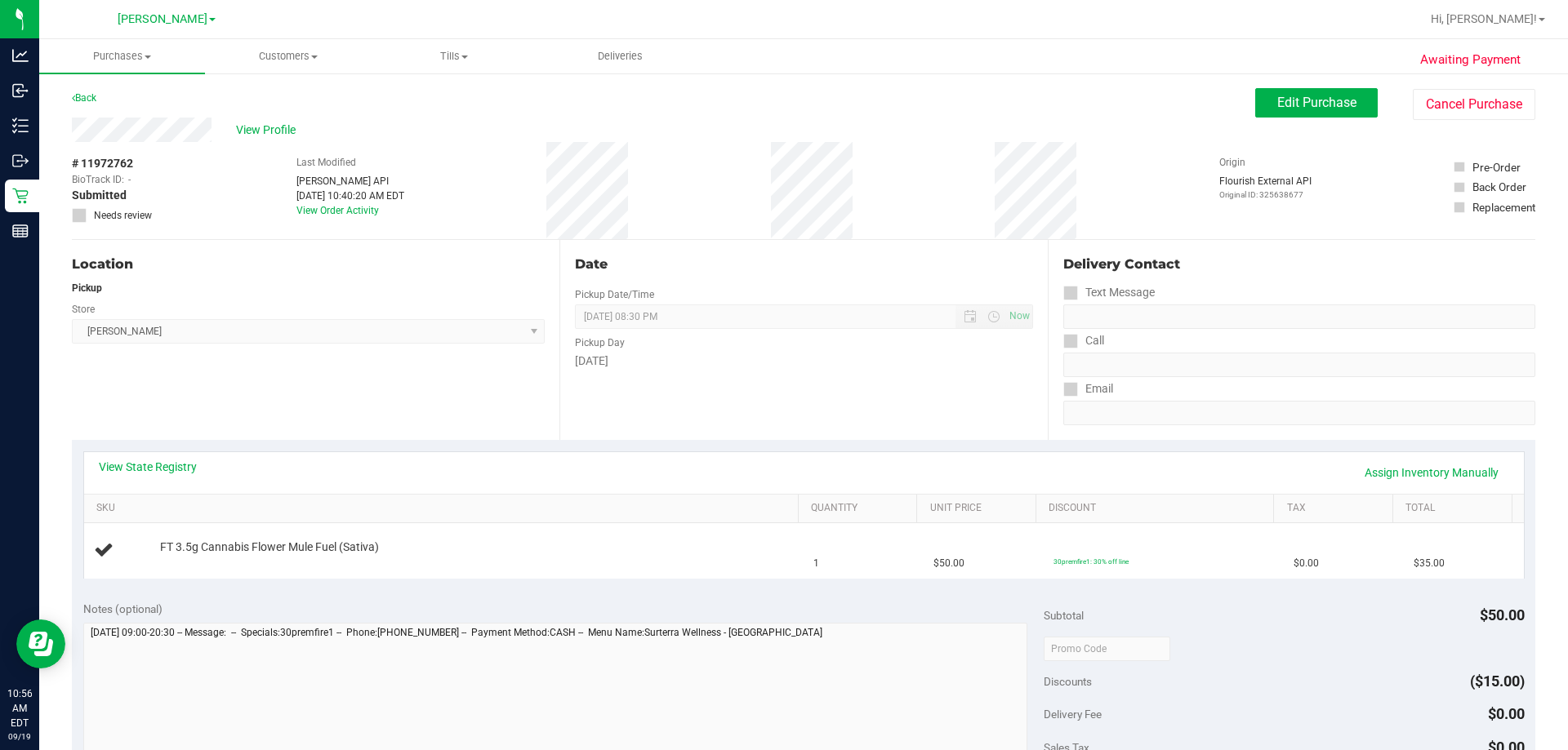
click at [776, 501] on th "Unit Price" at bounding box center [976, 508] width 119 height 29
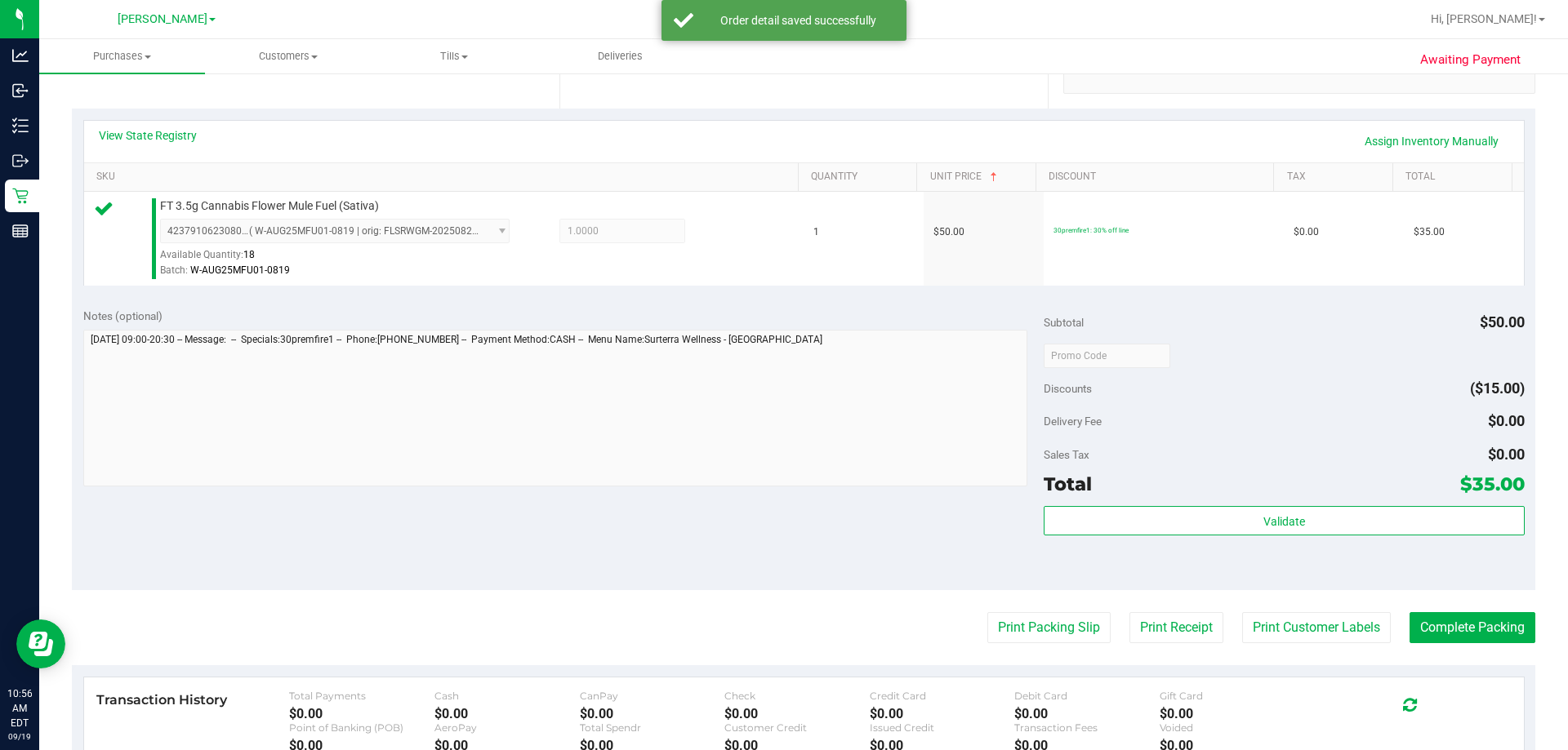
scroll to position [571, 0]
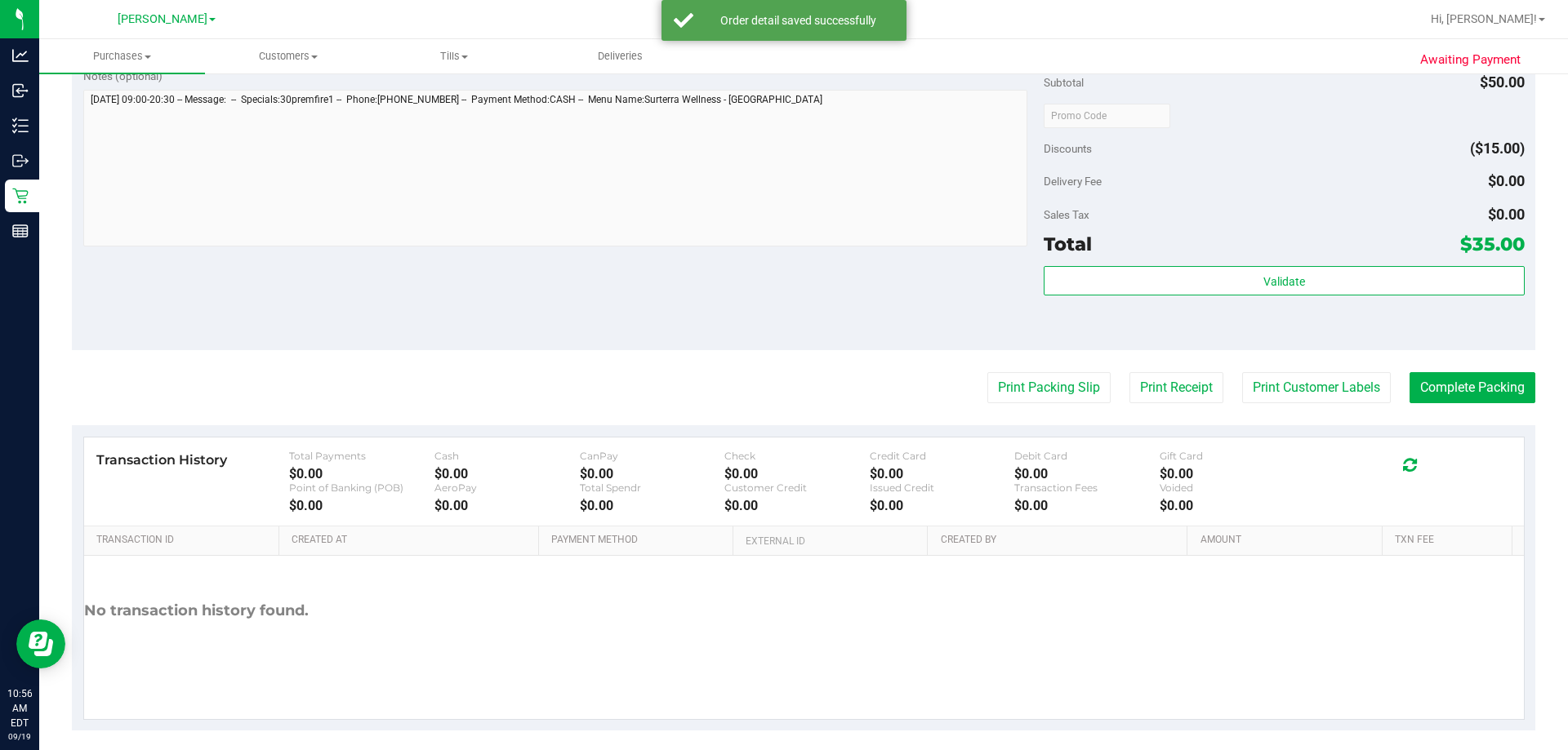
click at [776, 258] on div "Total $35.00" at bounding box center [1283, 243] width 480 height 29
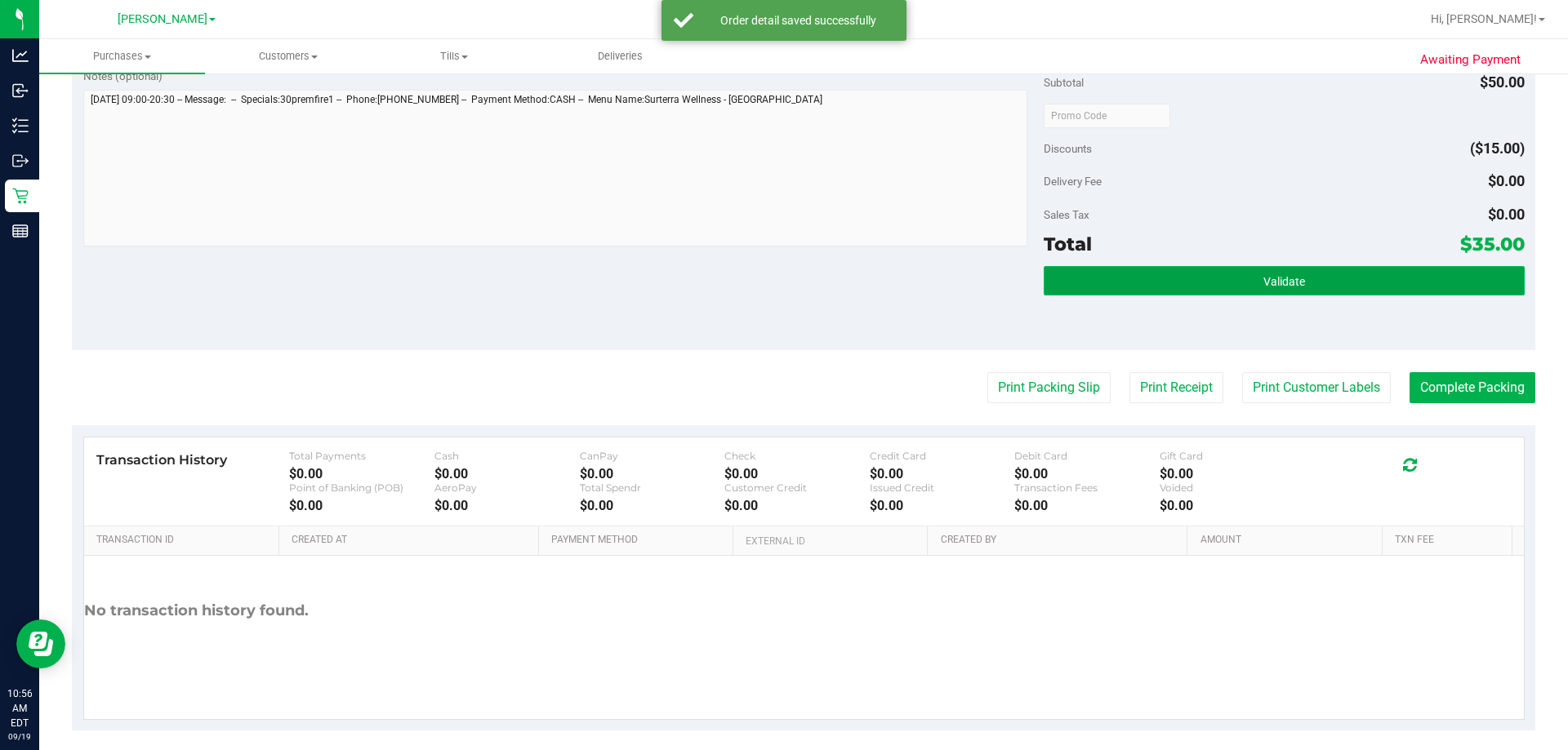
click at [776, 273] on button "Validate" at bounding box center [1283, 280] width 480 height 29
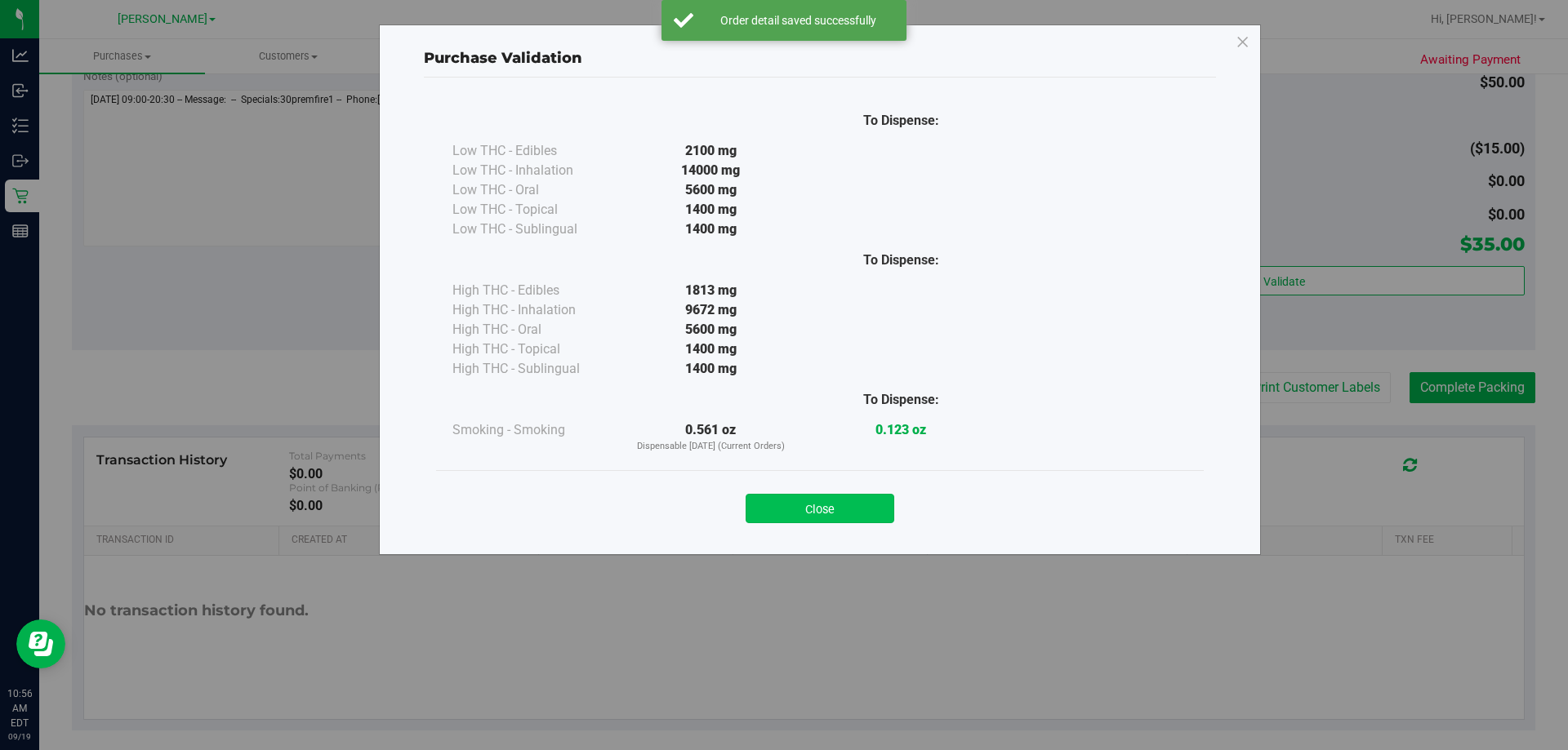
click at [776, 508] on button "Close" at bounding box center [820, 508] width 149 height 29
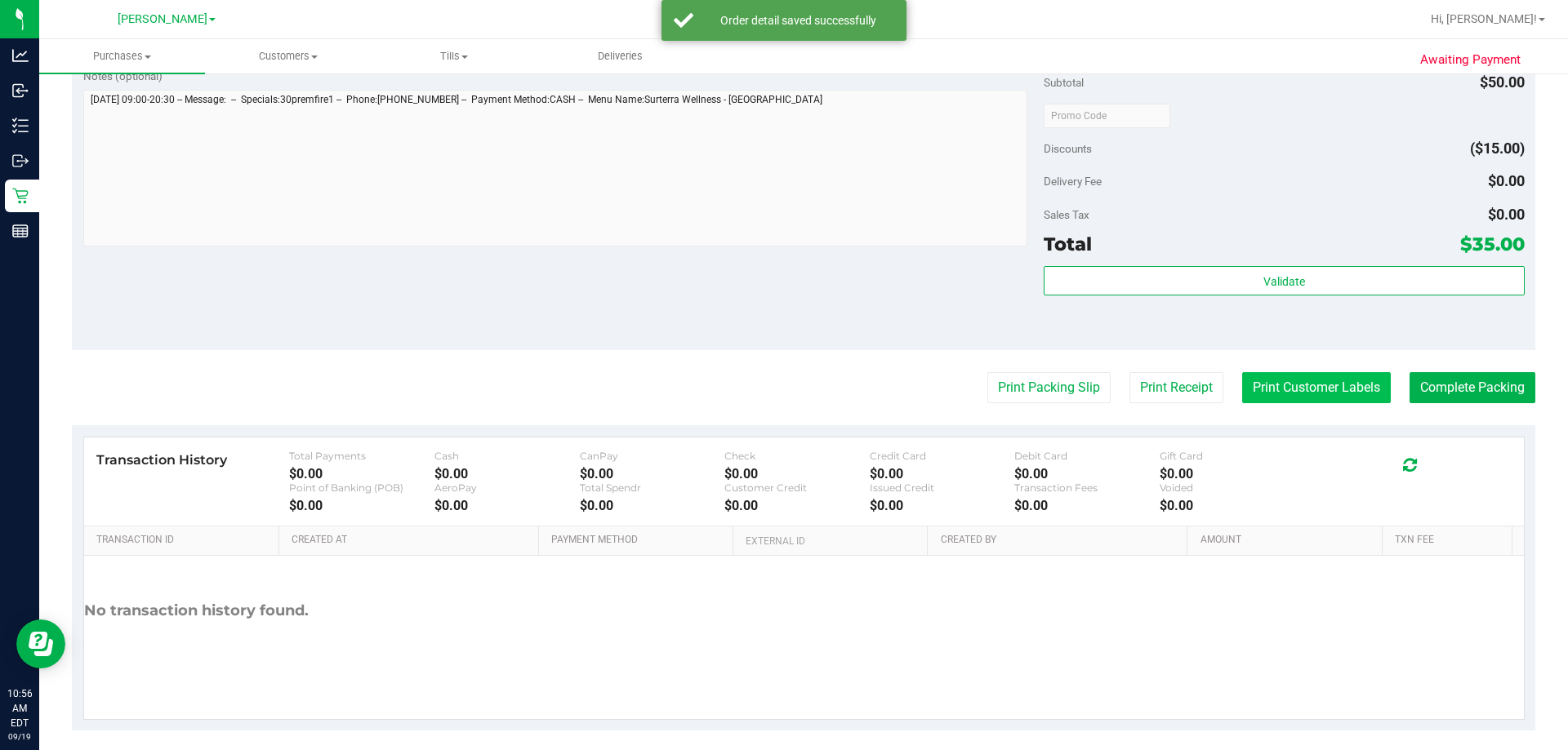
click at [776, 398] on button "Print Customer Labels" at bounding box center [1316, 387] width 149 height 31
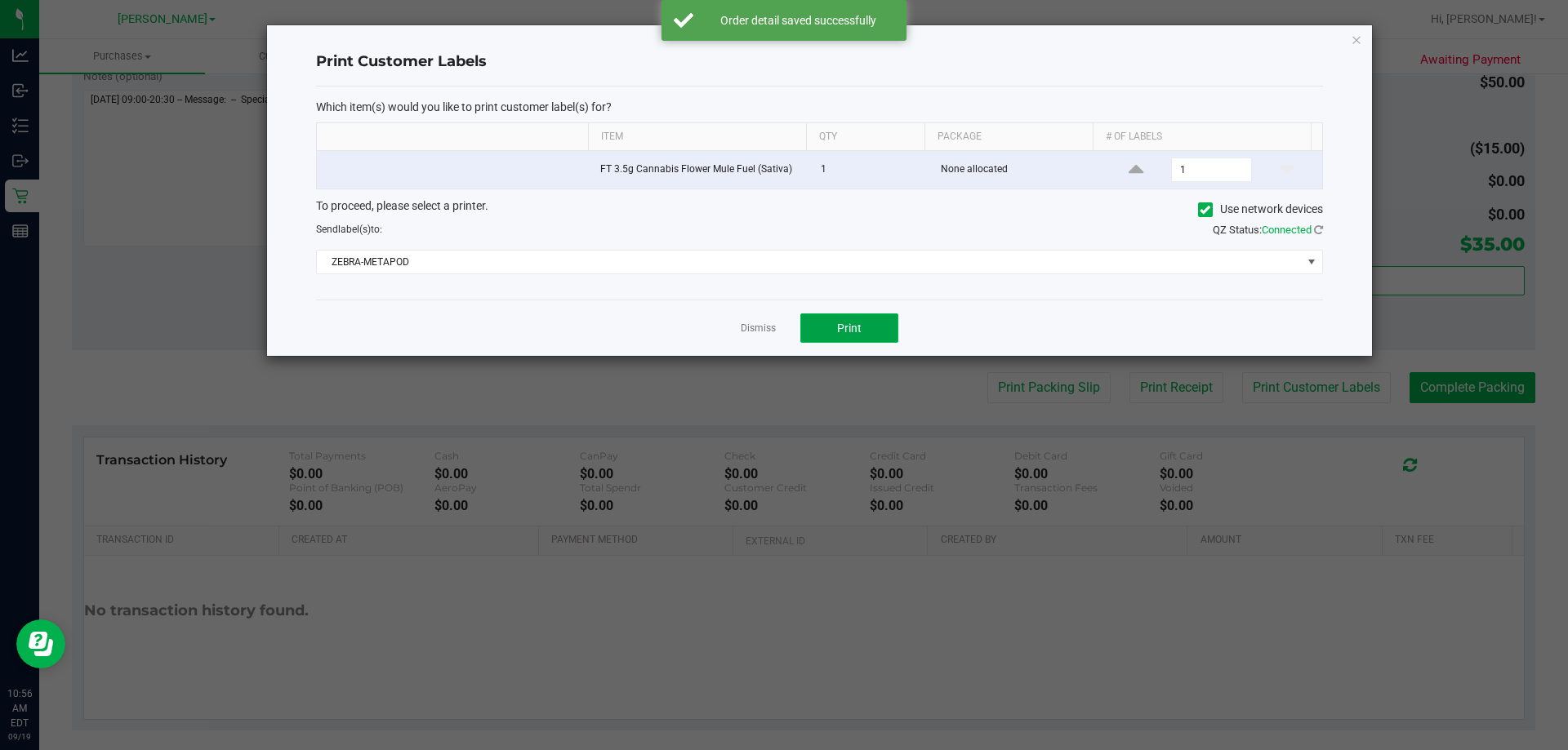
click at [776, 330] on button "Print" at bounding box center [849, 328] width 98 height 29
click at [762, 321] on link "Dismiss" at bounding box center [758, 328] width 35 height 14
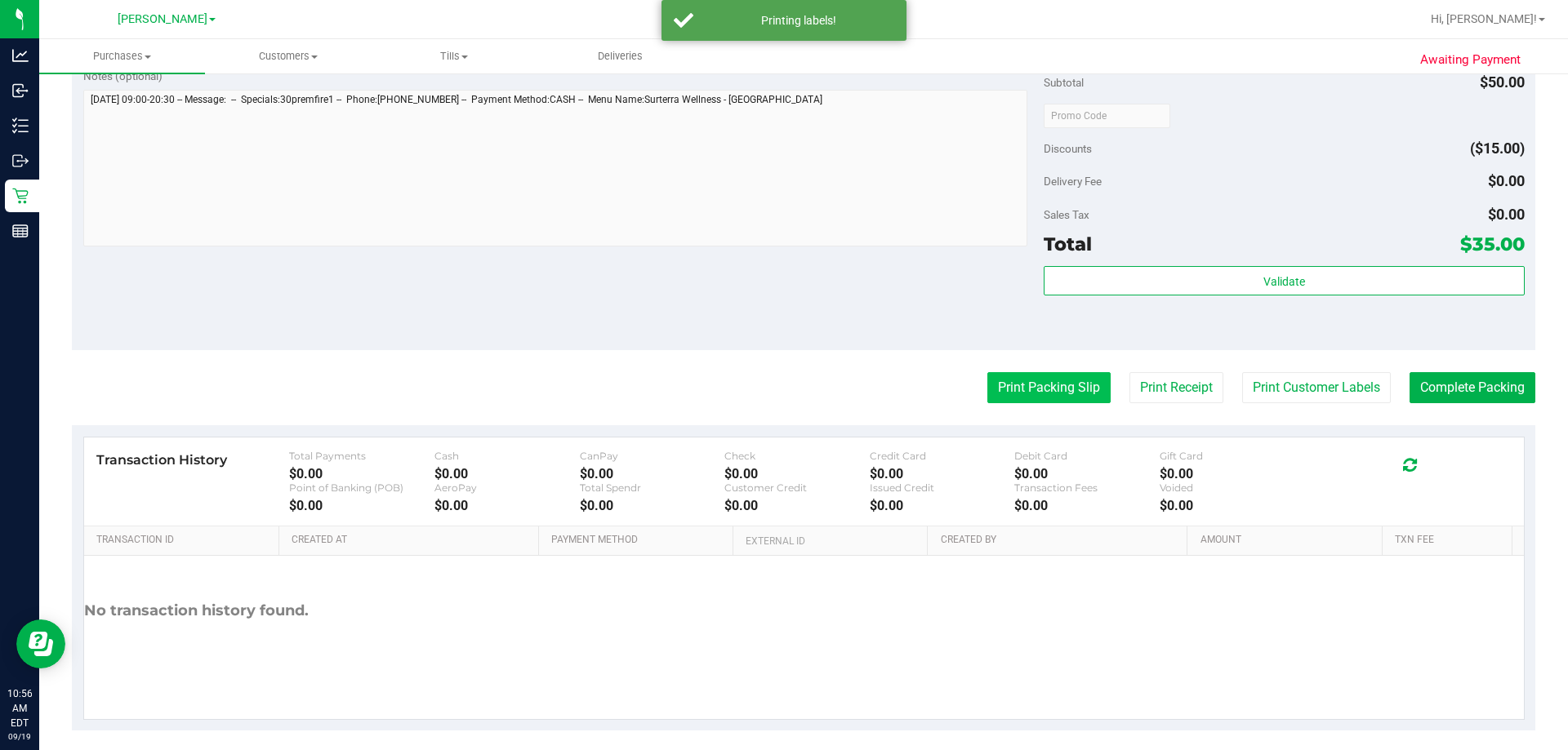
click at [776, 397] on button "Print Packing Slip" at bounding box center [1048, 387] width 123 height 31
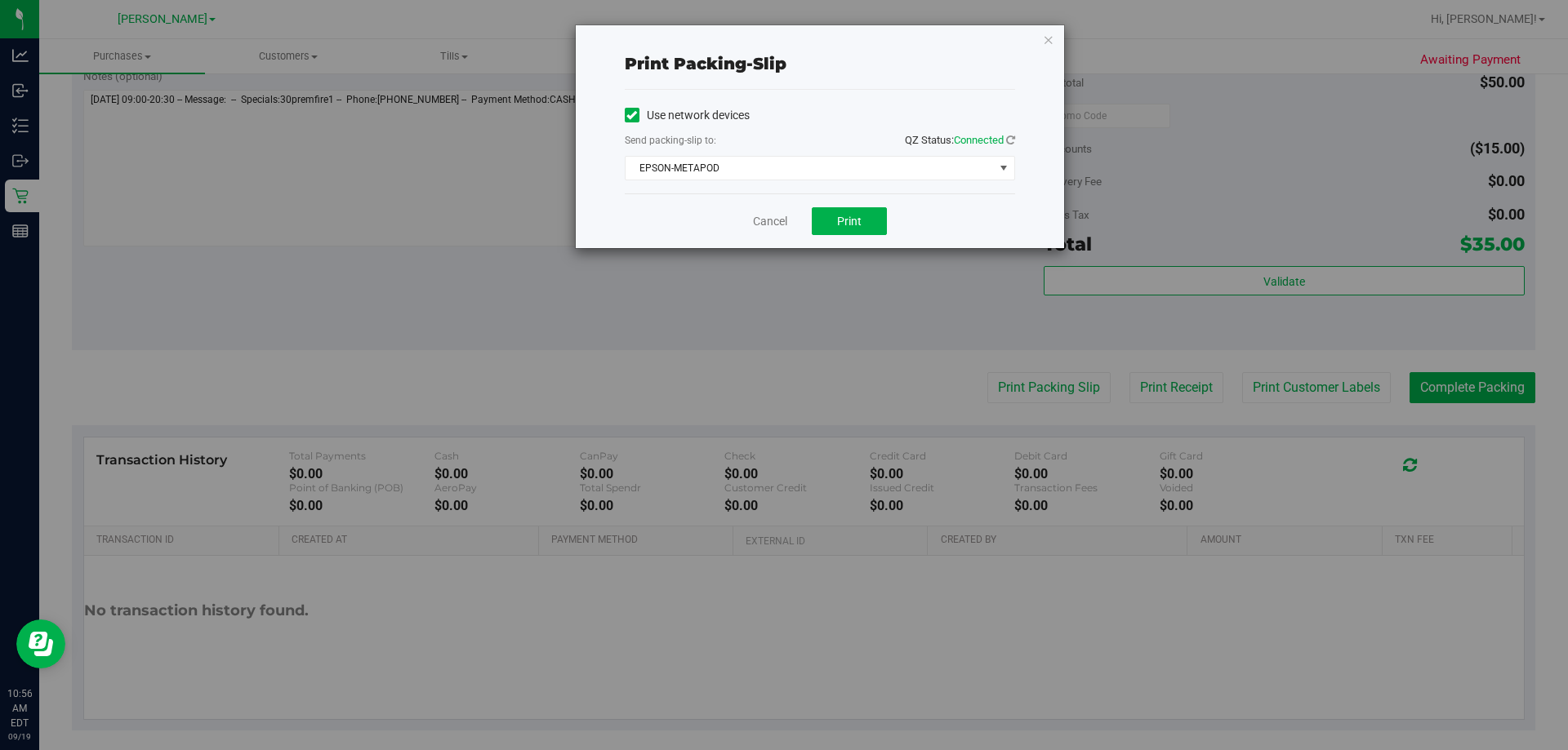
click at [776, 237] on div "Cancel Print" at bounding box center [820, 221] width 390 height 55
click at [776, 225] on span "Print" at bounding box center [850, 221] width 24 height 13
click at [764, 219] on link "Cancel" at bounding box center [770, 222] width 34 height 17
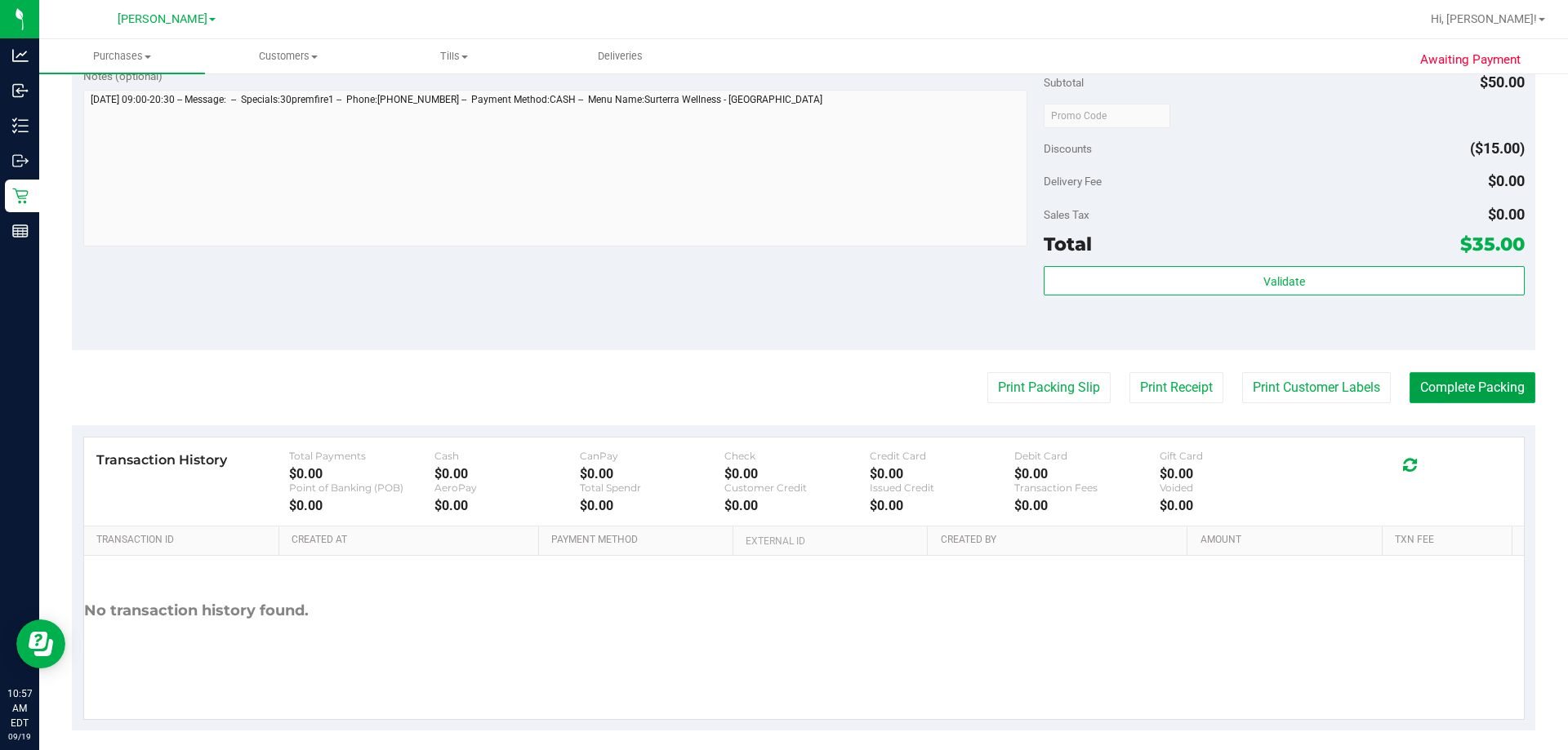
click at [776, 383] on button "Complete Packing" at bounding box center [1473, 387] width 126 height 31
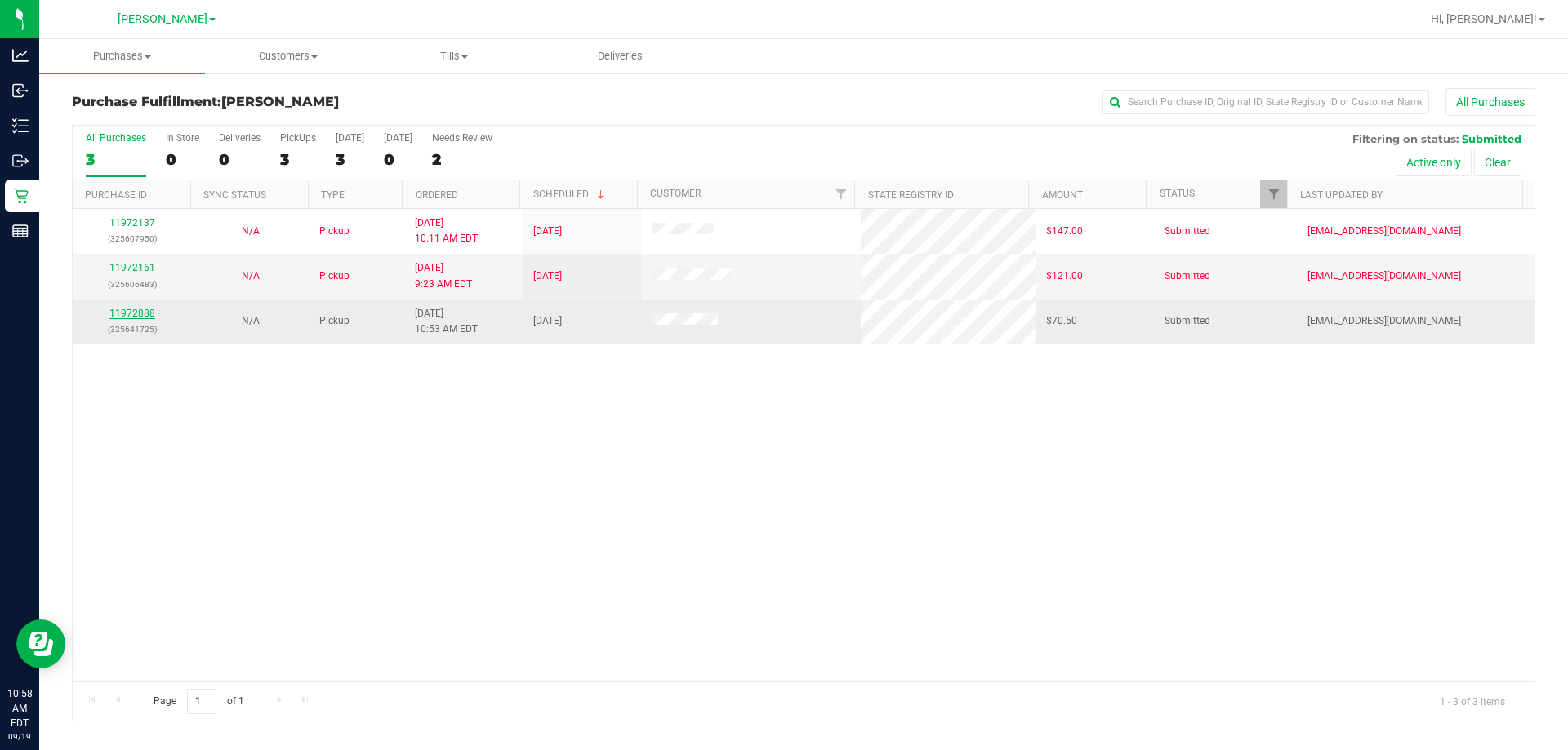
click at [122, 315] on link "11972888" at bounding box center [132, 314] width 46 height 11
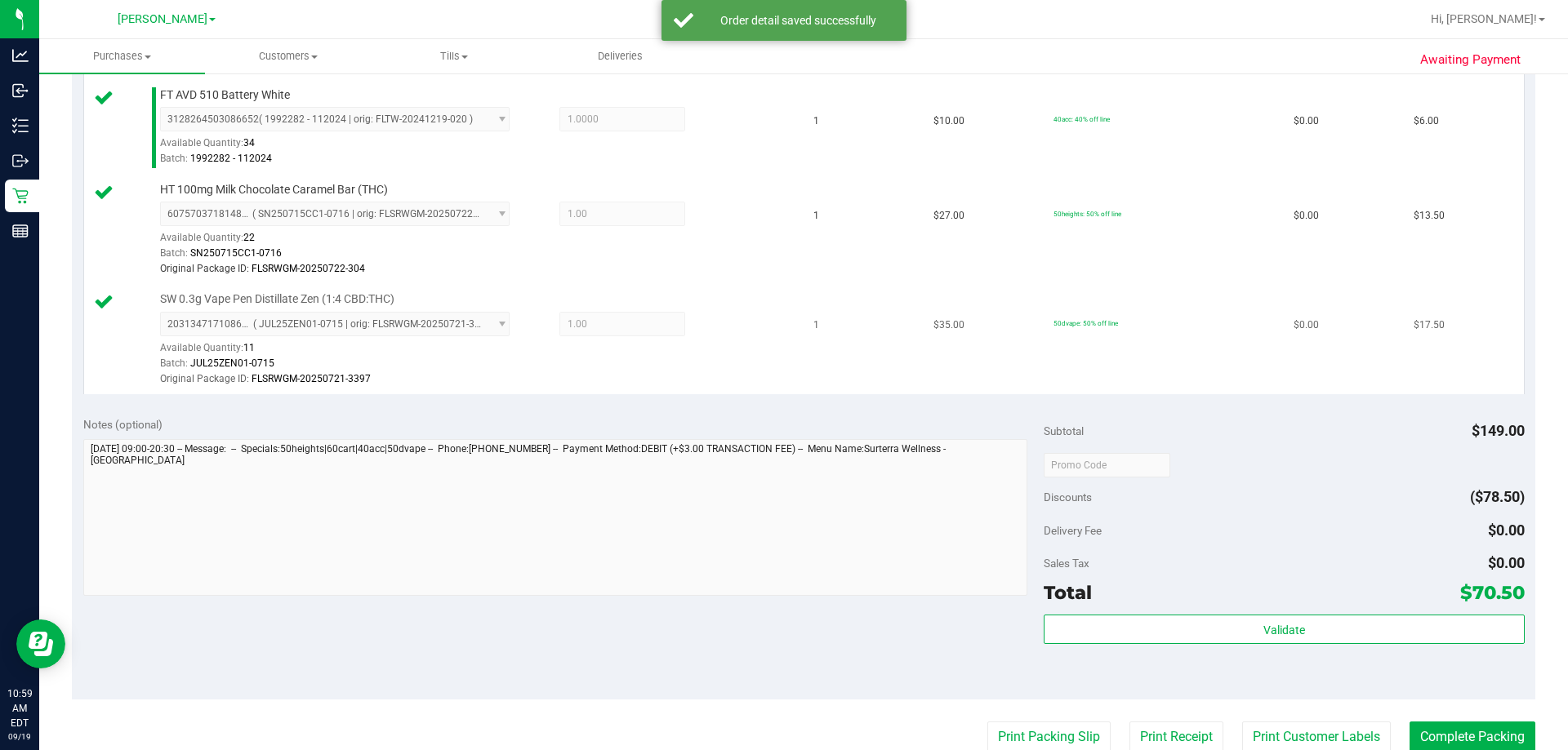
scroll to position [742, 0]
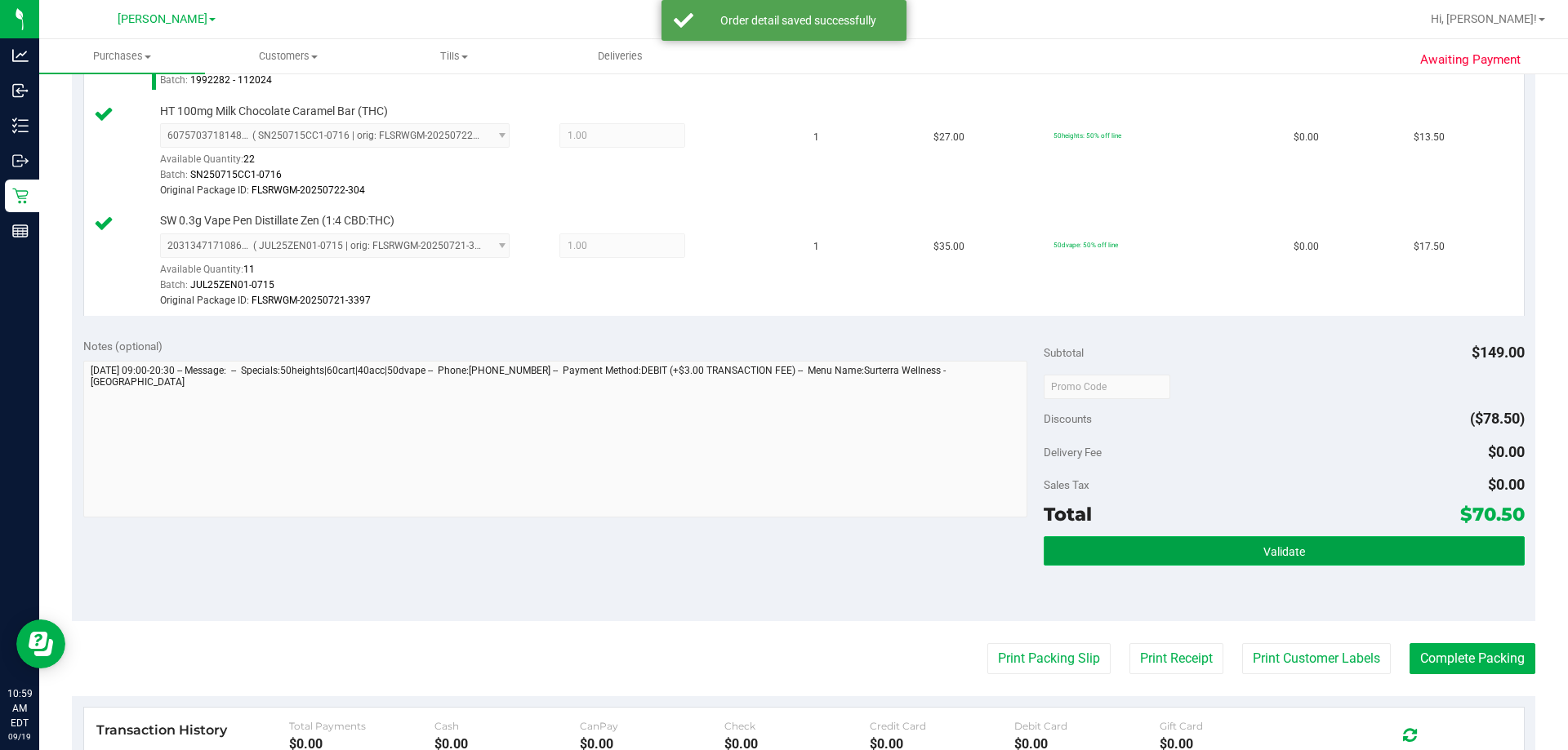
click at [776, 558] on span "Validate" at bounding box center [1284, 552] width 41 height 13
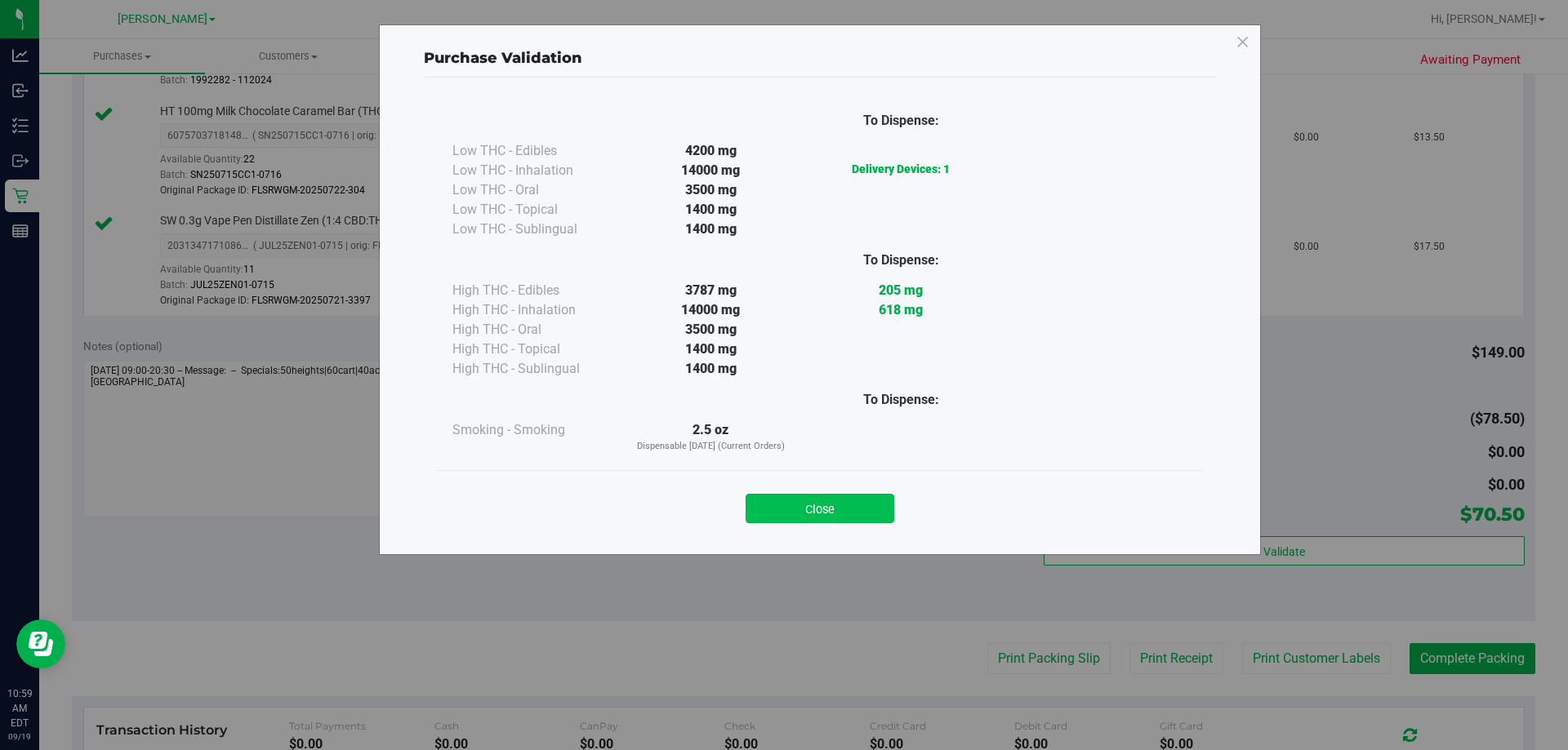
click at [776, 503] on button "Close" at bounding box center [820, 508] width 149 height 29
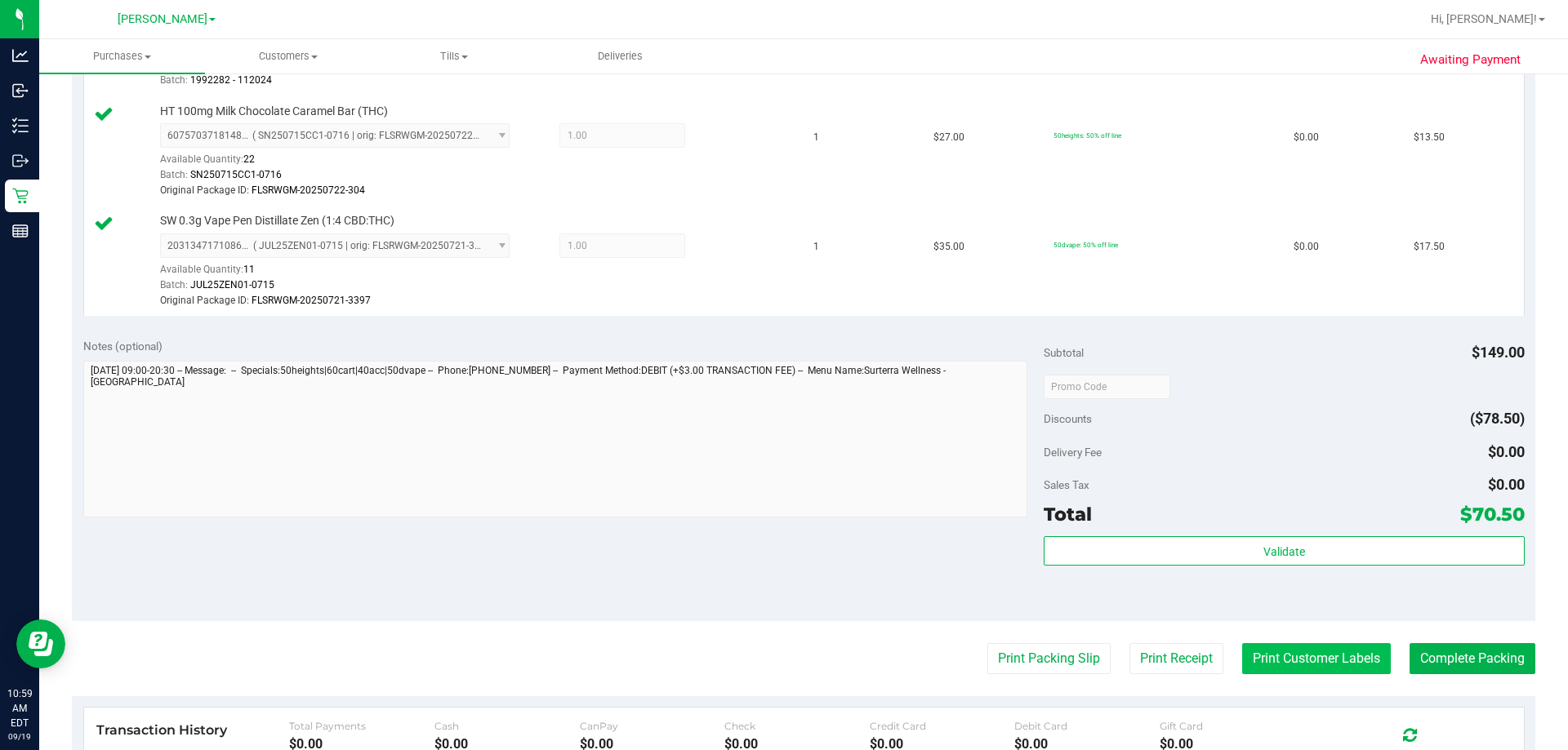
click at [776, 662] on button "Print Customer Labels" at bounding box center [1316, 659] width 149 height 31
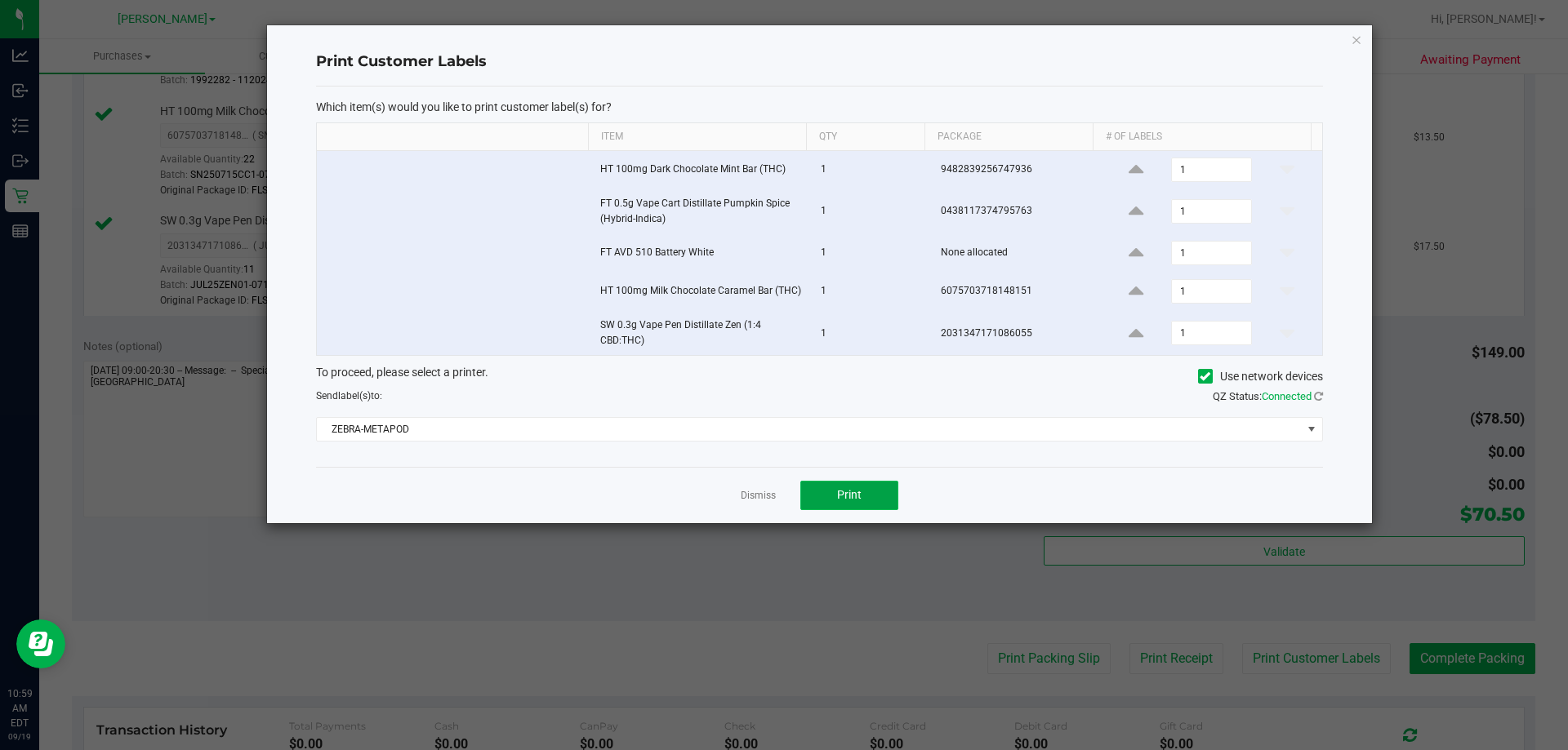
click at [776, 501] on span "Print" at bounding box center [850, 495] width 24 height 13
click at [752, 496] on link "Dismiss" at bounding box center [758, 495] width 35 height 14
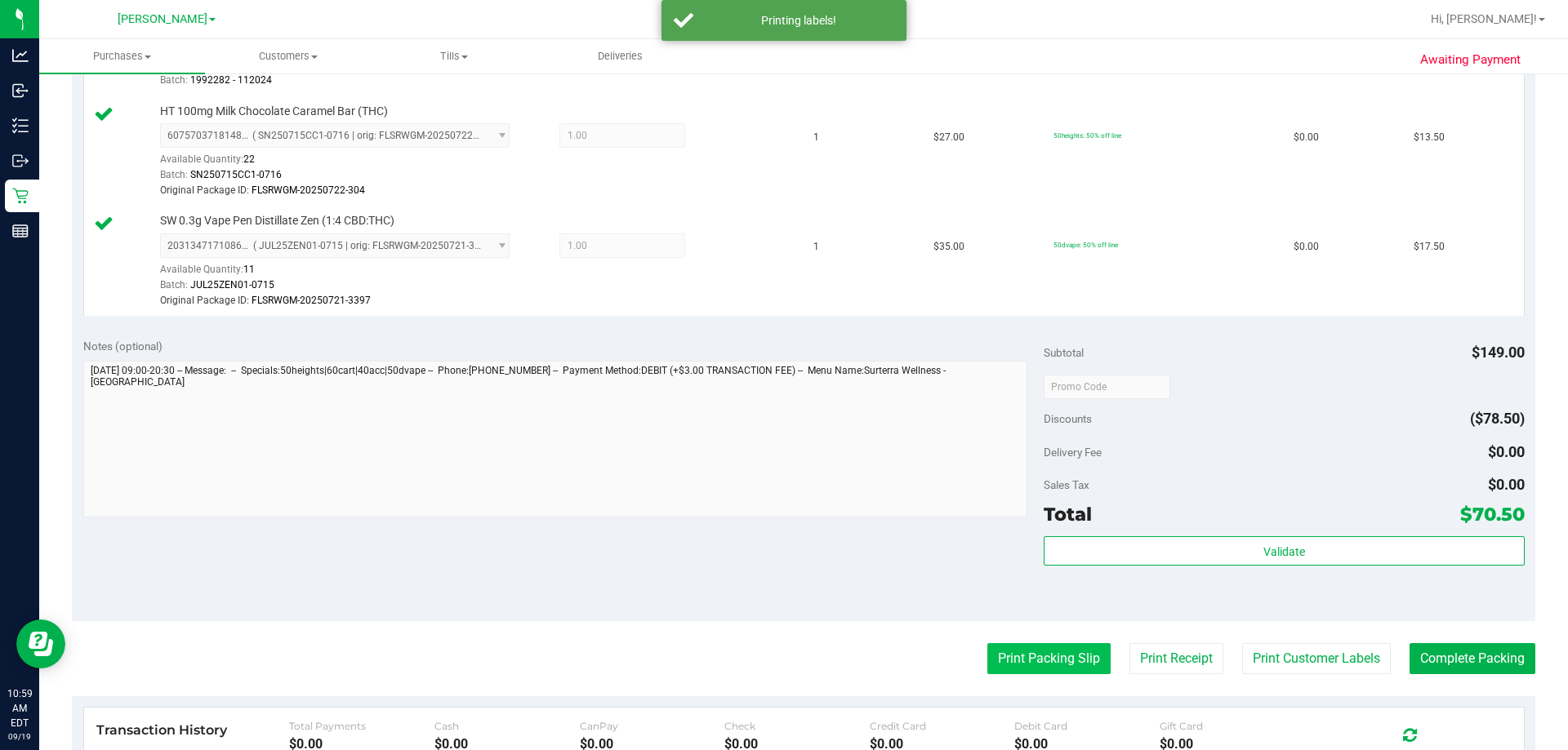
click at [776, 659] on button "Print Packing Slip" at bounding box center [1048, 659] width 123 height 31
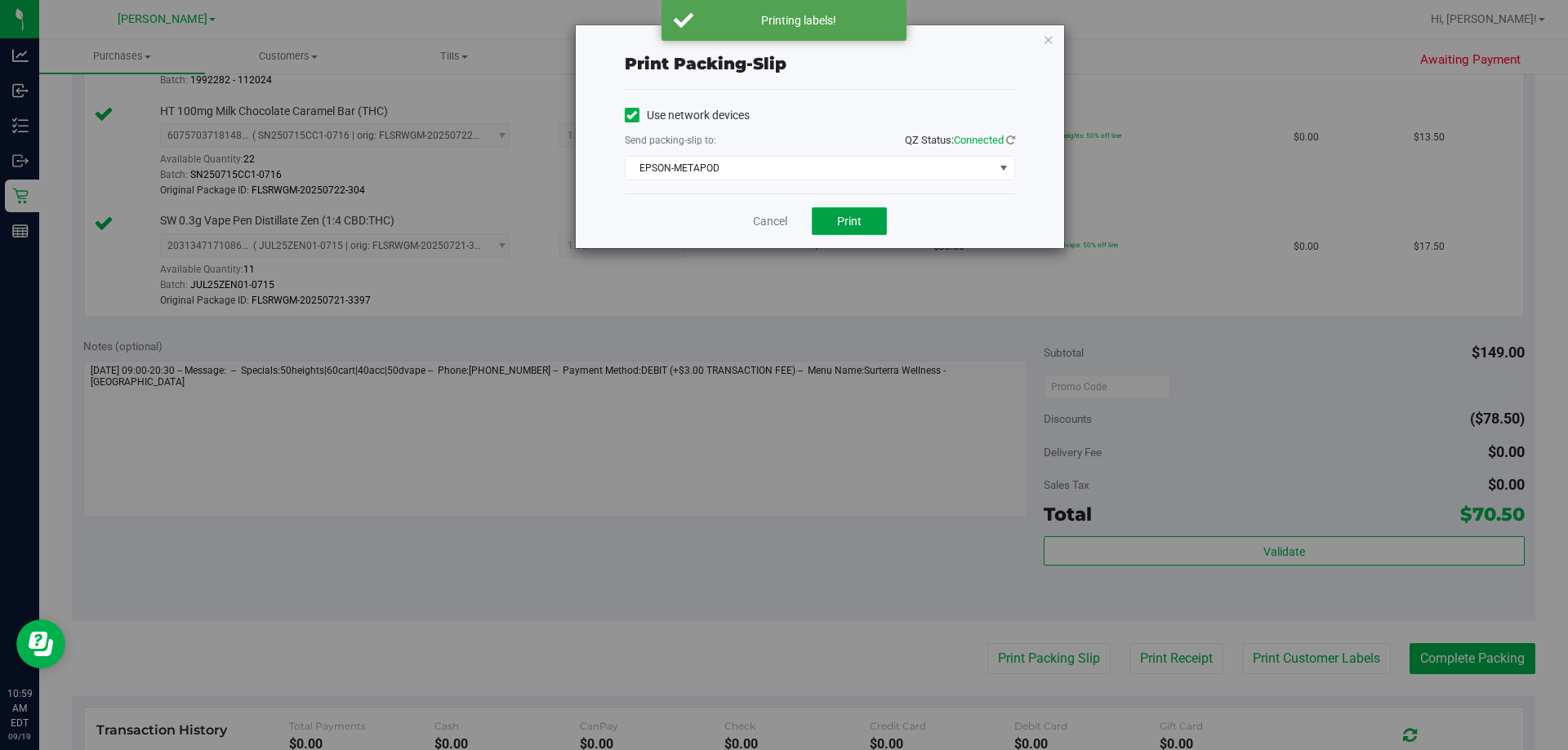
click at [776, 225] on button "Print" at bounding box center [850, 222] width 75 height 28
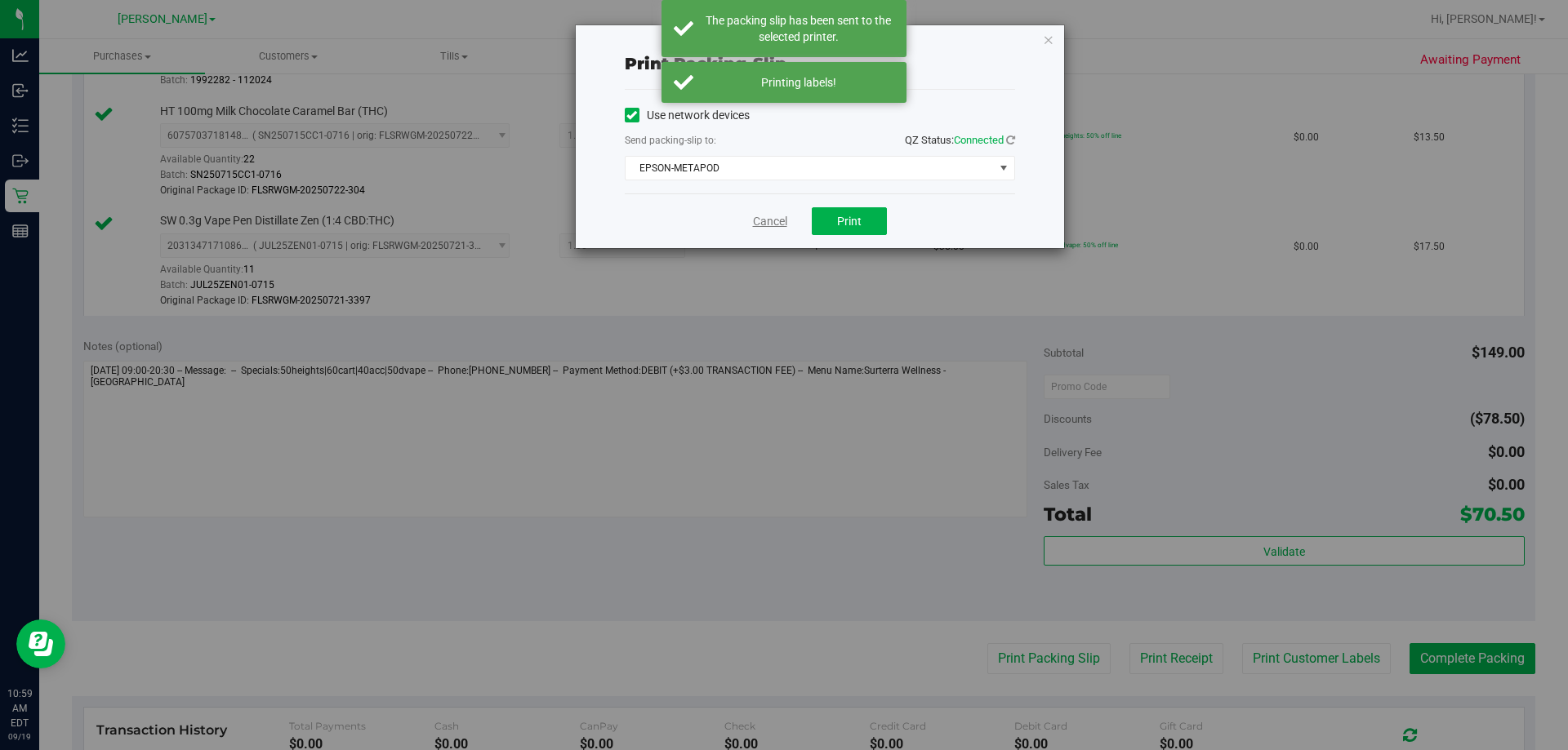
click at [760, 221] on link "Cancel" at bounding box center [770, 222] width 34 height 17
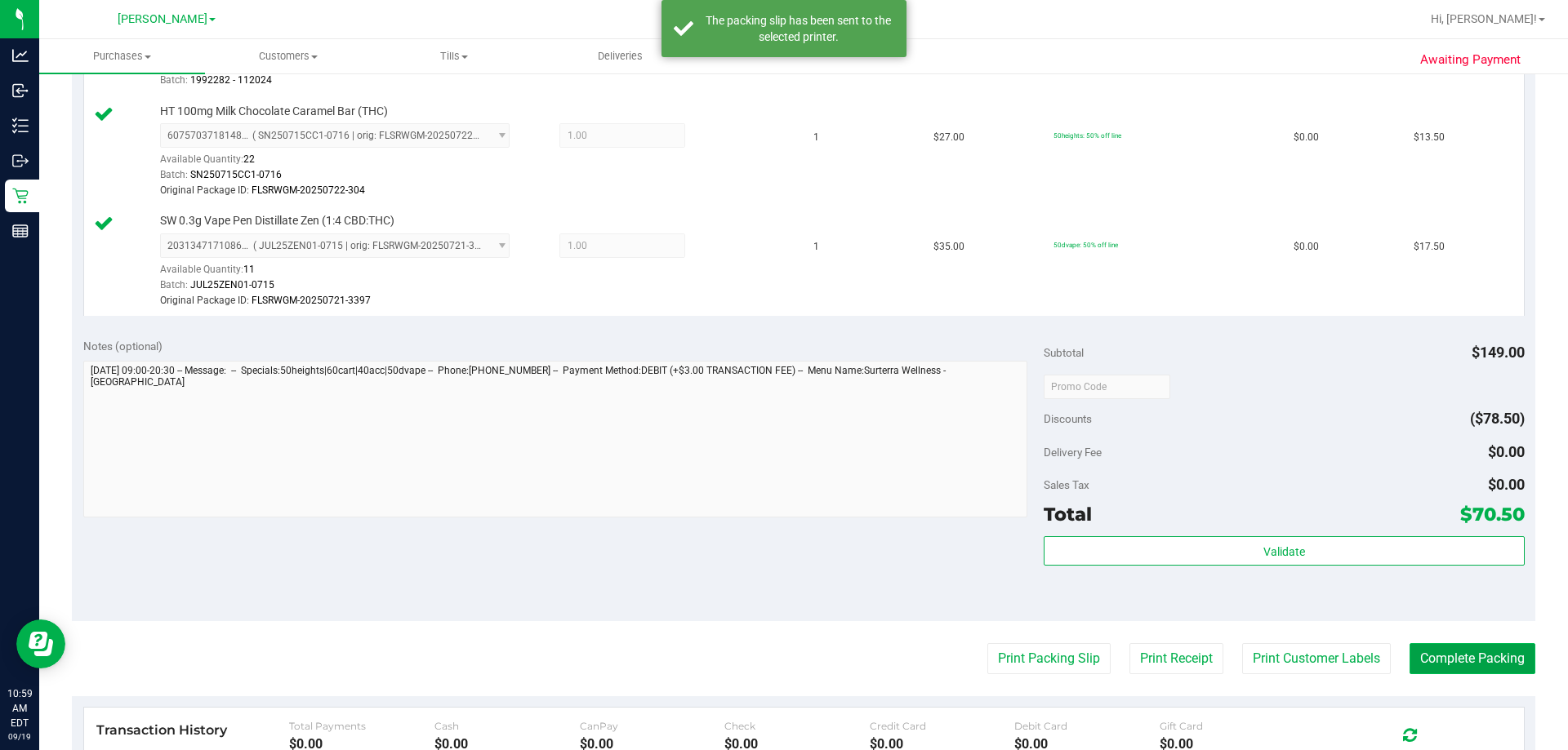
click at [776, 661] on button "Complete Packing" at bounding box center [1473, 659] width 126 height 31
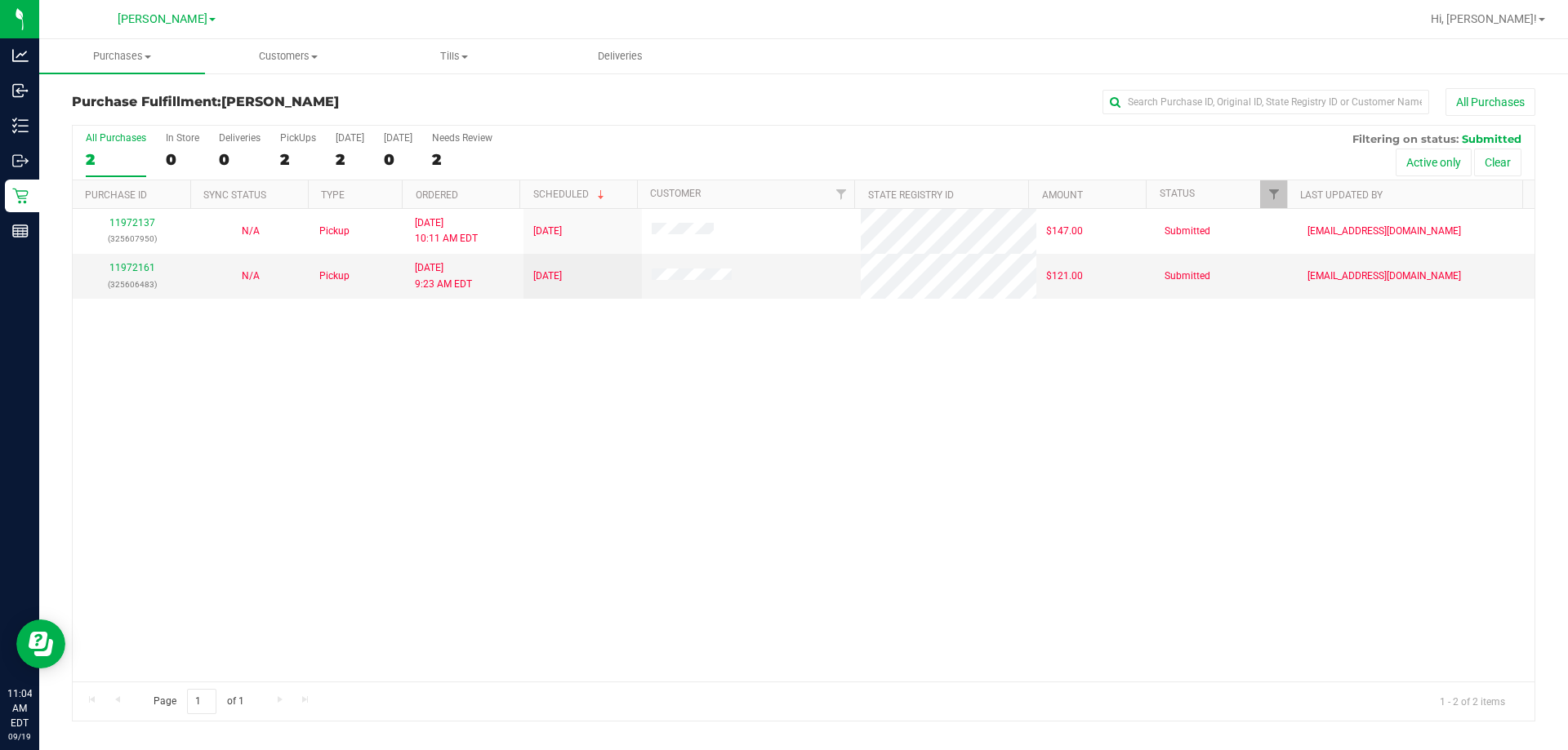
click at [776, 532] on div "11972137 (325607950) N/A Pickup [DATE] 10:11 AM EDT 9/19/2025 $147.00 Submitted…" at bounding box center [803, 445] width 1462 height 473
click at [525, 409] on div "11972137 (325607950) N/A Pickup [DATE] 10:11 AM EDT 9/19/2025 $147.00 Submitted…" at bounding box center [803, 445] width 1462 height 473
click at [682, 486] on div "11972137 (325607950) N/A Pickup [DATE] 10:11 AM EDT 9/19/2025 $147.00 Submitted…" at bounding box center [803, 445] width 1462 height 473
drag, startPoint x: 516, startPoint y: 506, endPoint x: 511, endPoint y: 490, distance: 16.8
click at [516, 495] on div "11972137 (325607950) N/A Pickup [DATE] 10:11 AM EDT 9/19/2025 $147.00 Submitted…" at bounding box center [803, 445] width 1462 height 473
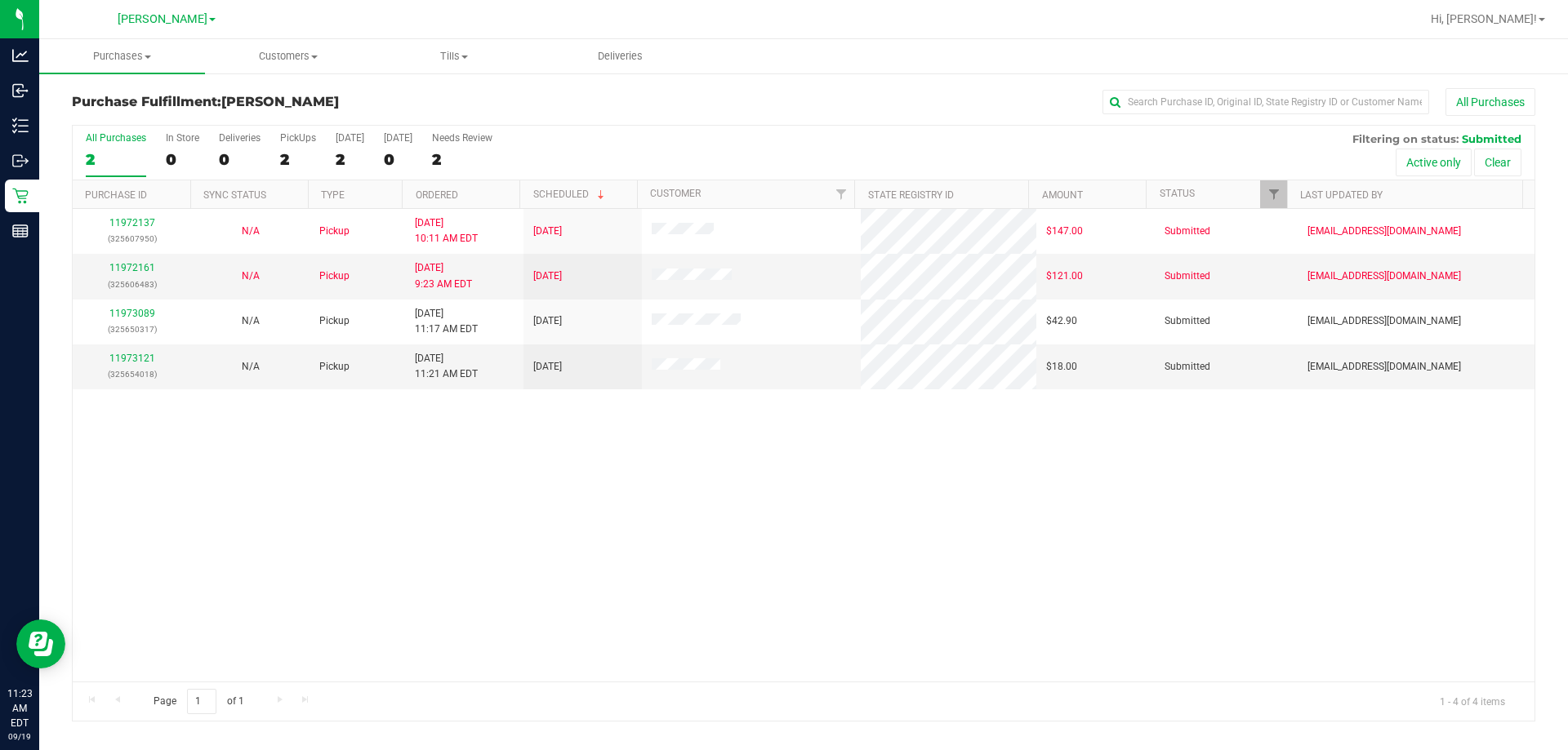
click at [776, 574] on div "11972137 (325607950) N/A Pickup [DATE] 10:11 AM EDT 9/19/2025 $147.00 Submitted…" at bounding box center [803, 445] width 1462 height 473
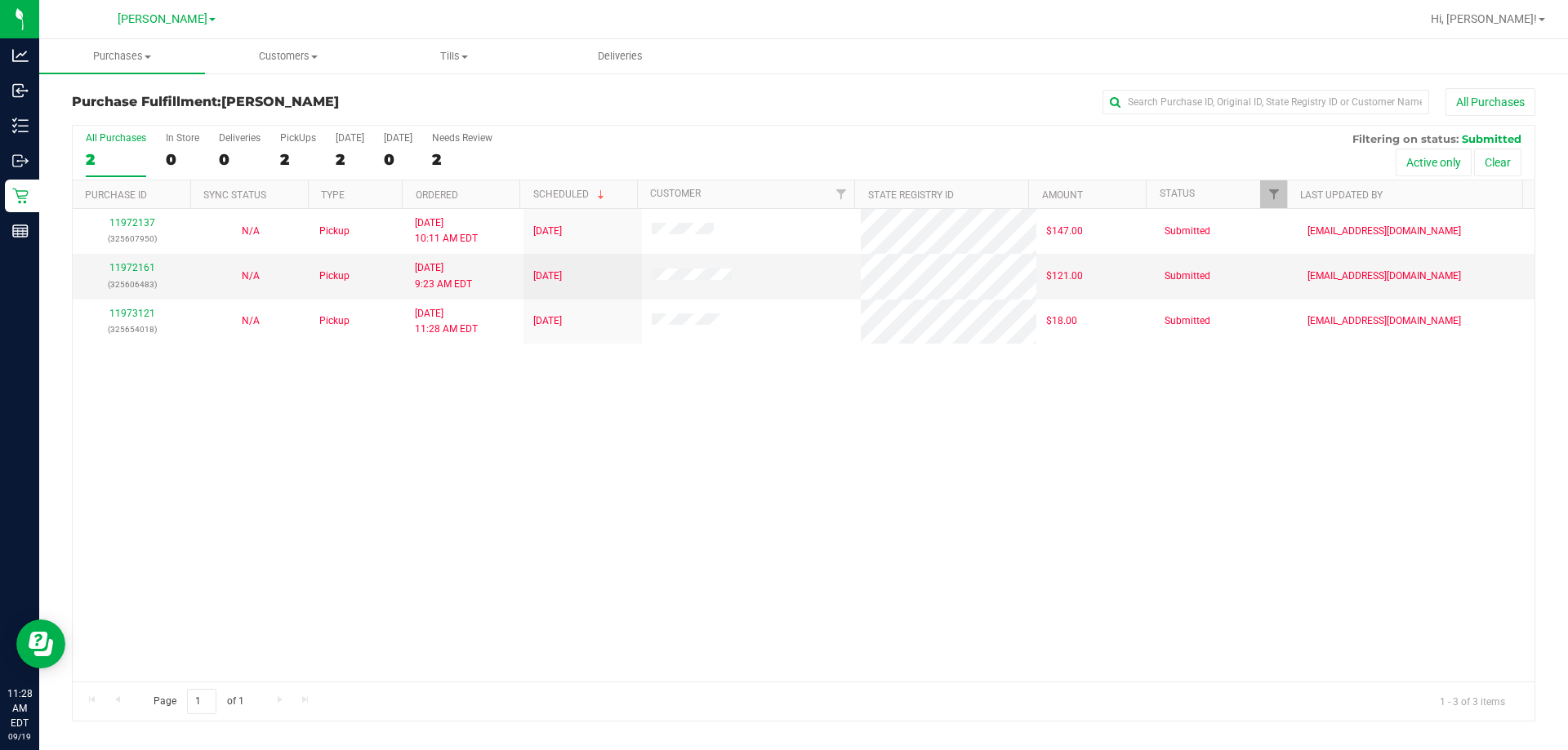
click at [106, 155] on div "2" at bounding box center [116, 160] width 60 height 19
click at [0, 0] on input "All Purchases 2" at bounding box center [0, 0] width 0 height 0
click at [692, 462] on div "11972137 (325607950) N/A Pickup [DATE] 10:11 AM EDT 9/19/2025 $147.00 Submitted…" at bounding box center [803, 445] width 1462 height 473
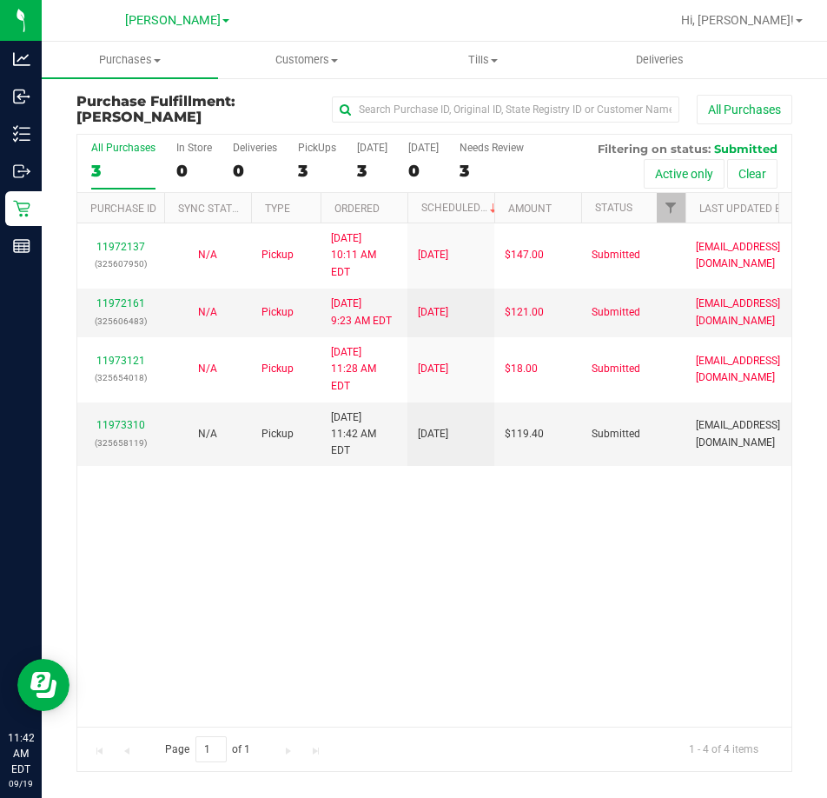
drag, startPoint x: 470, startPoint y: 526, endPoint x: 435, endPoint y: 505, distance: 40.5
click at [464, 524] on div "11972137 (325607950) N/A Pickup [DATE] 10:11 AM EDT 9/19/2025 $147.00 Submitted…" at bounding box center [434, 474] width 714 height 502
click at [118, 419] on link "11973310" at bounding box center [120, 425] width 49 height 12
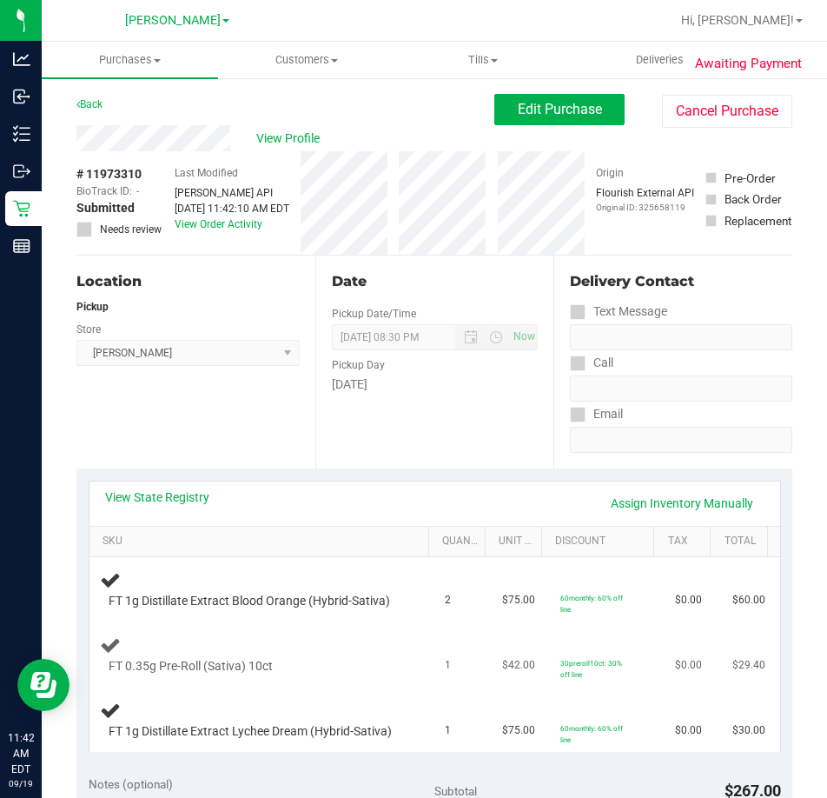
scroll to position [174, 0]
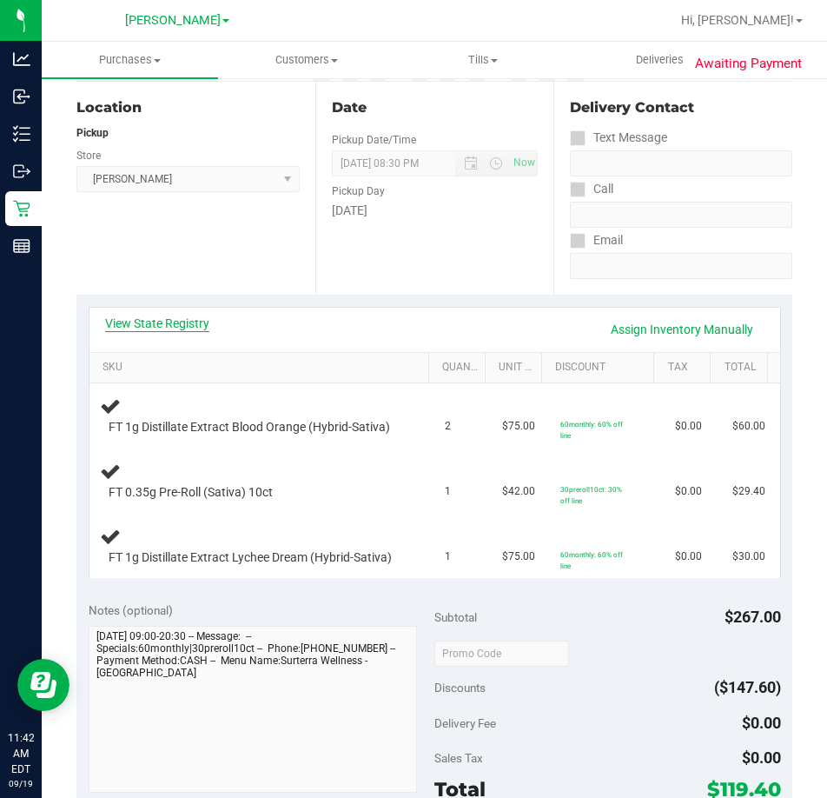
click at [179, 326] on link "View State Registry" at bounding box center [157, 323] width 104 height 17
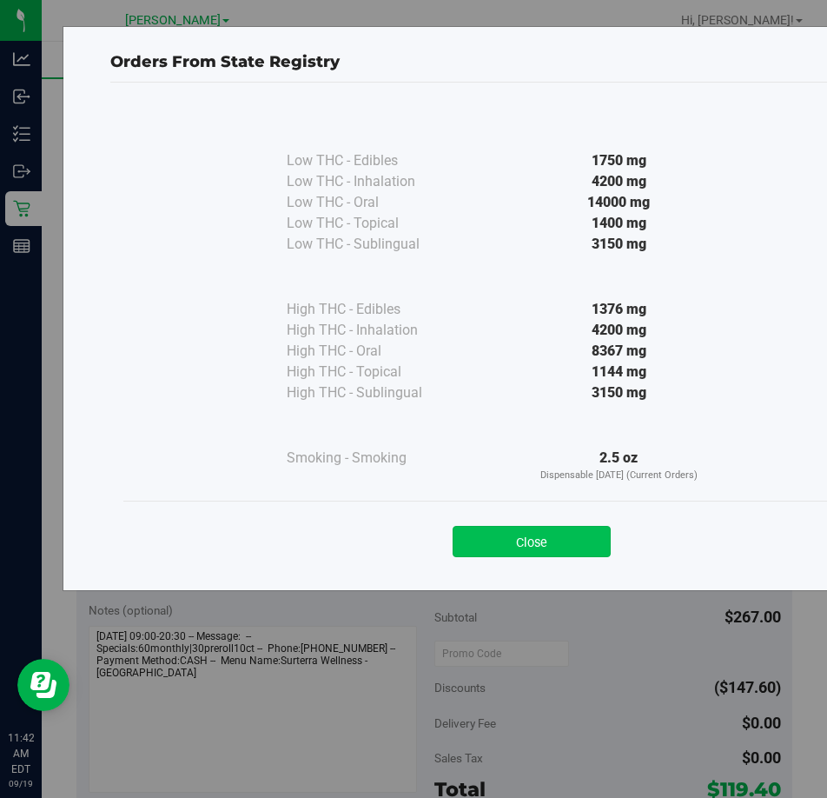
click at [518, 534] on button "Close" at bounding box center [532, 541] width 158 height 31
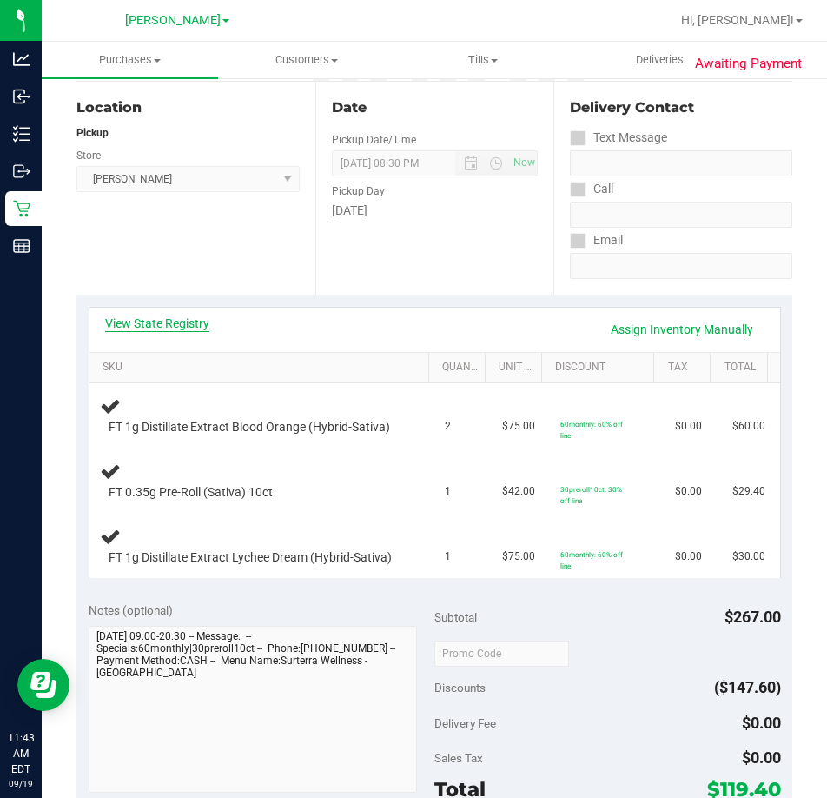
click at [181, 321] on link "View State Registry" at bounding box center [157, 323] width 104 height 17
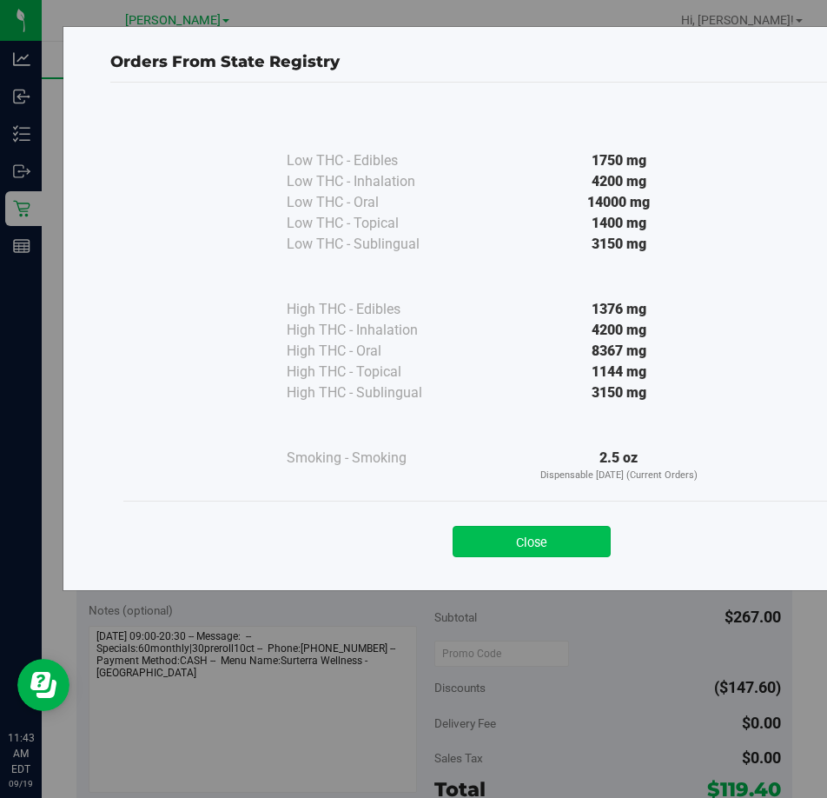
click at [549, 535] on button "Close" at bounding box center [532, 541] width 158 height 31
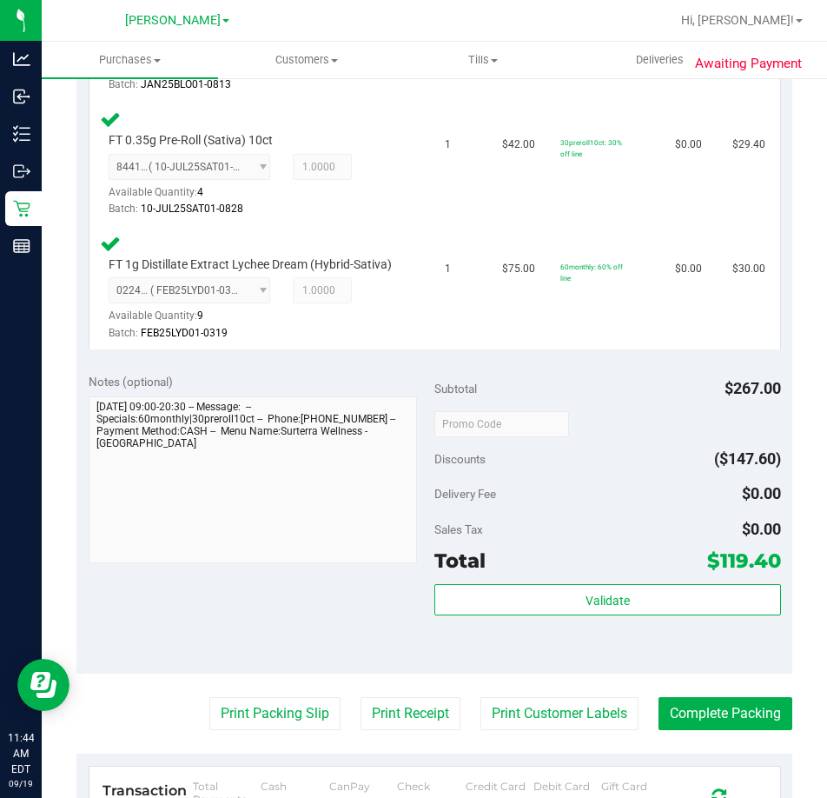
scroll to position [782, 0]
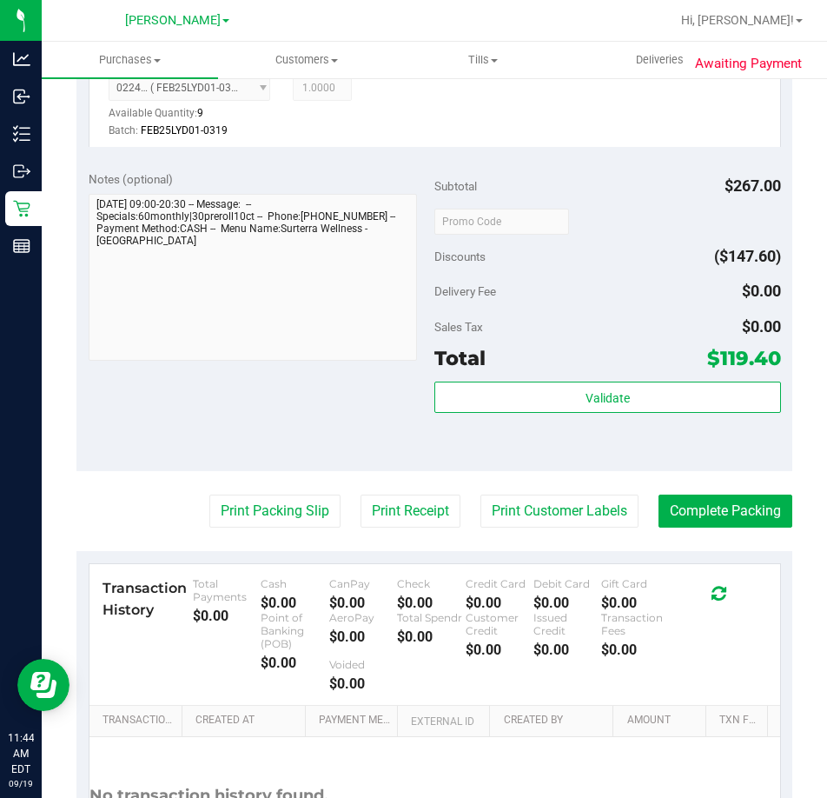
click at [634, 414] on div "Validate" at bounding box center [607, 397] width 347 height 33
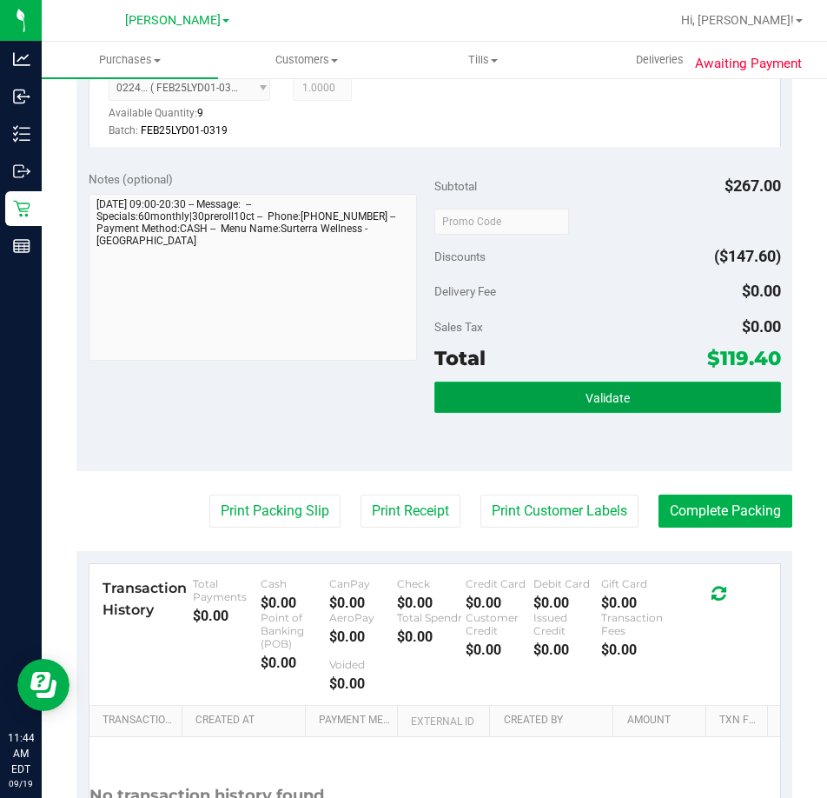
click at [626, 413] on button "Validate" at bounding box center [607, 396] width 347 height 31
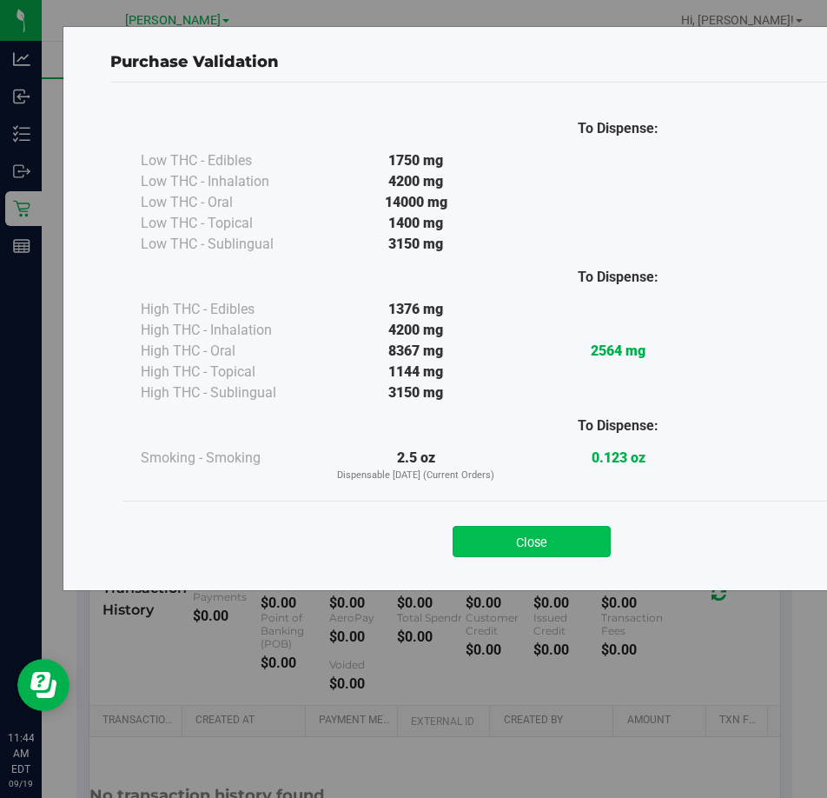
click at [542, 551] on button "Close" at bounding box center [532, 541] width 158 height 31
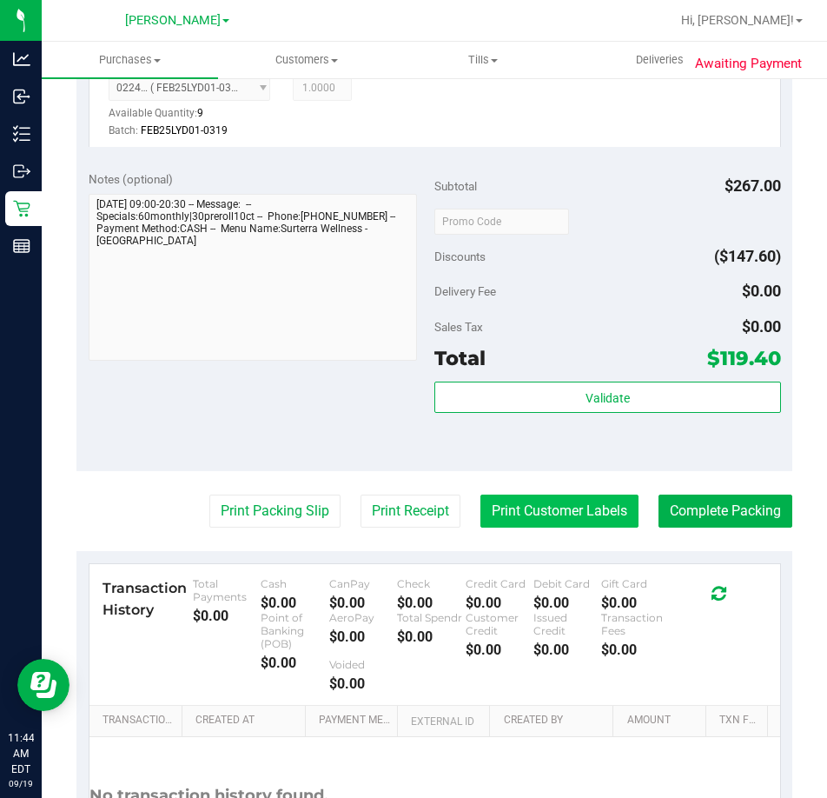
scroll to position [976, 0]
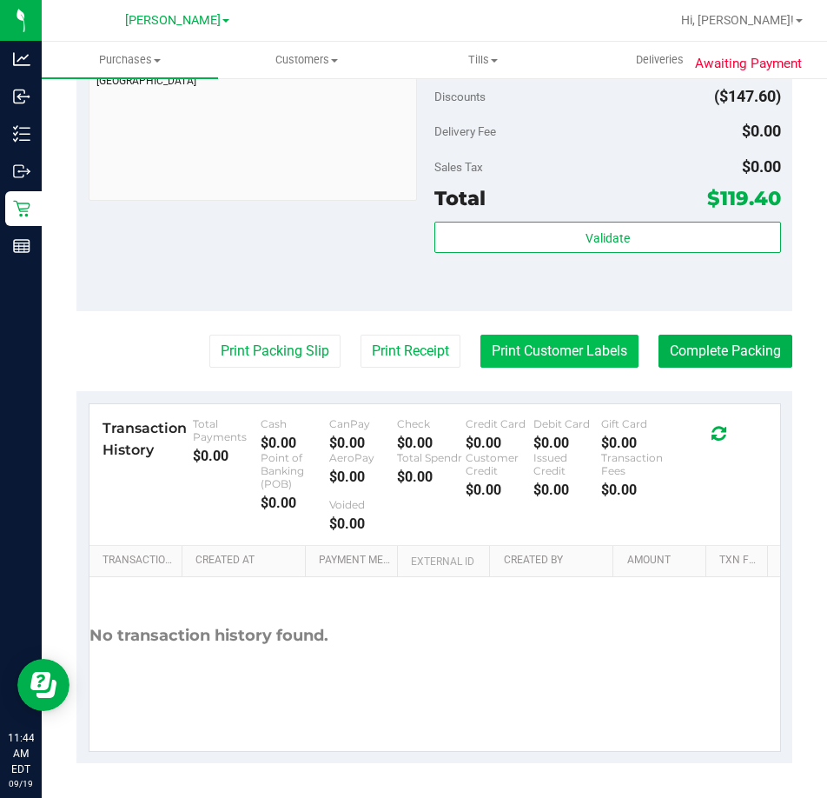
click at [526, 346] on button "Print Customer Labels" at bounding box center [559, 350] width 158 height 33
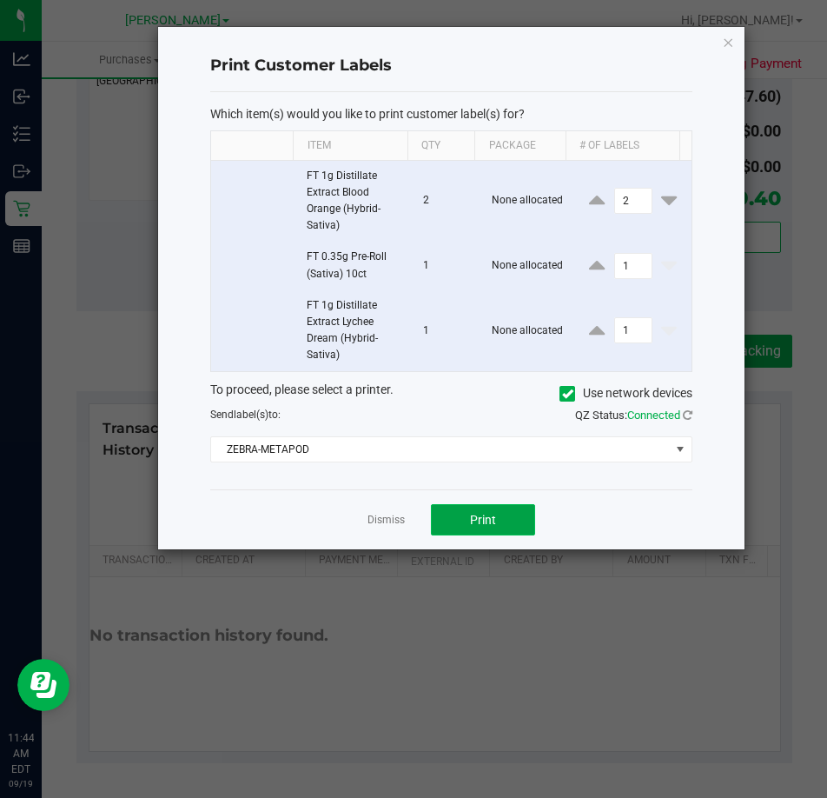
click at [450, 531] on button "Print" at bounding box center [483, 519] width 104 height 31
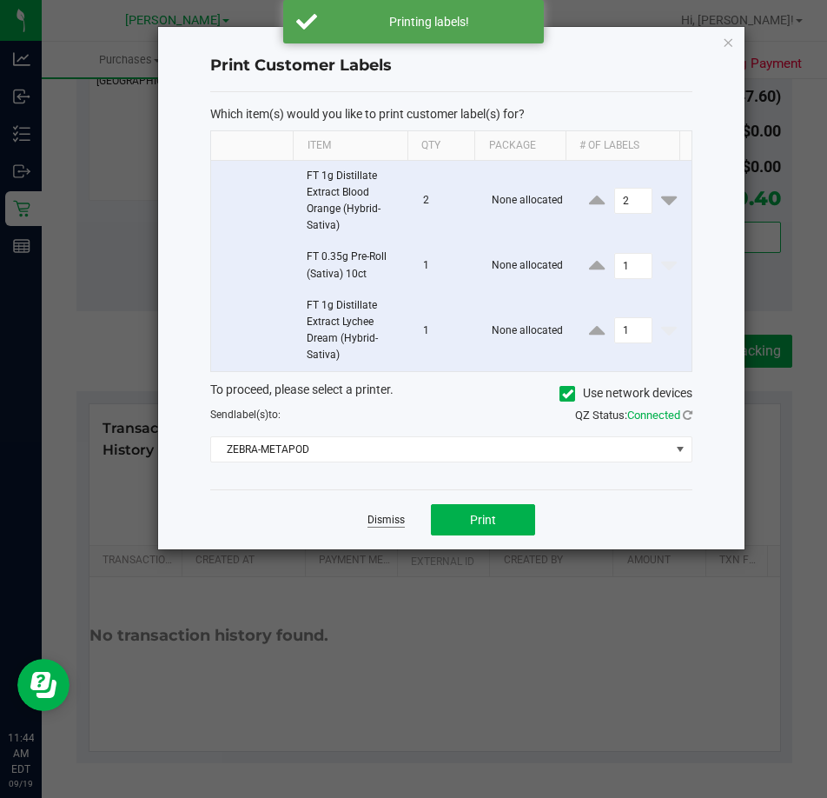
click at [388, 520] on link "Dismiss" at bounding box center [386, 520] width 37 height 15
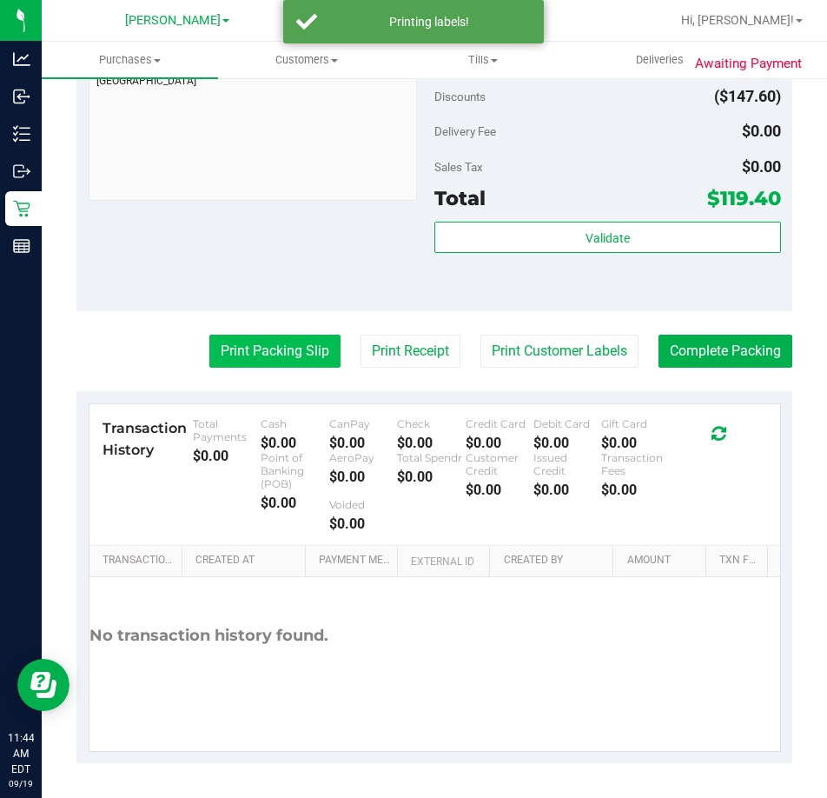
click at [244, 354] on button "Print Packing Slip" at bounding box center [274, 350] width 131 height 33
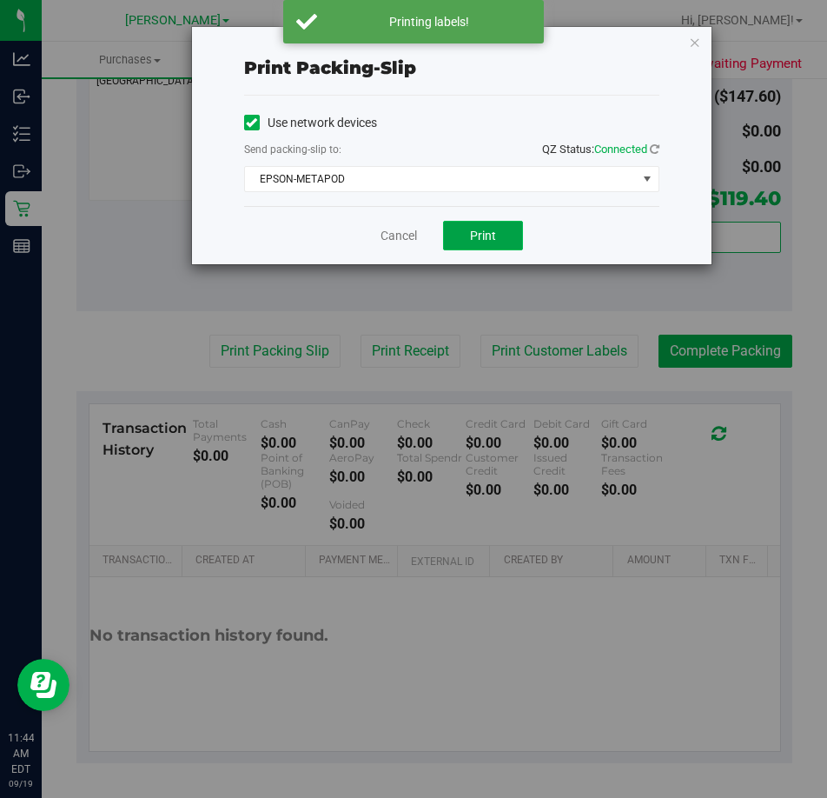
click at [499, 228] on button "Print" at bounding box center [483, 236] width 80 height 30
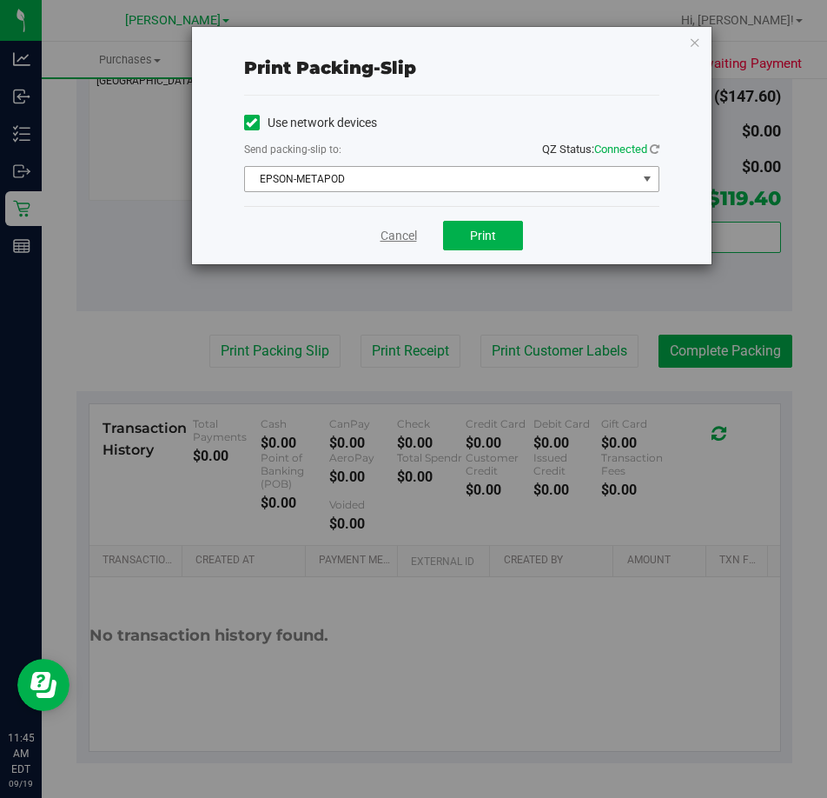
click at [401, 236] on link "Cancel" at bounding box center [399, 236] width 36 height 18
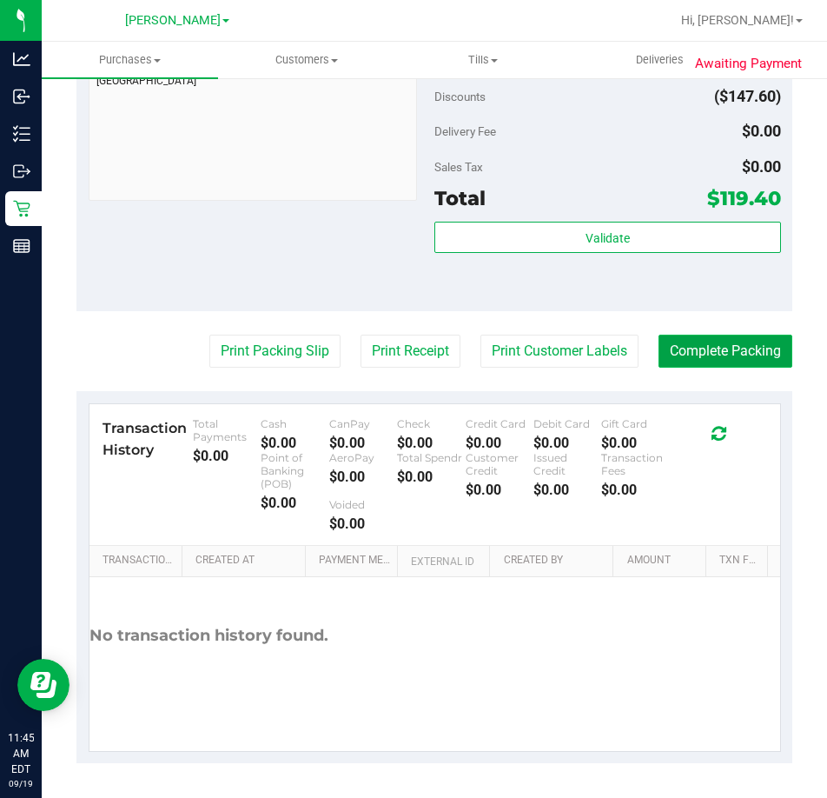
click at [733, 356] on button "Complete Packing" at bounding box center [726, 350] width 134 height 33
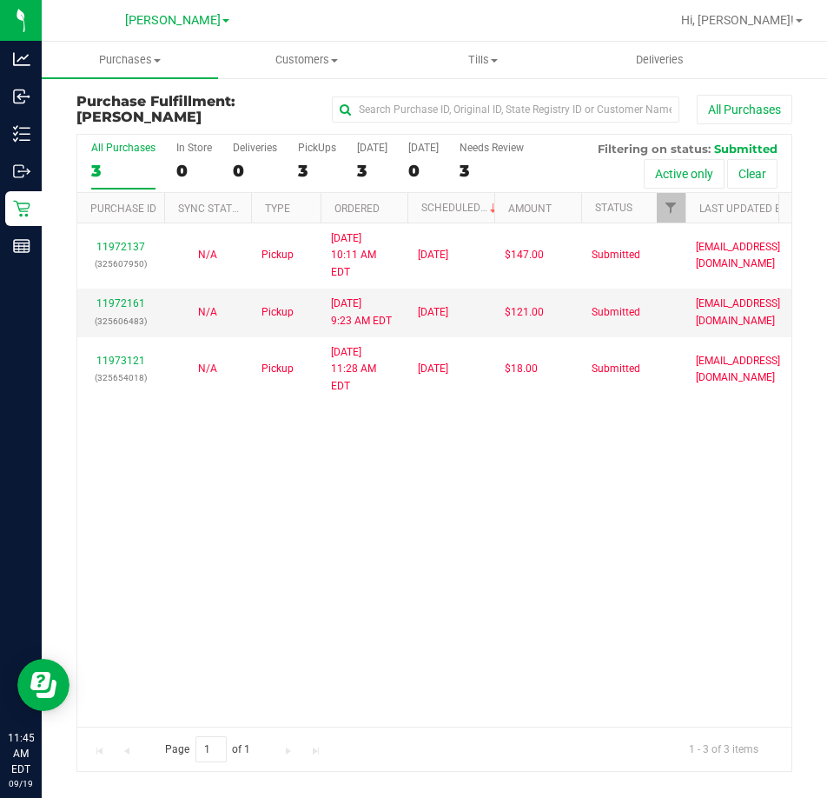
click at [506, 568] on div "11972137 (325607950) N/A Pickup [DATE] 10:11 AM EDT 9/19/2025 $147.00 Submitted…" at bounding box center [434, 474] width 714 height 502
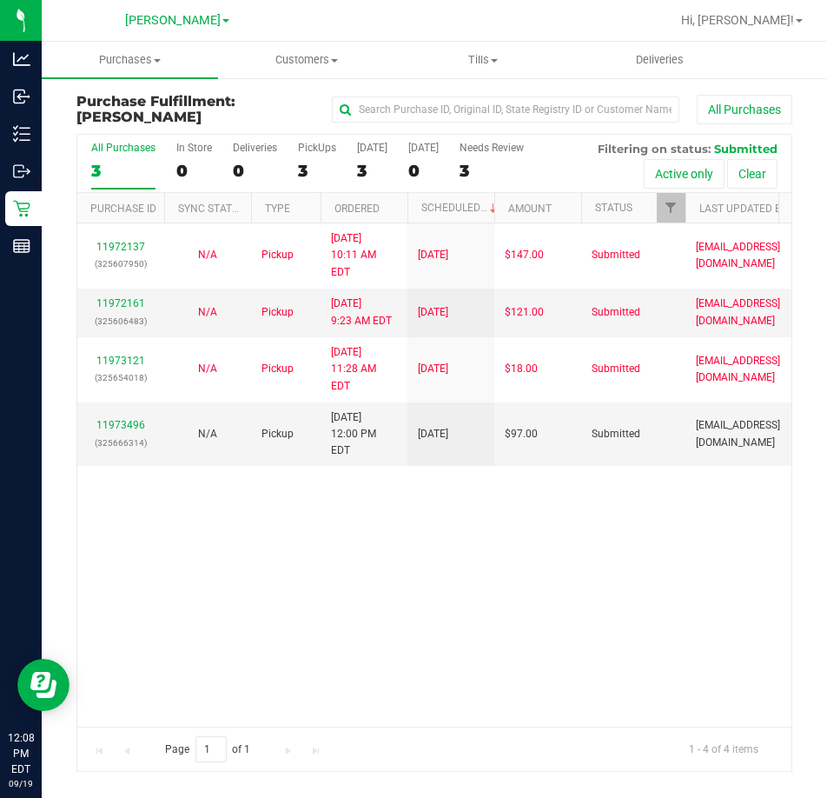
click at [508, 518] on div "11972137 (325607950) N/A Pickup [DATE] 10:11 AM EDT 9/19/2025 $147.00 Submitted…" at bounding box center [434, 474] width 714 height 502
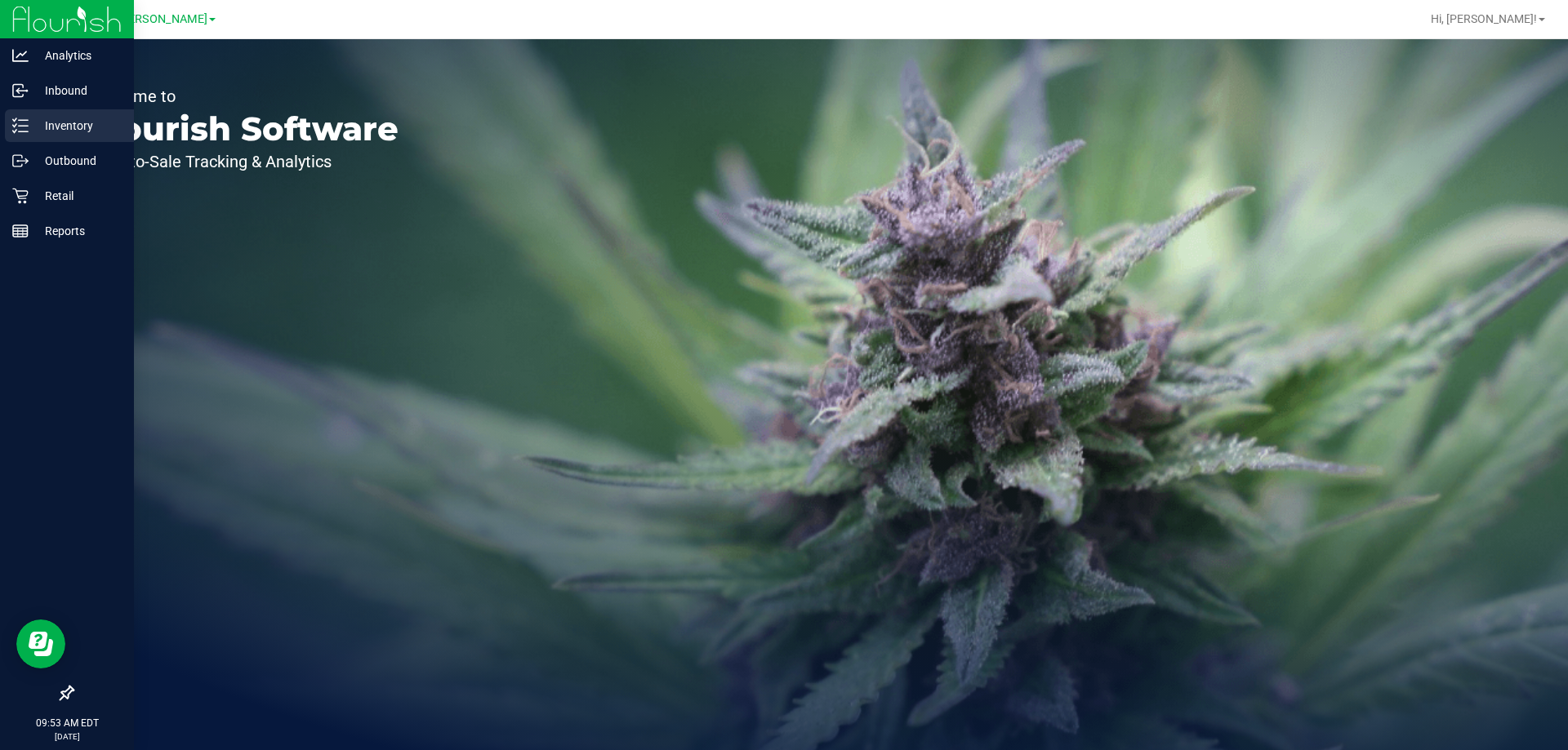
click at [22, 126] on line at bounding box center [24, 126] width 9 height 0
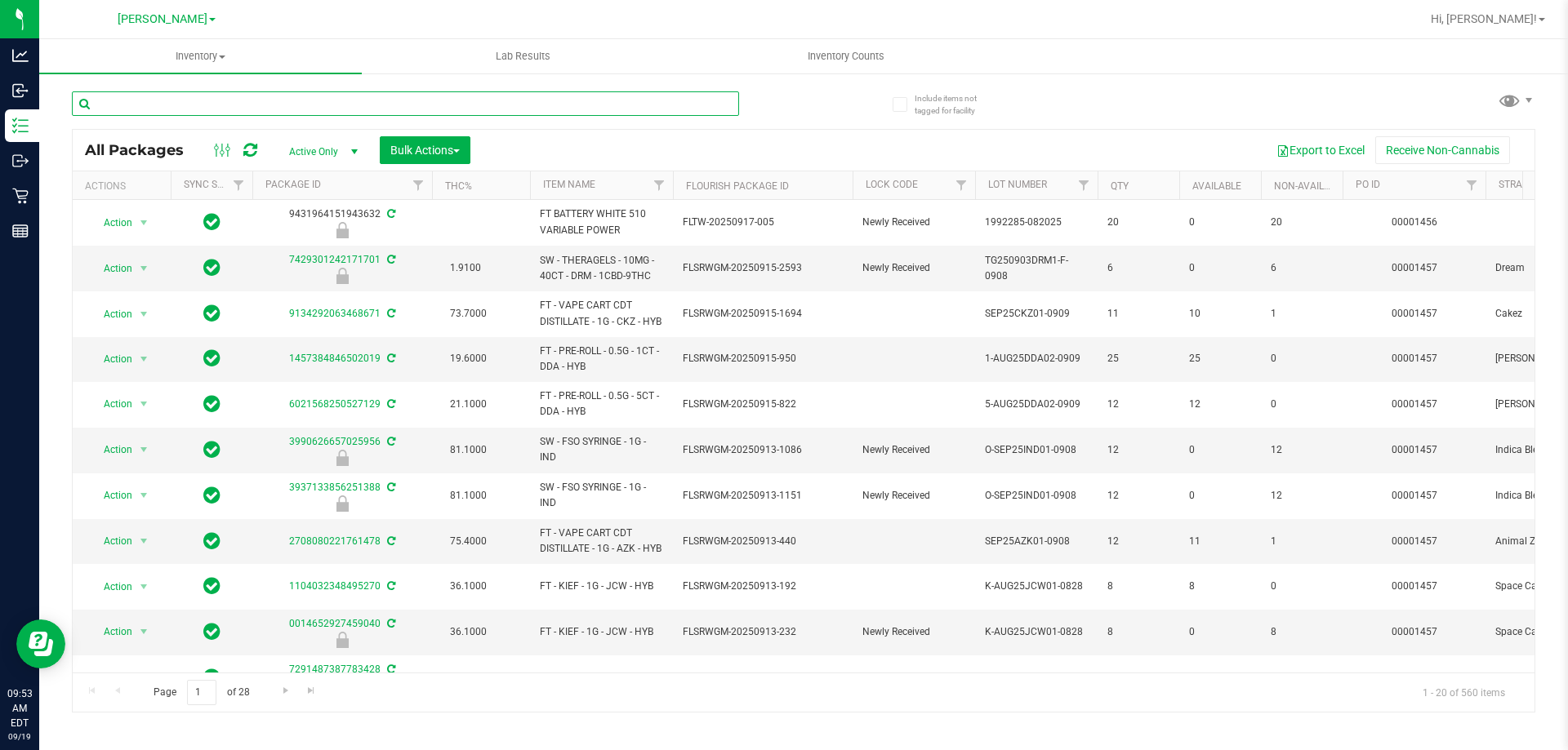
click at [246, 102] on input "text" at bounding box center [405, 103] width 667 height 24
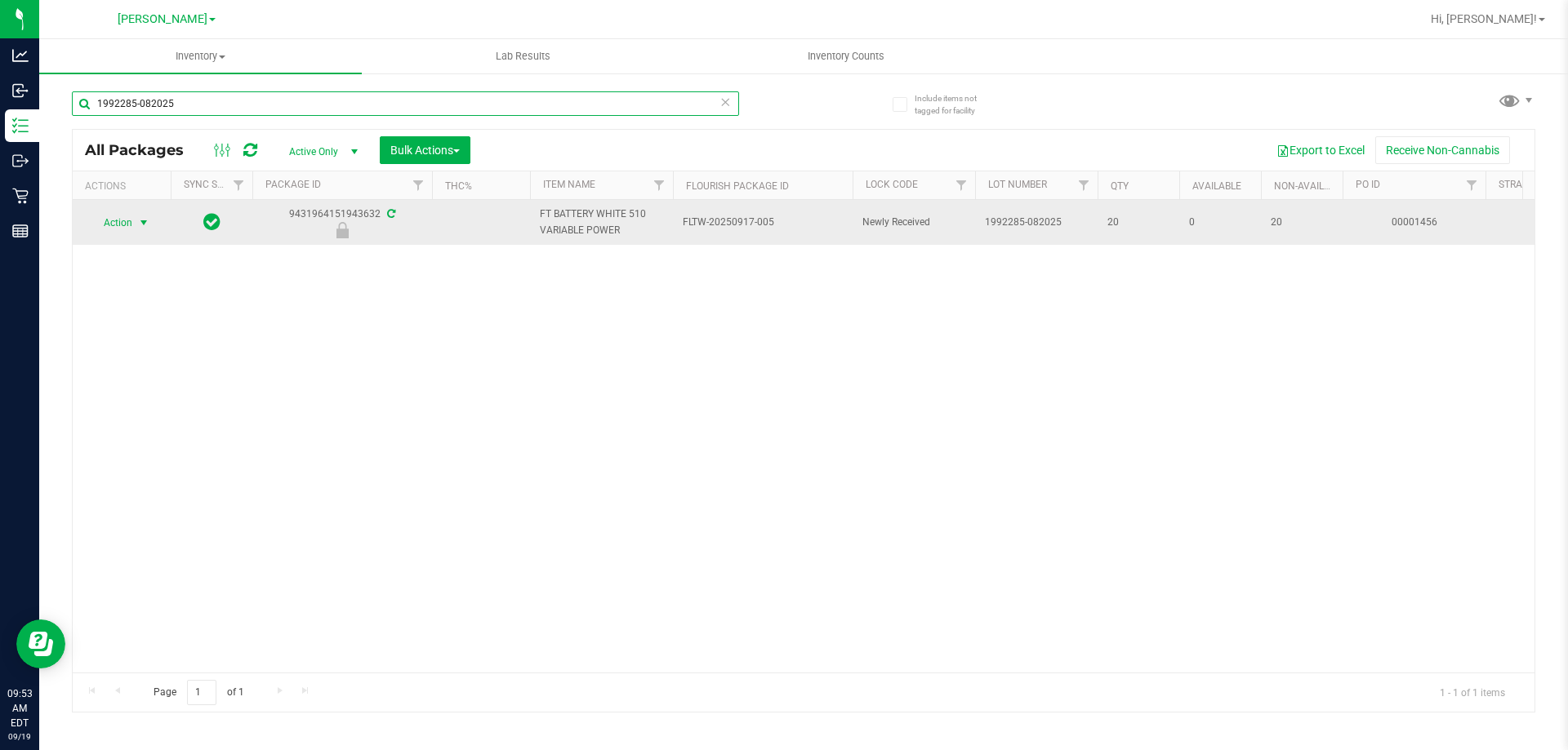
type input "1992285-082025"
click at [134, 223] on span "select" at bounding box center [144, 223] width 21 height 23
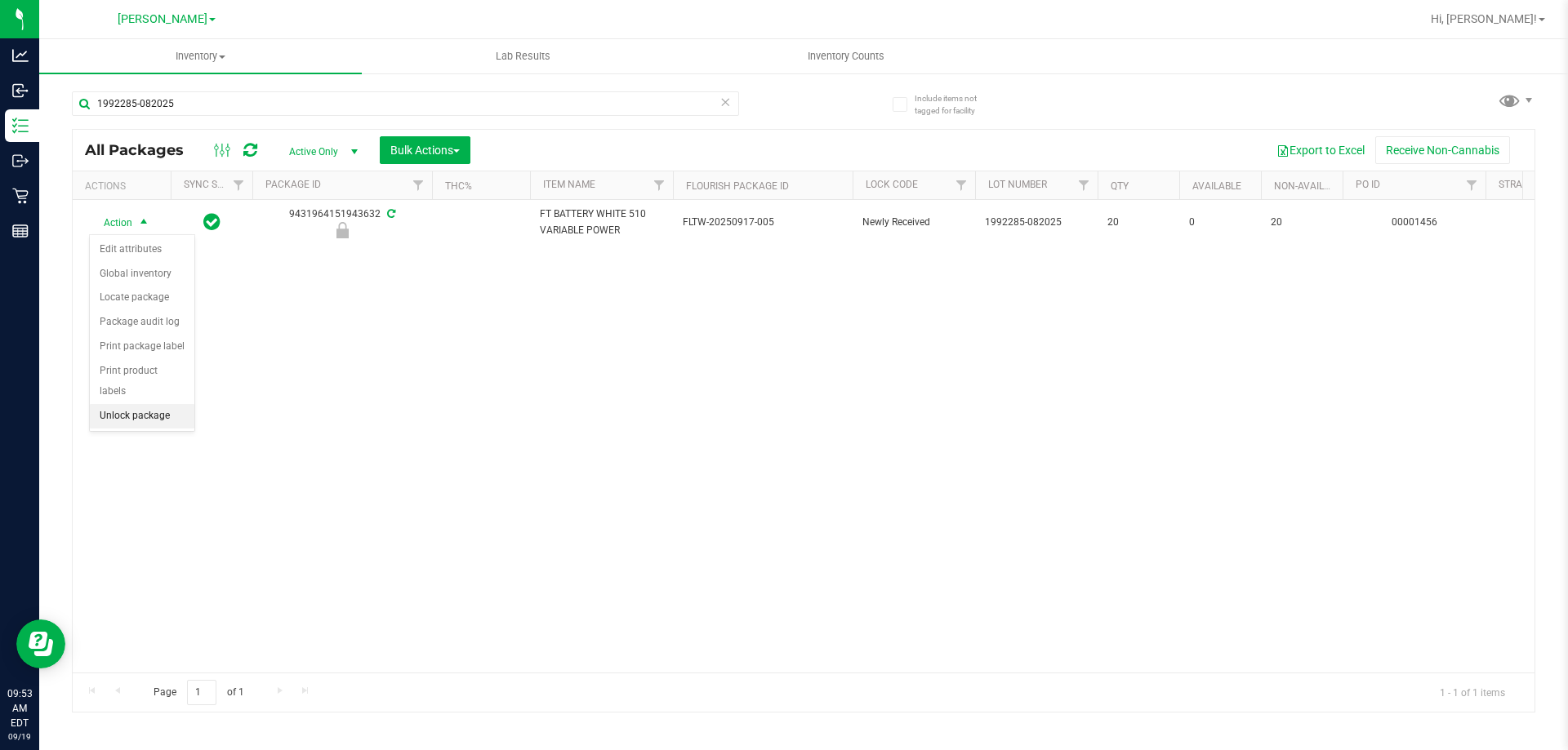
click at [159, 404] on li "Unlock package" at bounding box center [142, 416] width 104 height 24
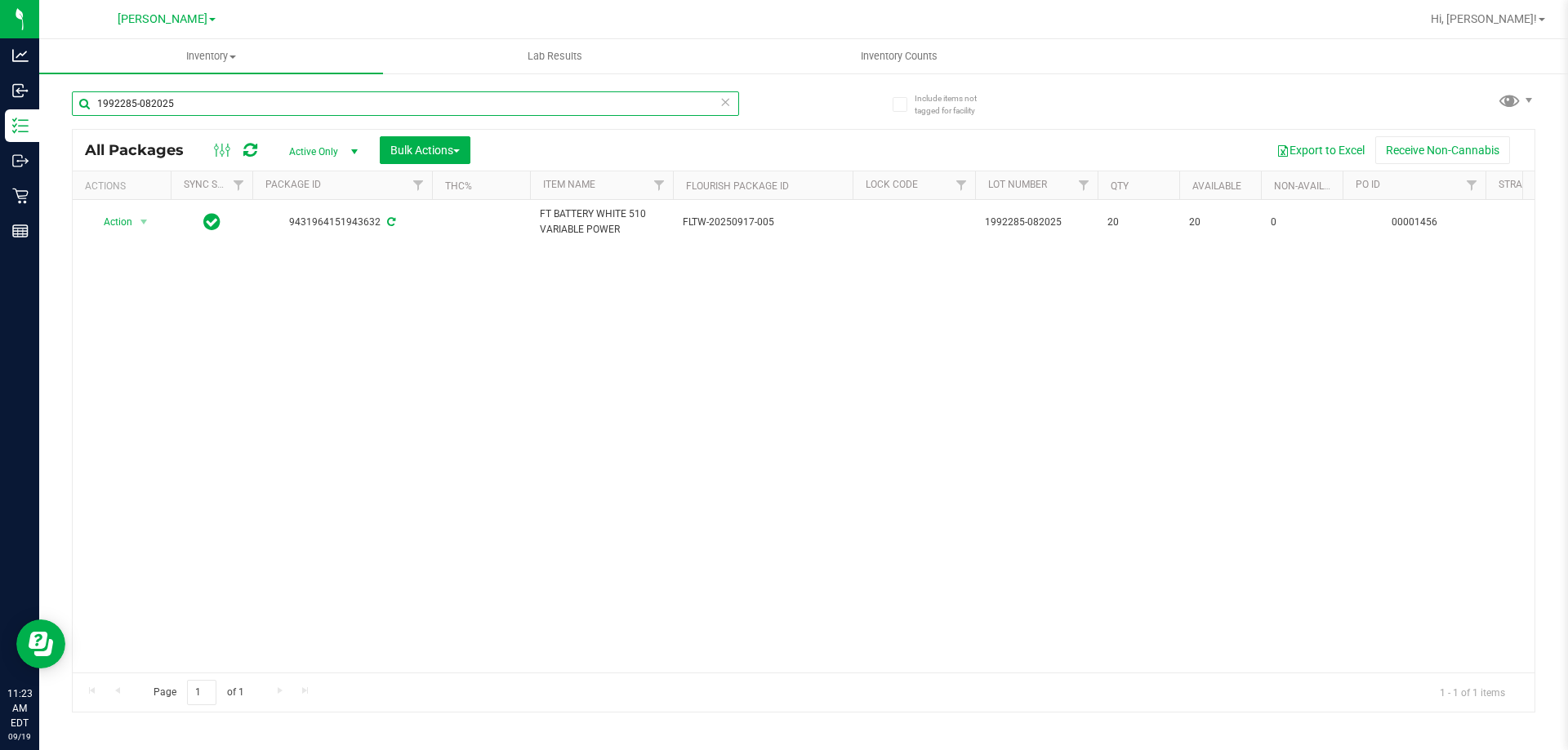
drag, startPoint x: 209, startPoint y: 95, endPoint x: 55, endPoint y: 95, distance: 154.0
click at [56, 95] on div "Include items not tagged for facility 1992285-082025 All Packages Active Only A…" at bounding box center [804, 320] width 1529 height 498
type input "gss"
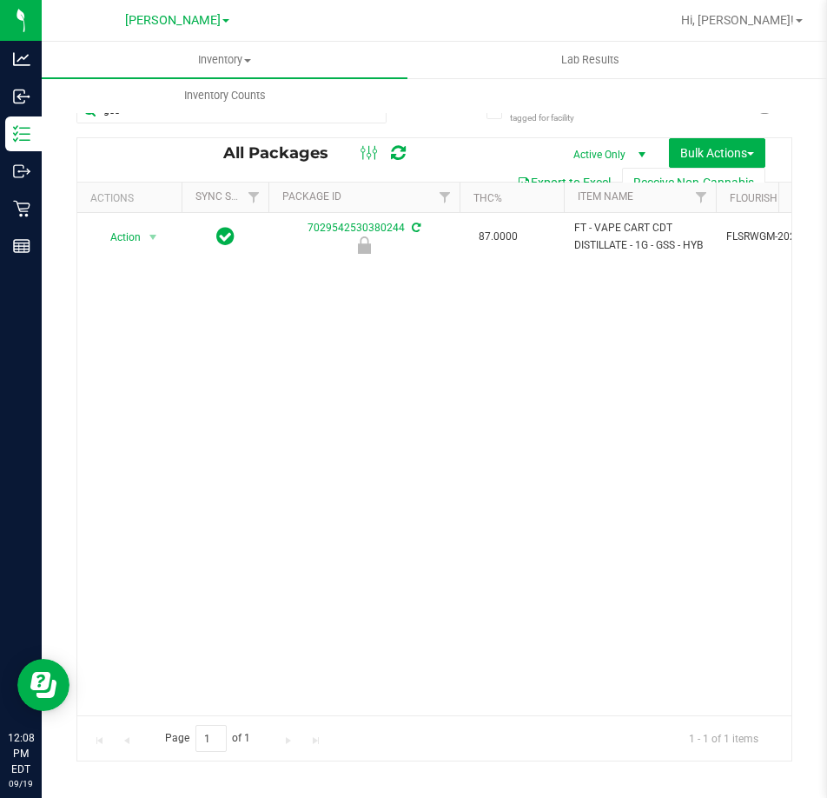
click at [540, 444] on div "Action Action Edit attributes Global inventory Locate package Package audit log…" at bounding box center [434, 464] width 714 height 502
click at [327, 595] on div "Action Action Edit attributes Global inventory Locate package Package audit log…" at bounding box center [434, 464] width 714 height 502
